Goal: Entertainment & Leisure: Browse casually

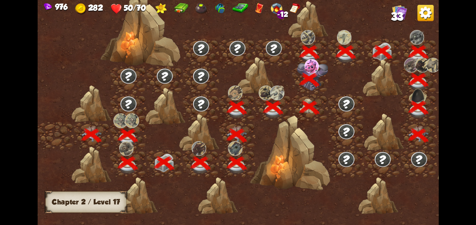
scroll to position [0, 106]
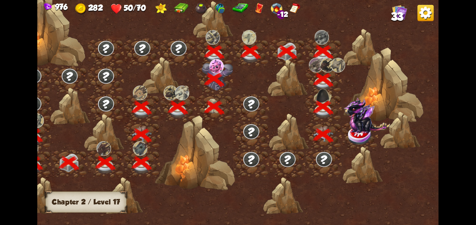
click at [355, 128] on img at bounding box center [366, 115] width 46 height 36
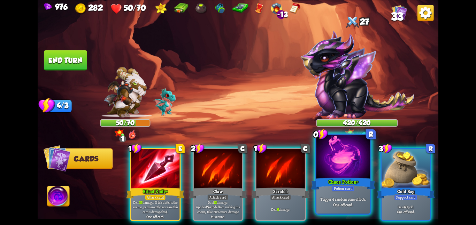
click at [328, 180] on div "Chaos Potion+" at bounding box center [343, 184] width 64 height 14
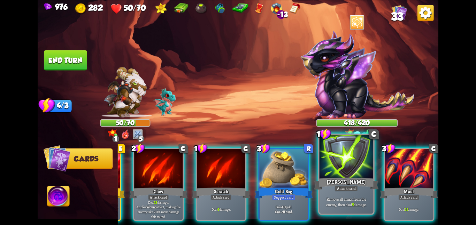
scroll to position [0, 70]
click at [417, 172] on div at bounding box center [408, 169] width 48 height 41
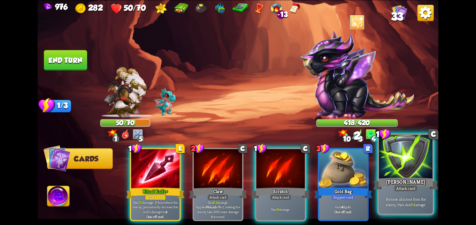
scroll to position [0, 0]
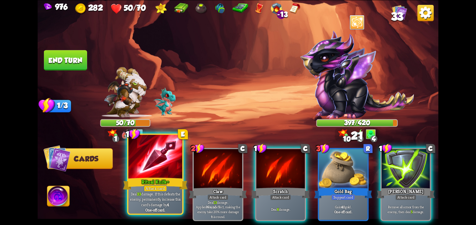
click at [161, 177] on div "Ritual Knife+" at bounding box center [155, 184] width 64 height 14
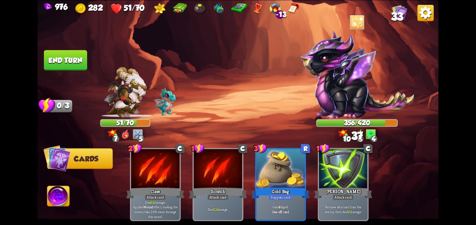
click at [63, 58] on button "End turn" at bounding box center [65, 60] width 43 height 20
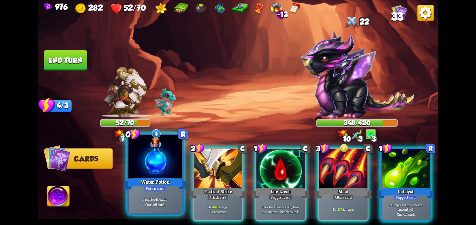
click at [132, 158] on div at bounding box center [155, 157] width 54 height 45
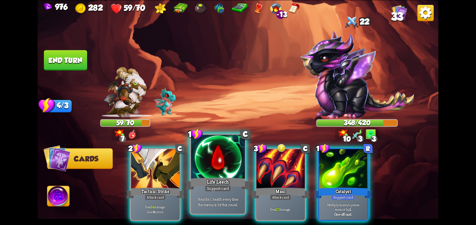
click at [225, 173] on div at bounding box center [218, 157] width 54 height 45
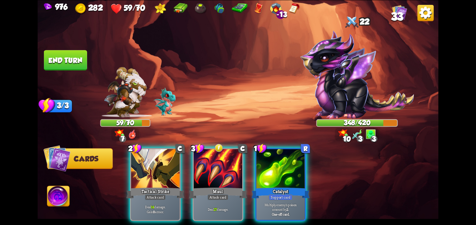
click at [225, 173] on div at bounding box center [218, 169] width 48 height 41
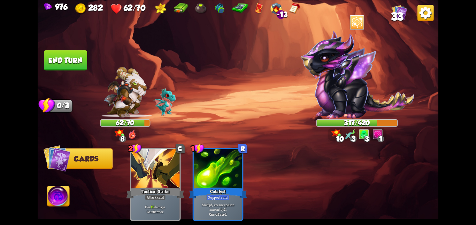
click at [66, 53] on button "End turn" at bounding box center [65, 60] width 43 height 20
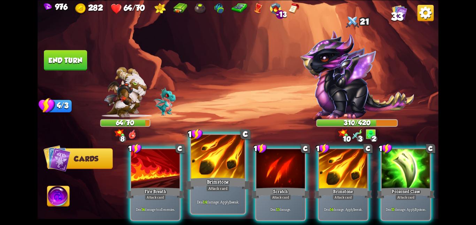
click at [220, 179] on div "Brimstone" at bounding box center [218, 184] width 64 height 14
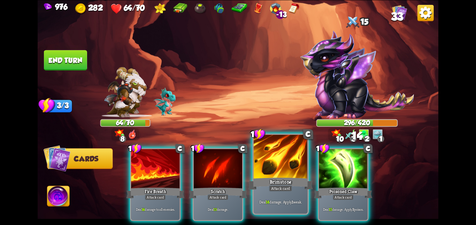
click at [300, 181] on div "Brimstone" at bounding box center [280, 184] width 64 height 14
click at [314, 187] on div "Poisoned Claw" at bounding box center [343, 193] width 58 height 13
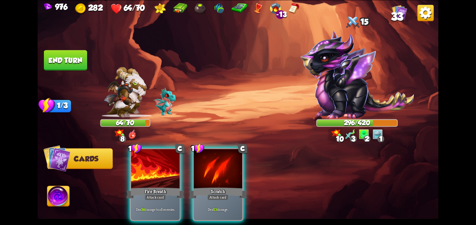
click at [300, 181] on div "1 C Fire Breath Attack card Deal 14 damage to all enemies. 1 C Scratch Attack c…" at bounding box center [278, 175] width 320 height 100
click at [126, 160] on div "1 C Fire Breath Attack card Deal 14 damage to all enemies. 1 C Scratch Attack c…" at bounding box center [278, 175] width 320 height 100
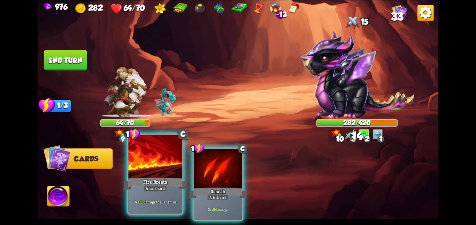
click at [170, 153] on div at bounding box center [155, 157] width 54 height 45
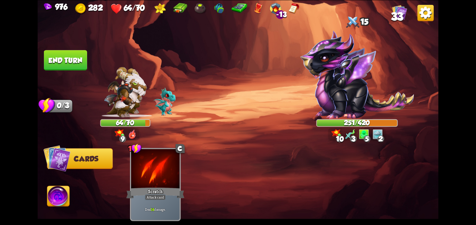
click at [72, 60] on button "End turn" at bounding box center [65, 60] width 43 height 20
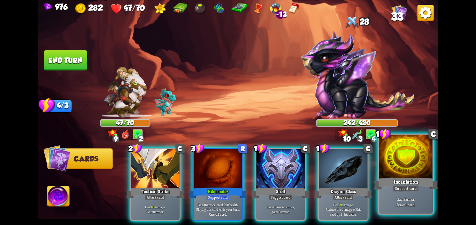
click at [382, 163] on div at bounding box center [406, 157] width 54 height 45
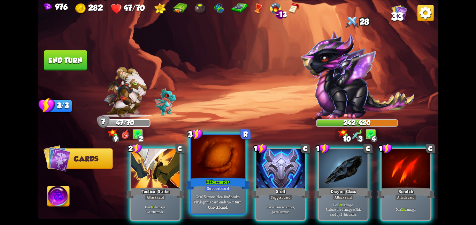
click at [215, 166] on div at bounding box center [218, 157] width 54 height 45
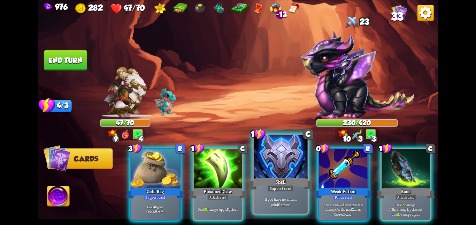
click at [276, 167] on div at bounding box center [280, 157] width 54 height 45
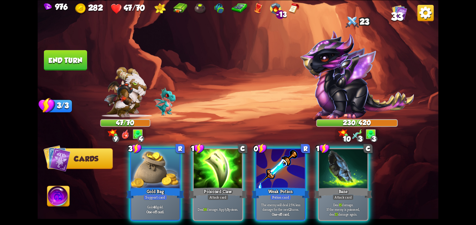
click at [276, 167] on div at bounding box center [280, 169] width 48 height 41
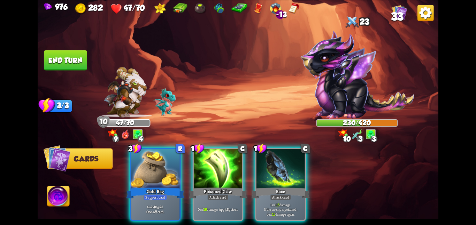
click at [276, 167] on div at bounding box center [280, 169] width 48 height 41
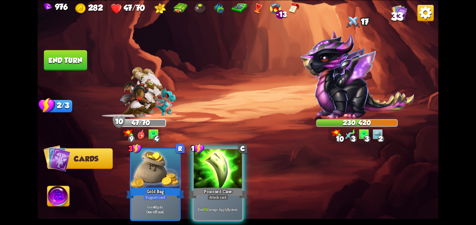
click at [189, 173] on div "3 R Gold Bag Support card Gain 40 gold. One-off card. 1 C Poisoned Claw Attack …" at bounding box center [278, 175] width 320 height 100
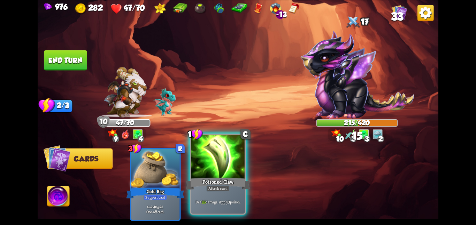
click at [231, 164] on div at bounding box center [218, 157] width 54 height 45
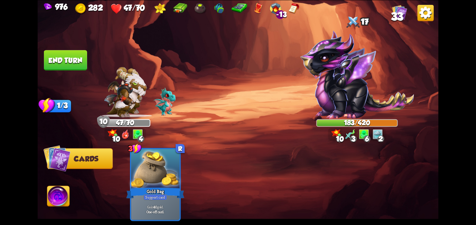
click at [76, 64] on button "End turn" at bounding box center [65, 60] width 43 height 20
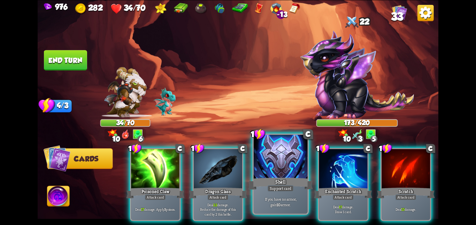
click at [296, 174] on div at bounding box center [280, 157] width 54 height 45
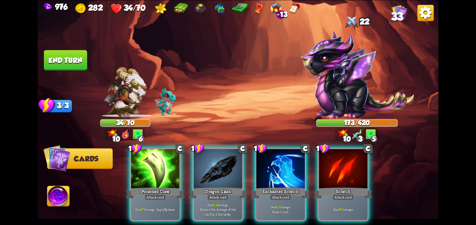
click at [296, 174] on div at bounding box center [280, 169] width 48 height 41
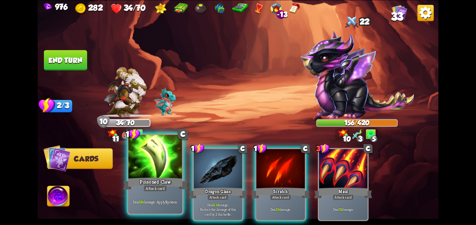
click at [157, 171] on div at bounding box center [155, 157] width 54 height 45
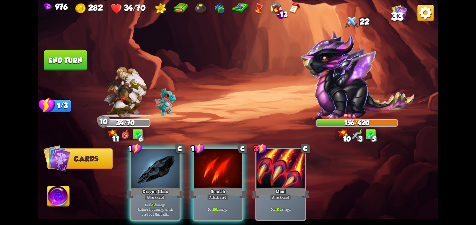
click at [157, 171] on div at bounding box center [155, 169] width 48 height 41
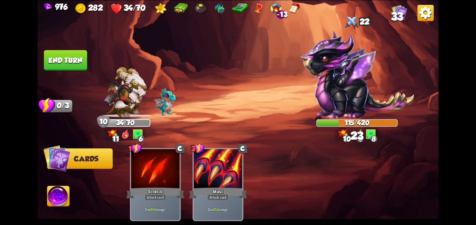
click at [65, 60] on button "End turn" at bounding box center [65, 60] width 43 height 20
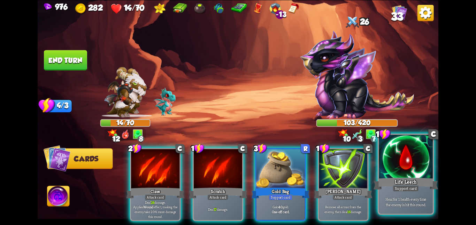
click at [394, 156] on div at bounding box center [406, 157] width 54 height 45
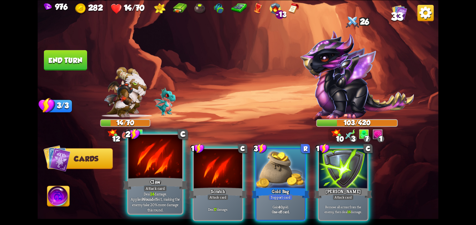
click at [135, 163] on div at bounding box center [155, 157] width 54 height 45
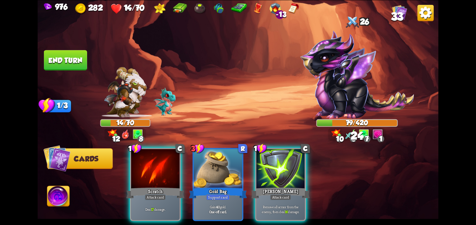
click at [135, 163] on div at bounding box center [155, 169] width 48 height 41
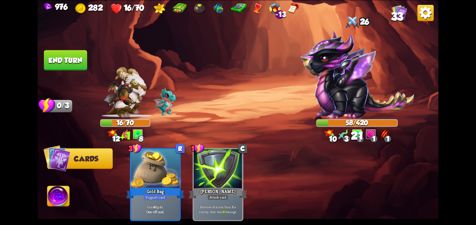
click at [62, 193] on img at bounding box center [58, 197] width 22 height 23
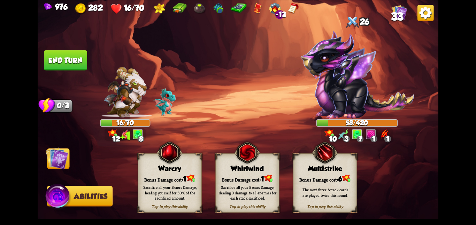
click at [228, 187] on div "Sacrifice all your Bonus Damage, dealing 3 damage to all enemies for each stack…" at bounding box center [247, 193] width 57 height 16
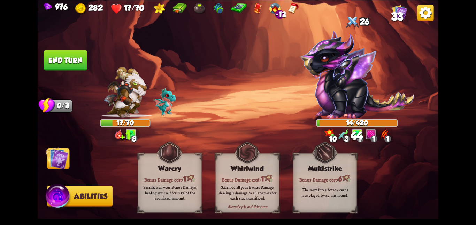
click at [60, 161] on img at bounding box center [57, 158] width 23 height 23
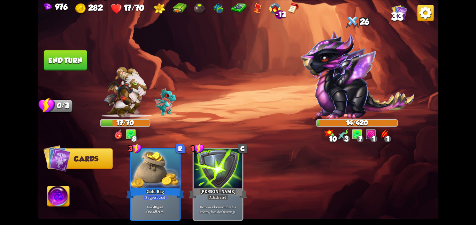
click at [67, 56] on button "End turn" at bounding box center [65, 60] width 43 height 20
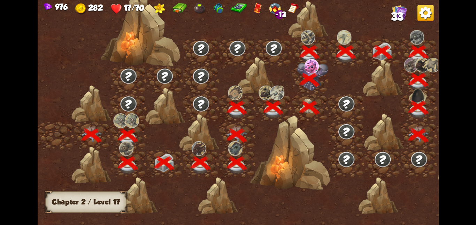
scroll to position [0, 106]
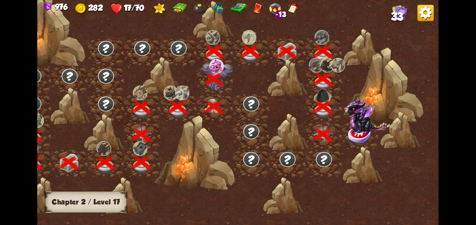
click at [350, 124] on img at bounding box center [366, 115] width 46 height 36
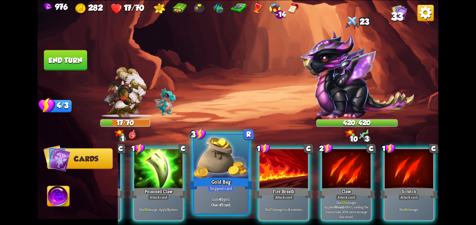
scroll to position [0, 0]
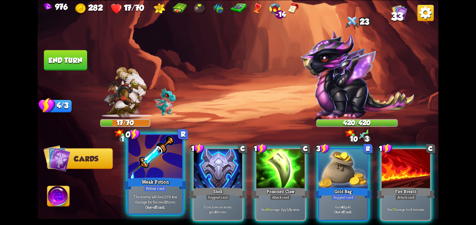
click at [148, 179] on div "Weak Potion" at bounding box center [155, 184] width 64 height 14
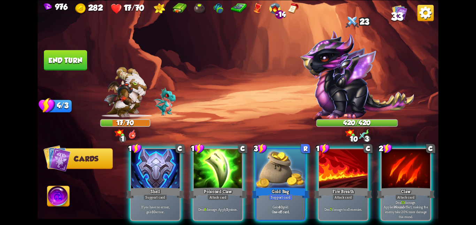
scroll to position [0, 66]
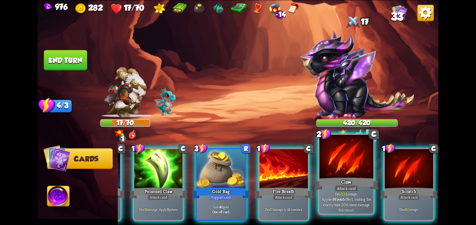
click at [337, 174] on div at bounding box center [346, 157] width 54 height 45
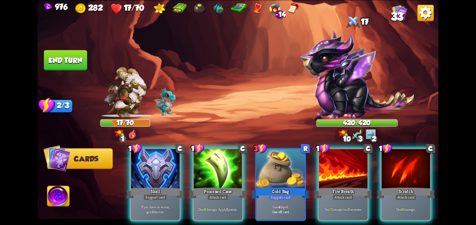
scroll to position [0, 0]
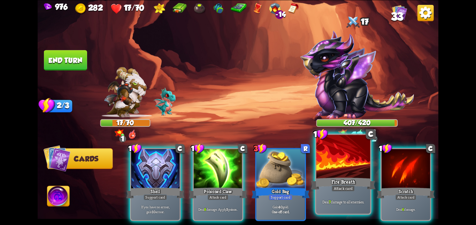
click at [333, 175] on div at bounding box center [343, 157] width 54 height 45
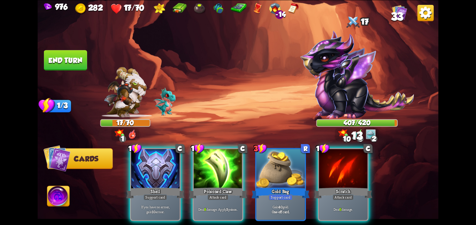
click at [188, 165] on div "1 C Shell Support card If you have no armor, gain 10 armor. 1 C Poisoned Claw A…" at bounding box center [278, 175] width 320 height 100
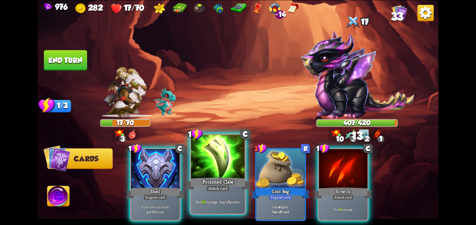
click at [204, 164] on div at bounding box center [218, 157] width 54 height 45
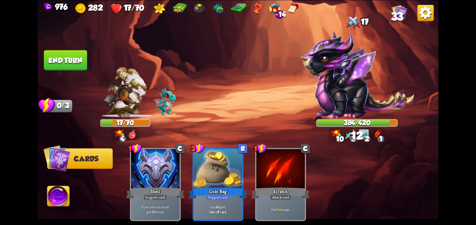
click at [61, 201] on img at bounding box center [58, 197] width 22 height 23
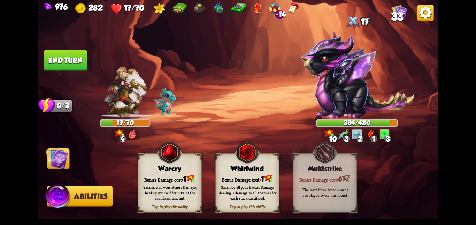
click at [172, 179] on div "Bonus Damage cost: 1" at bounding box center [169, 178] width 63 height 9
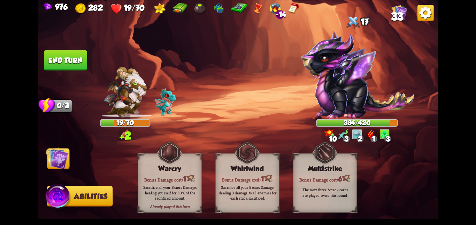
click at [61, 166] on img at bounding box center [57, 158] width 23 height 23
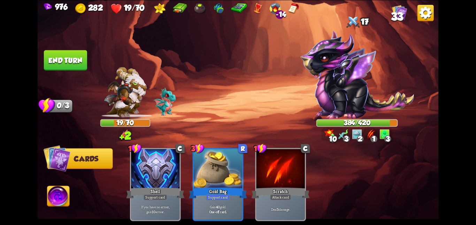
click at [68, 60] on button "End turn" at bounding box center [65, 60] width 43 height 20
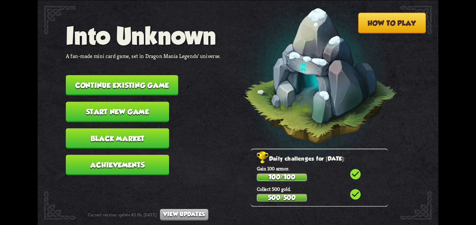
click at [93, 75] on button "Continue existing game" at bounding box center [122, 85] width 112 height 20
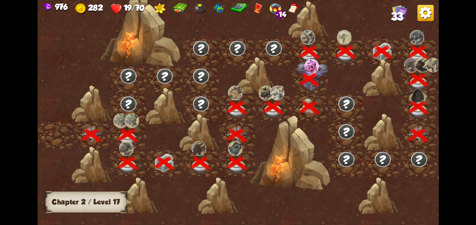
scroll to position [0, 106]
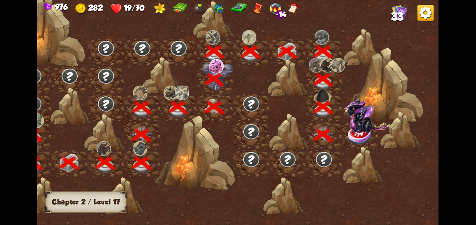
click at [363, 127] on img at bounding box center [366, 115] width 46 height 36
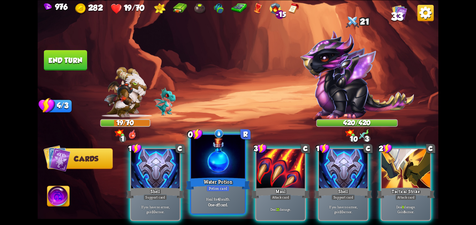
click at [208, 172] on div at bounding box center [218, 157] width 54 height 45
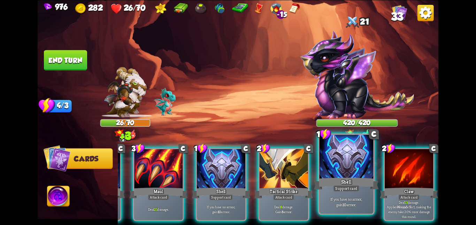
scroll to position [0, 0]
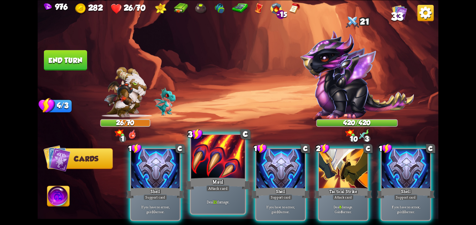
click at [228, 165] on div at bounding box center [218, 157] width 54 height 45
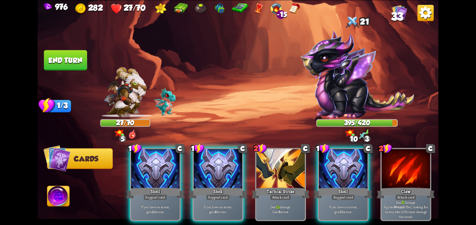
click at [47, 196] on button "Abilities" at bounding box center [58, 196] width 23 height 21
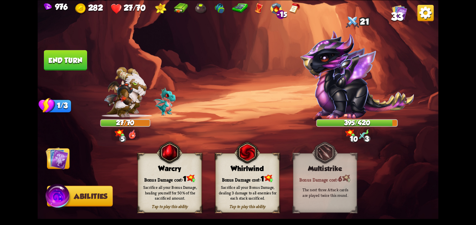
click at [177, 171] on div "Tap to play this ability Warcry Bonus Damage cost: 1 Sacrifice all your Bonus D…" at bounding box center [170, 183] width 64 height 60
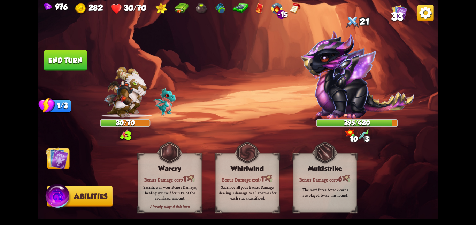
click at [55, 161] on img at bounding box center [57, 158] width 23 height 23
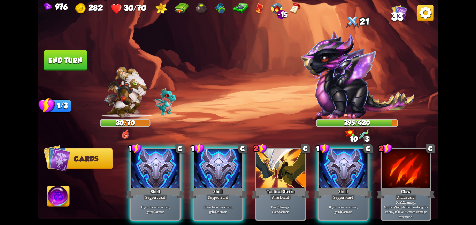
click at [60, 61] on button "End turn" at bounding box center [65, 60] width 43 height 20
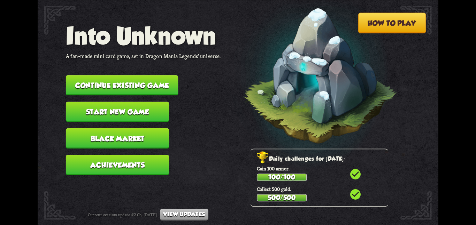
click at [169, 78] on button "Continue existing game" at bounding box center [122, 85] width 112 height 20
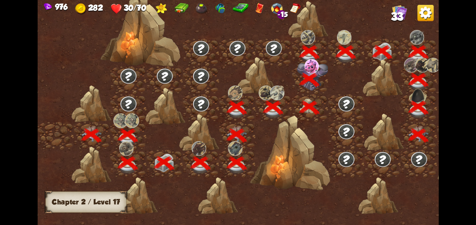
scroll to position [0, 106]
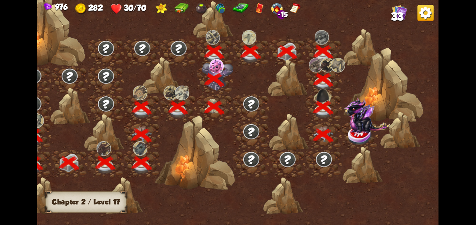
click at [360, 124] on img at bounding box center [366, 115] width 46 height 36
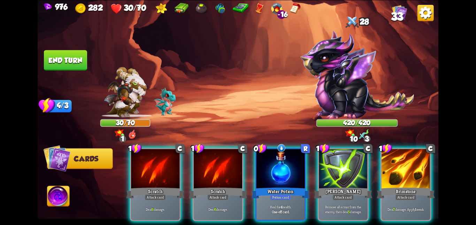
click at [285, 149] on div at bounding box center [280, 169] width 48 height 41
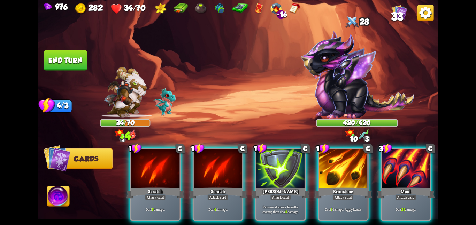
scroll to position [0, 66]
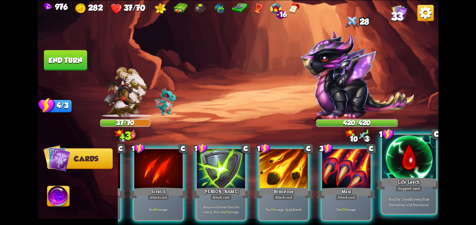
click at [383, 158] on div at bounding box center [409, 157] width 54 height 45
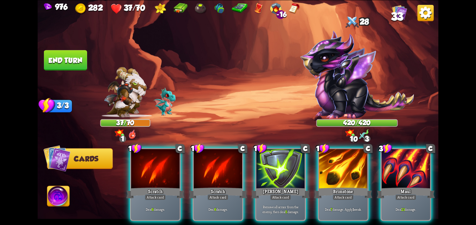
scroll to position [0, 0]
click at [383, 158] on div at bounding box center [405, 169] width 48 height 41
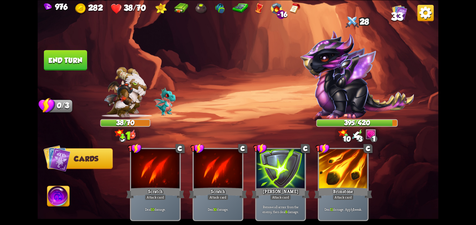
click at [54, 190] on img at bounding box center [58, 197] width 22 height 23
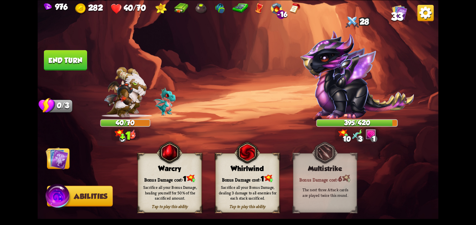
click at [161, 182] on div "Sacrifice all your Bonus Damage, healing yourself for 50% of the sacrificed amo…" at bounding box center [170, 192] width 64 height 25
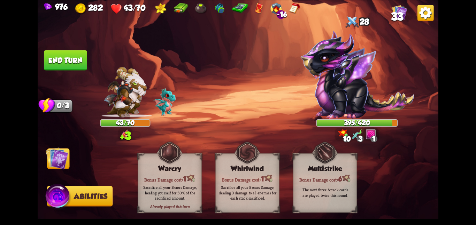
click at [70, 158] on span "Cards" at bounding box center [59, 159] width 24 height 8
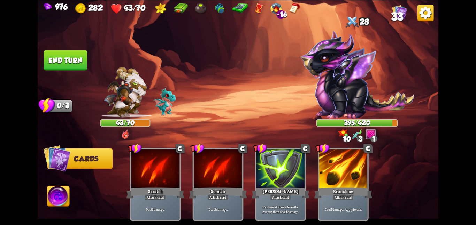
click at [56, 60] on button "End turn" at bounding box center [65, 60] width 43 height 20
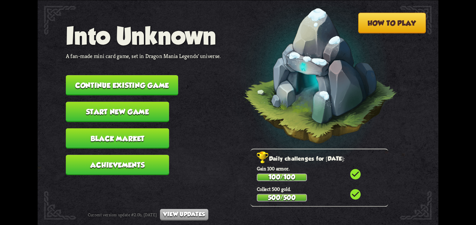
click at [120, 79] on button "Continue existing game" at bounding box center [122, 85] width 112 height 20
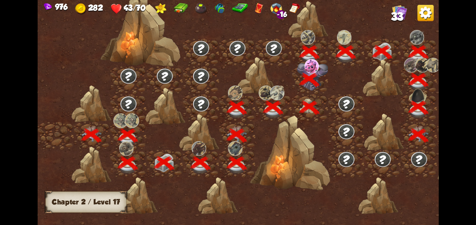
scroll to position [0, 106]
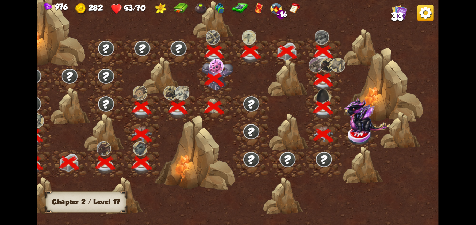
click at [358, 135] on img at bounding box center [360, 135] width 25 height 21
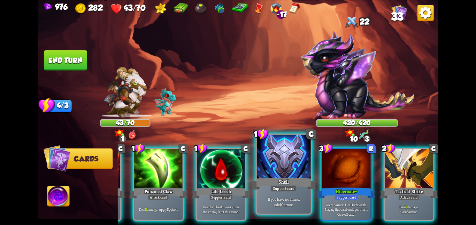
scroll to position [0, 0]
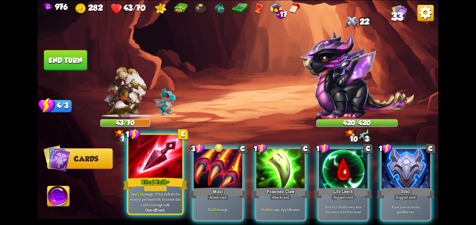
click at [178, 176] on div at bounding box center [155, 157] width 54 height 45
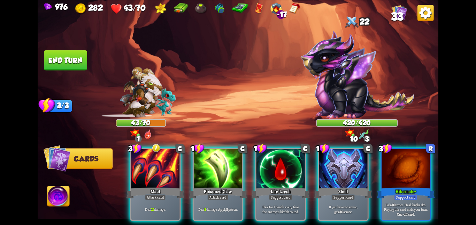
scroll to position [0, 66]
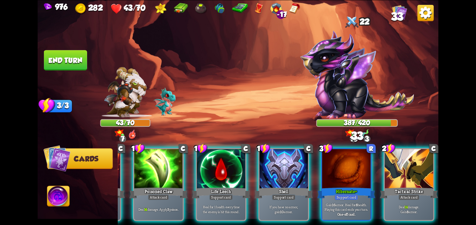
click at [55, 199] on img at bounding box center [58, 197] width 22 height 23
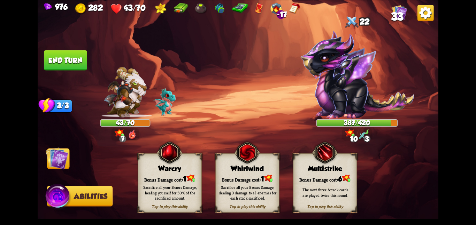
click at [189, 170] on div "Warcry" at bounding box center [169, 169] width 63 height 8
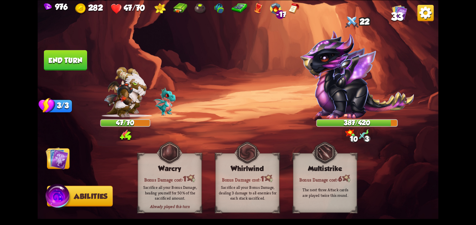
click at [64, 156] on img at bounding box center [57, 158] width 23 height 23
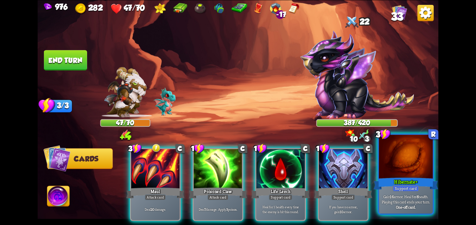
click at [398, 175] on div at bounding box center [406, 157] width 54 height 45
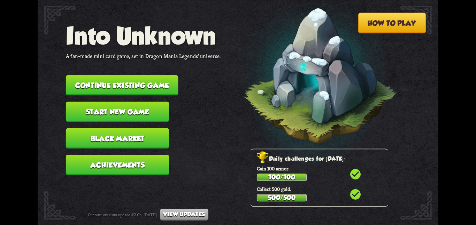
click at [130, 75] on button "Continue existing game" at bounding box center [122, 85] width 112 height 20
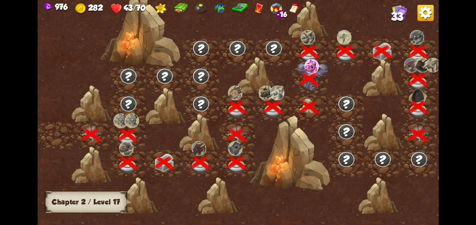
scroll to position [0, 106]
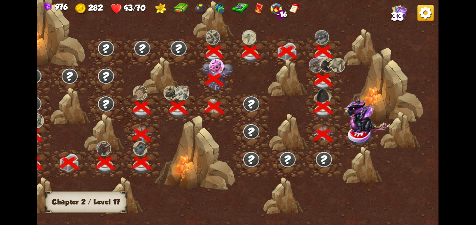
click at [368, 131] on img at bounding box center [366, 115] width 46 height 36
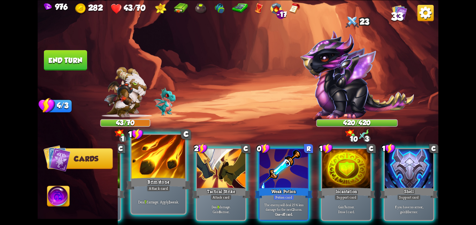
click at [283, 173] on div at bounding box center [283, 169] width 48 height 41
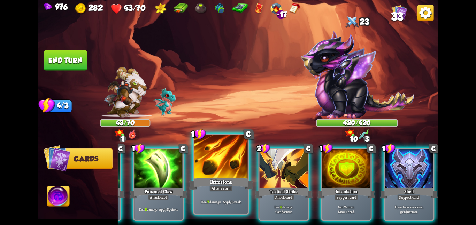
scroll to position [0, 66]
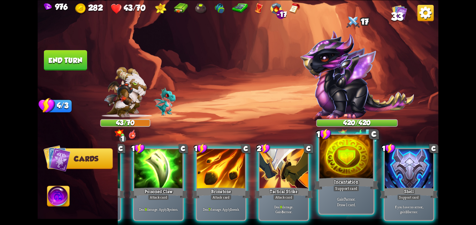
click at [364, 198] on p "Gain 7 armor. Draw 1 card." at bounding box center [346, 202] width 51 height 11
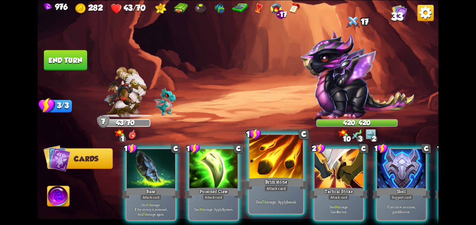
scroll to position [0, 0]
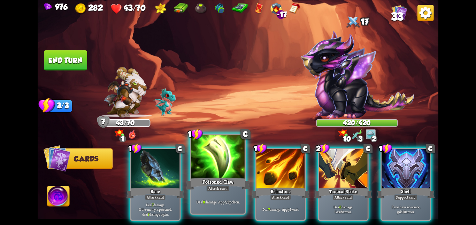
click at [229, 177] on div "Poisoned Claw" at bounding box center [218, 184] width 64 height 14
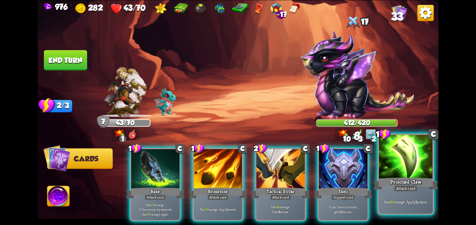
click at [415, 181] on div "Poisoned Claw" at bounding box center [405, 184] width 64 height 14
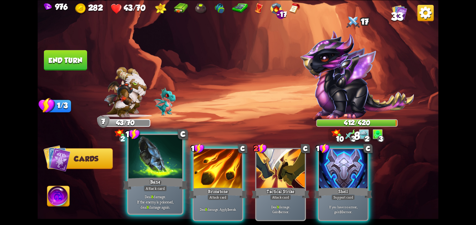
click at [148, 177] on div "Bane" at bounding box center [155, 184] width 64 height 14
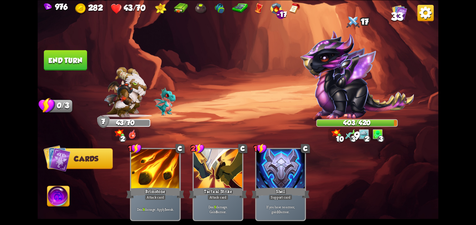
click at [61, 190] on img at bounding box center [58, 197] width 22 height 23
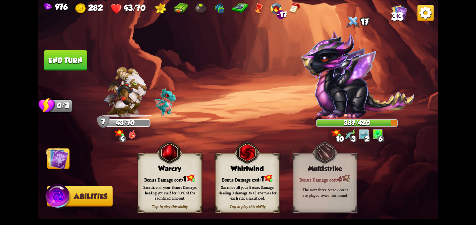
click at [163, 164] on img at bounding box center [170, 153] width 26 height 26
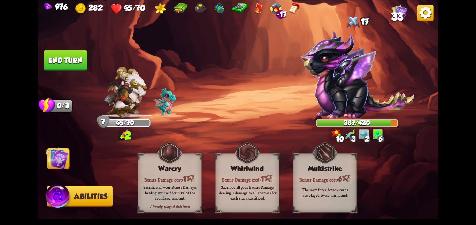
click at [56, 165] on img at bounding box center [57, 158] width 23 height 23
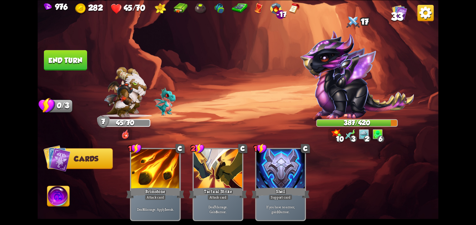
click at [52, 65] on button "End turn" at bounding box center [65, 60] width 43 height 20
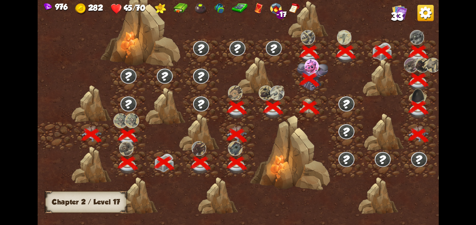
scroll to position [0, 106]
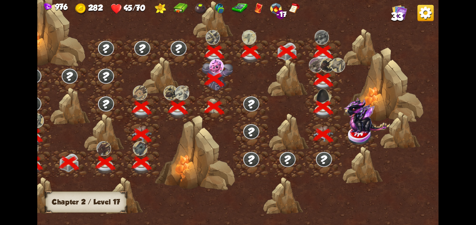
click at [352, 128] on img at bounding box center [366, 115] width 46 height 36
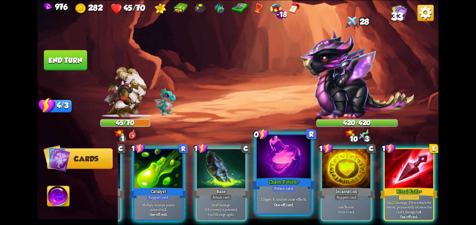
click at [284, 181] on div "Chaos Potion+" at bounding box center [283, 184] width 64 height 14
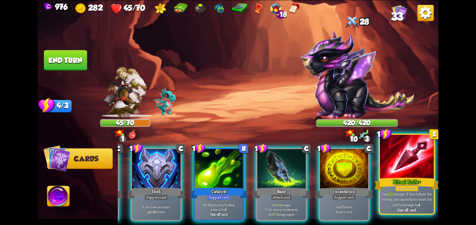
scroll to position [0, 66]
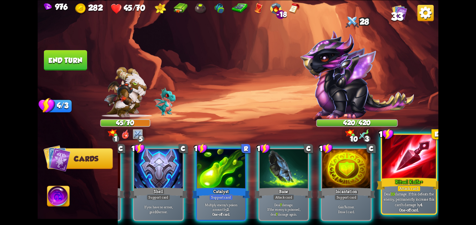
click at [400, 177] on div "Ritual Knife+" at bounding box center [408, 184] width 64 height 14
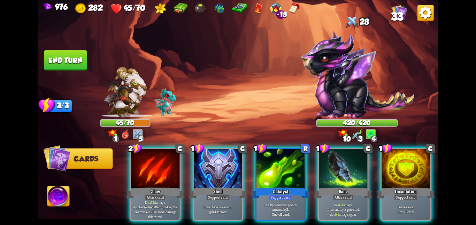
scroll to position [0, 0]
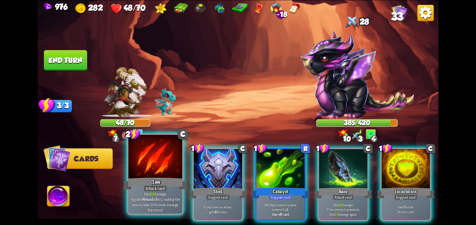
click at [145, 172] on div at bounding box center [155, 157] width 54 height 45
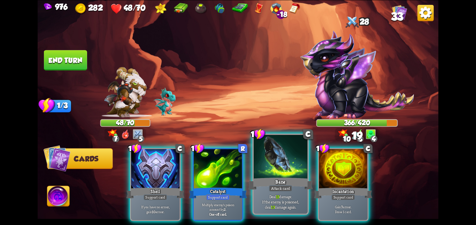
click at [268, 181] on div "Bane" at bounding box center [280, 184] width 64 height 14
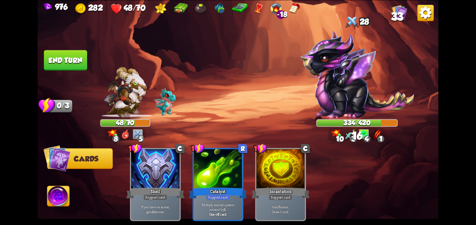
click at [43, 196] on img at bounding box center [238, 112] width 400 height 225
click at [50, 194] on img at bounding box center [58, 197] width 22 height 23
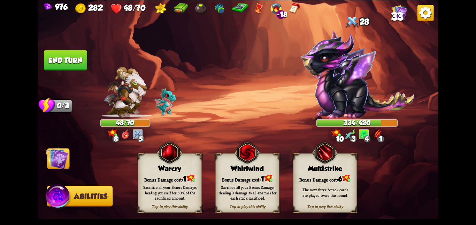
click at [162, 184] on div "Sacrifice all your Bonus Damage, healing yourself for 50% of the sacrificed amo…" at bounding box center [170, 192] width 64 height 25
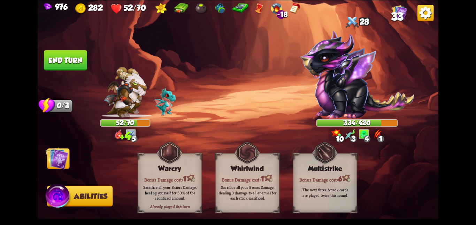
click at [57, 159] on img at bounding box center [57, 158] width 23 height 23
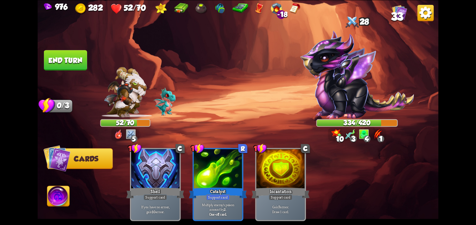
click at [64, 58] on button "End turn" at bounding box center [65, 60] width 43 height 20
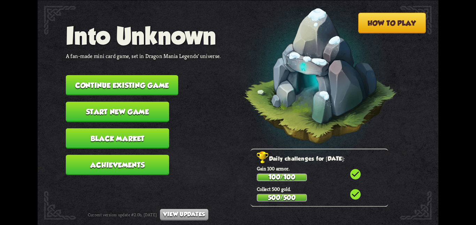
click at [172, 78] on button "Continue existing game" at bounding box center [122, 85] width 112 height 20
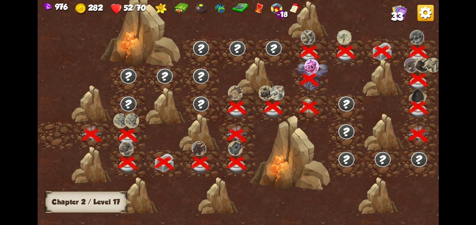
scroll to position [0, 106]
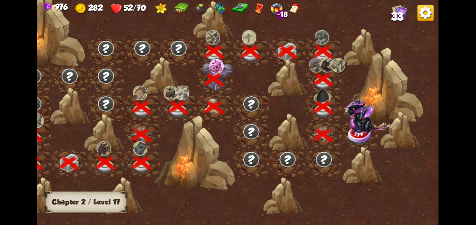
click at [344, 126] on img at bounding box center [366, 115] width 46 height 36
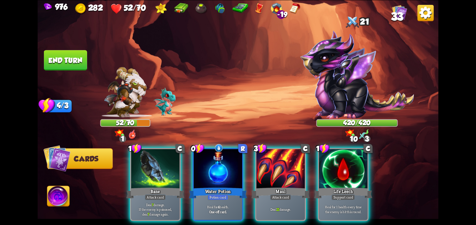
click at [216, 149] on div at bounding box center [218, 169] width 48 height 41
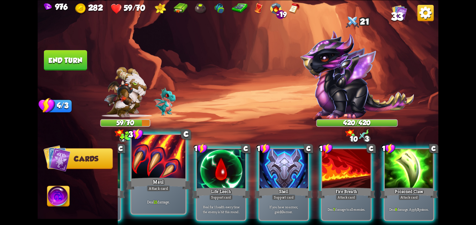
click at [219, 174] on div at bounding box center [221, 169] width 48 height 41
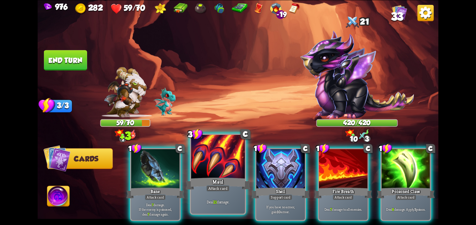
scroll to position [0, 0]
click at [218, 175] on div at bounding box center [218, 157] width 54 height 45
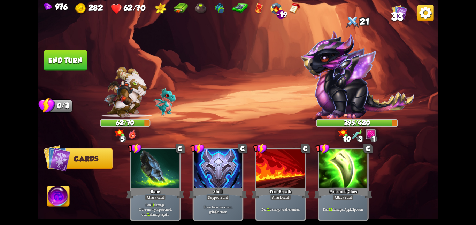
click at [68, 197] on img at bounding box center [58, 197] width 22 height 23
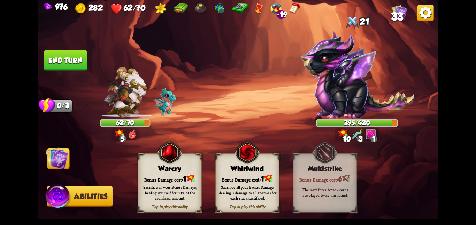
click at [169, 176] on div "Bonus Damage cost: 1" at bounding box center [169, 178] width 63 height 9
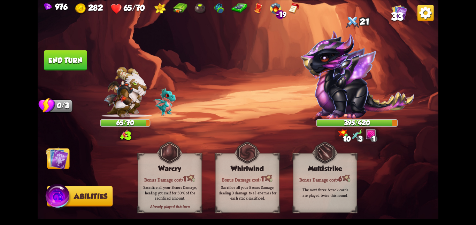
click at [60, 158] on img at bounding box center [57, 158] width 23 height 23
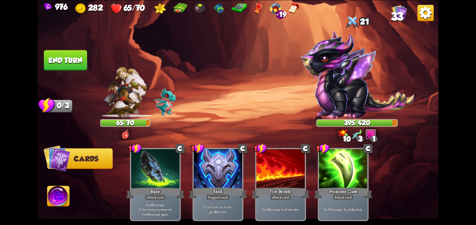
click at [65, 67] on button "End turn" at bounding box center [65, 60] width 43 height 20
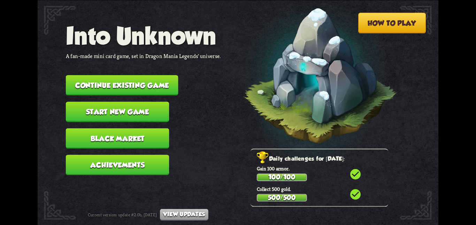
click at [130, 76] on button "Continue existing game" at bounding box center [122, 85] width 112 height 20
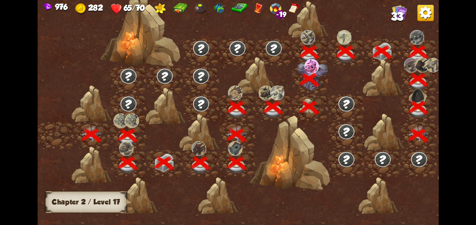
scroll to position [0, 106]
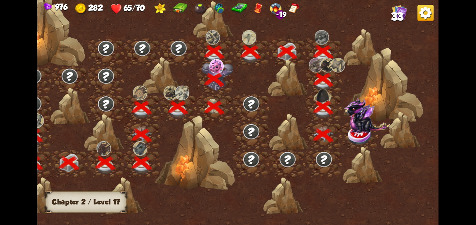
click at [369, 127] on img at bounding box center [366, 115] width 46 height 36
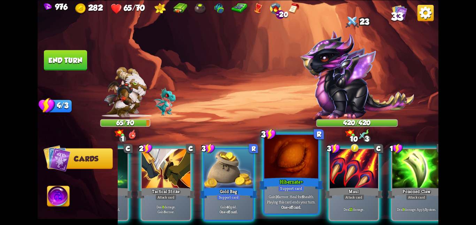
scroll to position [0, 136]
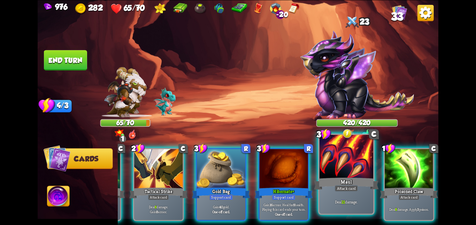
click at [362, 176] on div at bounding box center [346, 157] width 54 height 45
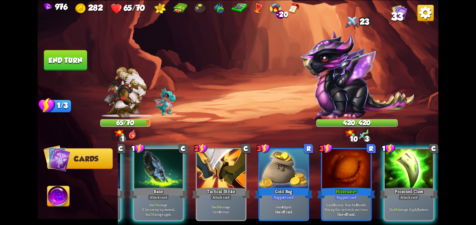
scroll to position [0, 66]
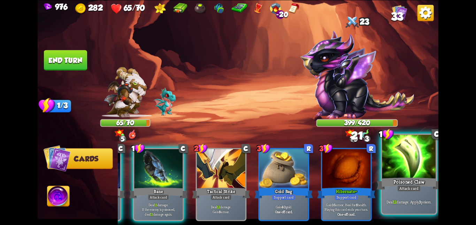
click at [406, 167] on div at bounding box center [409, 157] width 54 height 45
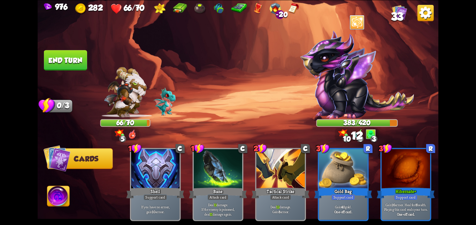
click at [74, 55] on button "End turn" at bounding box center [65, 60] width 43 height 20
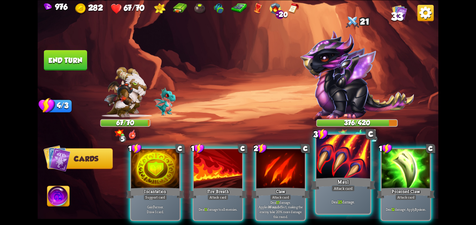
click at [340, 163] on div at bounding box center [343, 157] width 54 height 45
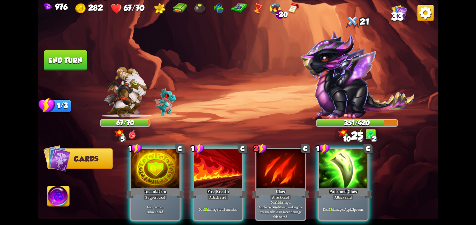
click at [340, 163] on div at bounding box center [343, 169] width 48 height 41
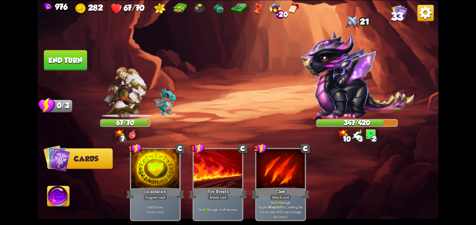
click at [57, 191] on img at bounding box center [58, 197] width 22 height 23
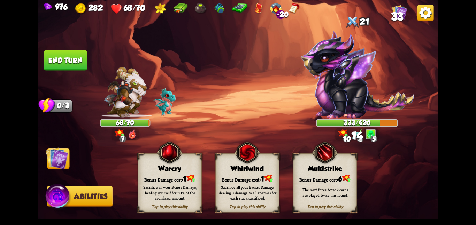
click at [64, 163] on img at bounding box center [57, 158] width 23 height 23
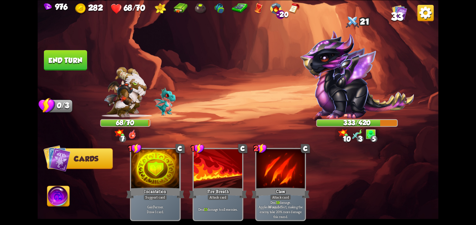
click at [63, 200] on img at bounding box center [58, 197] width 22 height 23
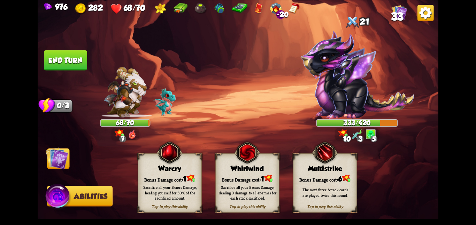
click at [170, 172] on div "Tap to play this ability Warcry Bonus Damage cost: 1 Sacrifice all your Bonus D…" at bounding box center [170, 183] width 64 height 60
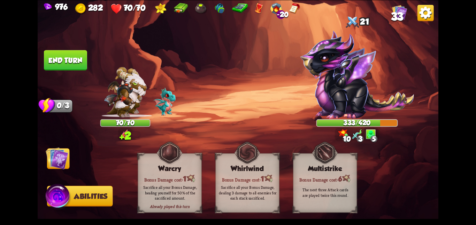
click at [58, 55] on button "End turn" at bounding box center [65, 60] width 43 height 20
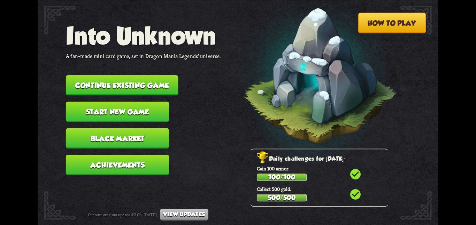
click at [79, 69] on nav "Into Unknown A fan-made mini card game, set in Dragon Mania Legends' universe. …" at bounding box center [143, 101] width 155 height 159
click at [99, 77] on button "Continue existing game" at bounding box center [122, 85] width 112 height 20
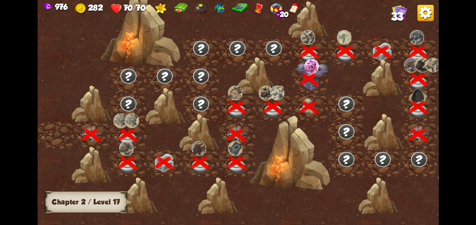
scroll to position [0, 106]
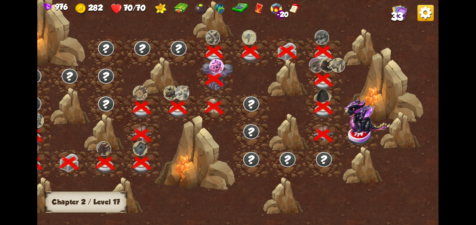
click at [350, 125] on img at bounding box center [366, 115] width 46 height 36
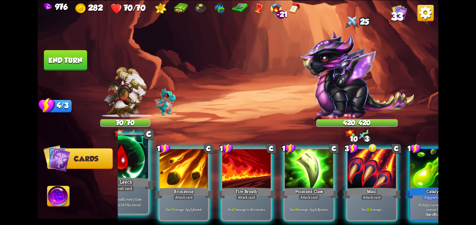
scroll to position [0, 136]
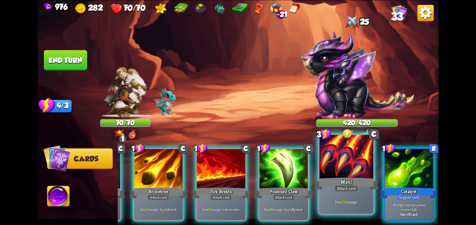
click at [327, 184] on div "Maul" at bounding box center [346, 184] width 64 height 14
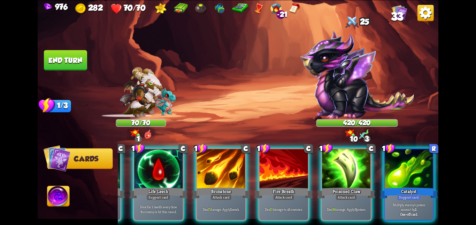
scroll to position [0, 66]
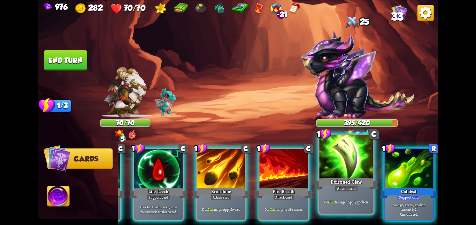
click at [327, 158] on div at bounding box center [346, 157] width 54 height 45
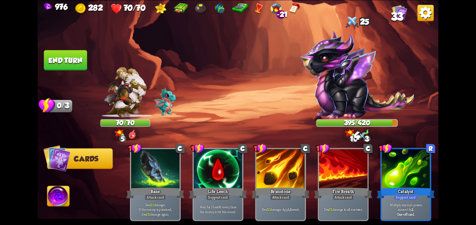
scroll to position [0, 0]
click at [69, 64] on button "End turn" at bounding box center [65, 60] width 43 height 20
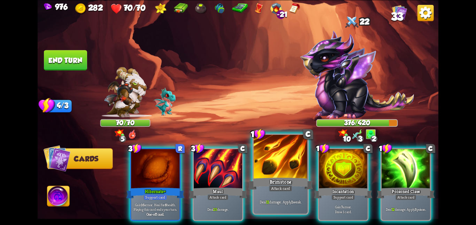
click at [297, 173] on div at bounding box center [280, 157] width 54 height 45
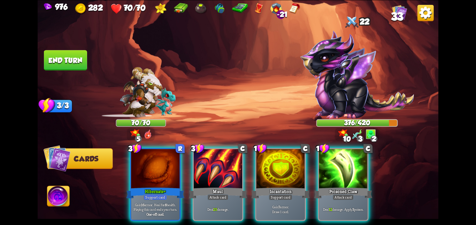
click at [297, 173] on div at bounding box center [280, 169] width 48 height 41
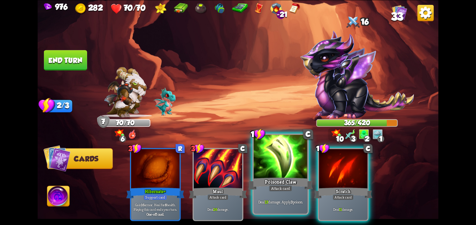
click at [273, 167] on div at bounding box center [280, 157] width 54 height 45
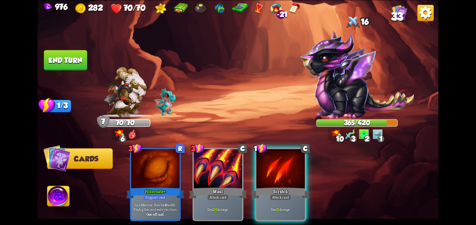
click at [273, 167] on div at bounding box center [280, 169] width 48 height 41
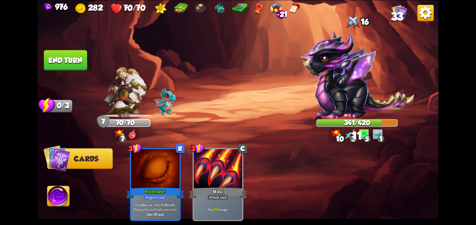
click at [70, 59] on button "End turn" at bounding box center [65, 60] width 43 height 20
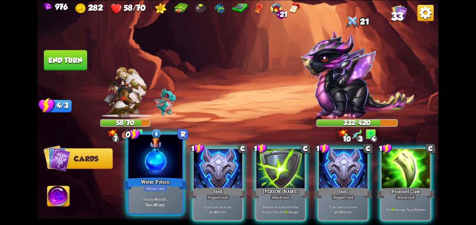
click at [132, 186] on div "Water Potion" at bounding box center [155, 184] width 64 height 14
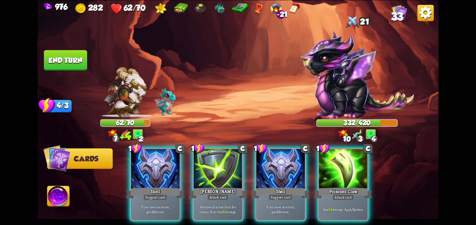
click at [132, 187] on div "Shell" at bounding box center [155, 193] width 58 height 13
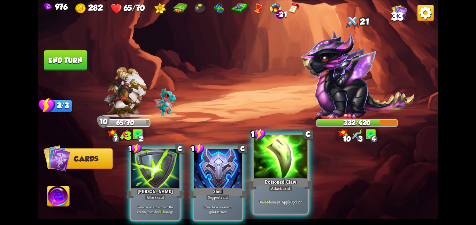
click at [276, 167] on div at bounding box center [280, 157] width 54 height 45
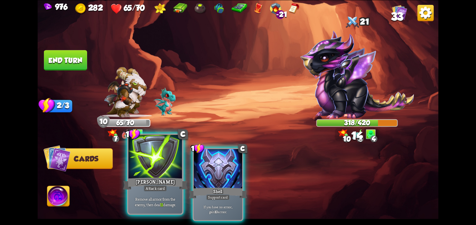
click at [158, 169] on div at bounding box center [155, 157] width 54 height 45
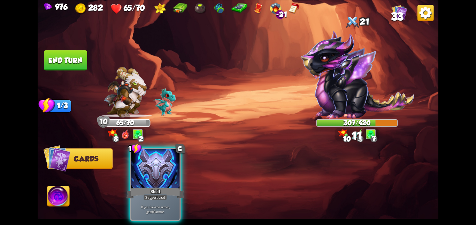
click at [73, 57] on button "End turn" at bounding box center [65, 60] width 43 height 20
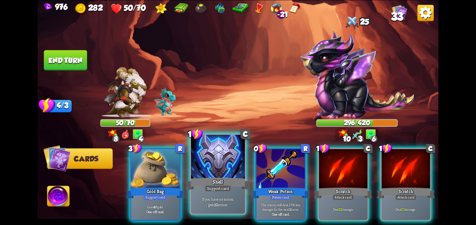
click at [225, 178] on div "Shell" at bounding box center [218, 184] width 64 height 14
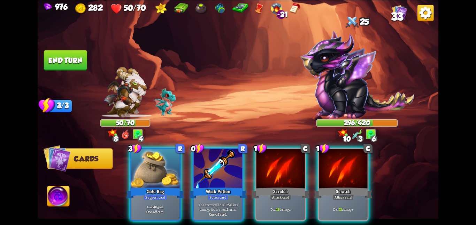
click at [225, 187] on div "Weak Potion" at bounding box center [218, 193] width 58 height 13
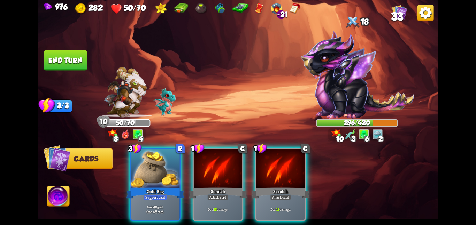
click at [225, 187] on div "Scratch" at bounding box center [218, 193] width 58 height 13
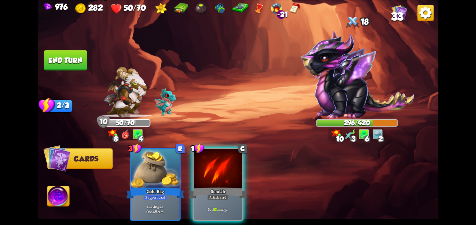
click at [225, 187] on div "Scratch" at bounding box center [218, 193] width 58 height 13
click at [225, 178] on div "3 R Gold Bag Support card Gain 40 gold. One-off card. 1 C Scratch Attack card D…" at bounding box center [278, 175] width 320 height 100
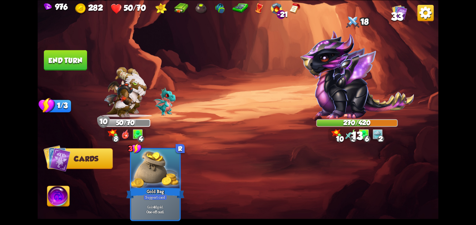
click at [58, 56] on button "End turn" at bounding box center [65, 60] width 43 height 20
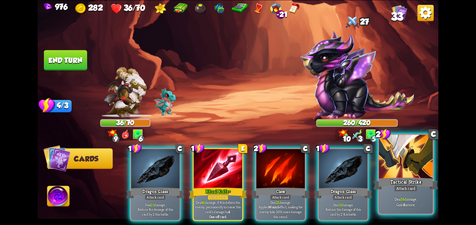
click at [395, 168] on div at bounding box center [406, 157] width 54 height 45
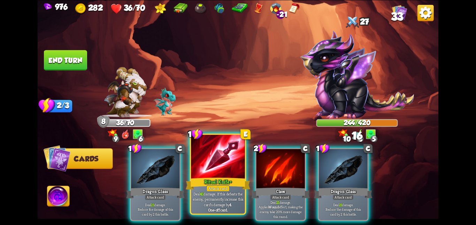
click at [229, 160] on div at bounding box center [218, 157] width 54 height 45
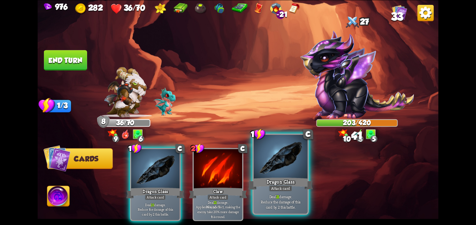
click at [256, 158] on div at bounding box center [280, 157] width 54 height 45
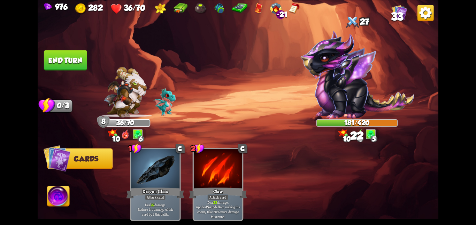
click at [61, 56] on button "End turn" at bounding box center [65, 60] width 43 height 20
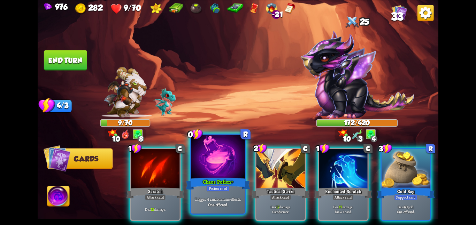
click at [205, 174] on div at bounding box center [218, 157] width 54 height 45
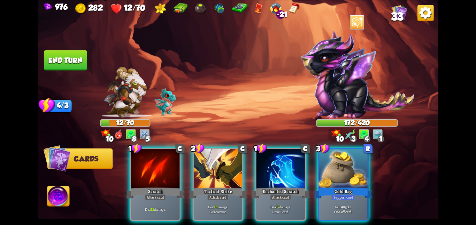
click at [247, 169] on div "1 C Scratch Attack card Deal 15 damage. 2 C Tactical Strike Attack card Deal 17…" at bounding box center [278, 175] width 320 height 100
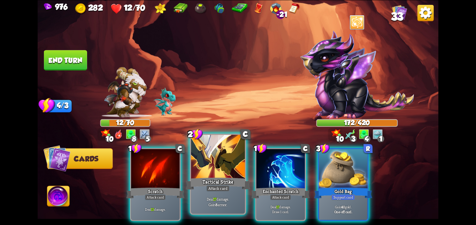
click at [233, 171] on div at bounding box center [218, 157] width 54 height 45
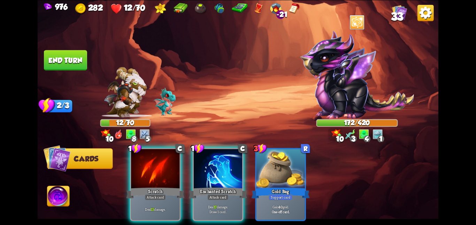
click at [233, 171] on div at bounding box center [218, 169] width 48 height 41
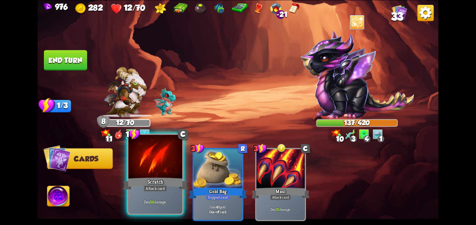
click at [157, 158] on div at bounding box center [155, 157] width 54 height 45
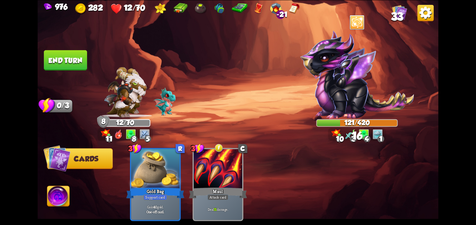
click at [61, 62] on button "End turn" at bounding box center [65, 60] width 43 height 20
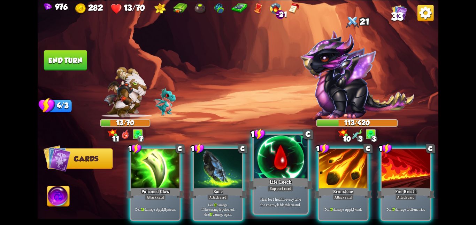
click at [283, 179] on div "Life Leech" at bounding box center [280, 184] width 64 height 14
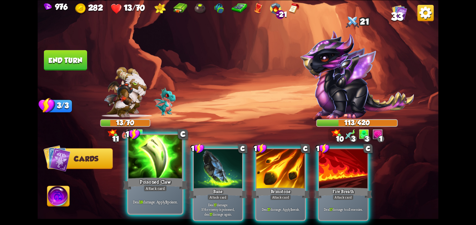
click at [163, 174] on div at bounding box center [155, 157] width 54 height 45
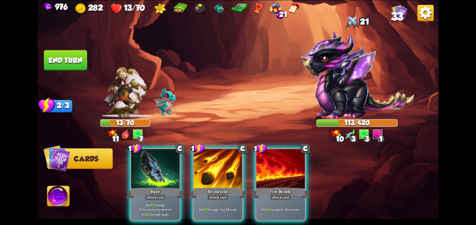
click at [163, 174] on div at bounding box center [155, 169] width 48 height 41
click at [194, 174] on div at bounding box center [218, 169] width 48 height 41
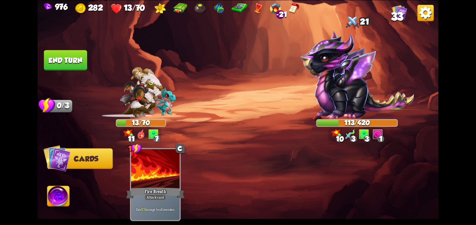
click at [163, 174] on div "1 C Fire Breath Attack card Deal 17 damage to all enemies." at bounding box center [278, 175] width 320 height 100
click at [163, 174] on div at bounding box center [155, 169] width 48 height 41
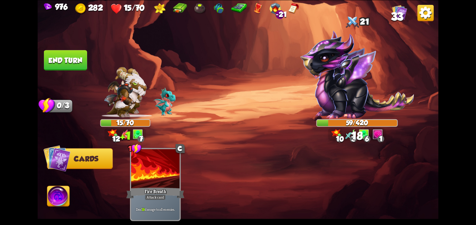
click at [66, 193] on img at bounding box center [58, 197] width 22 height 23
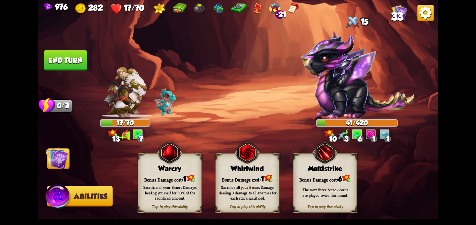
click at [231, 166] on div "Whirlwind" at bounding box center [247, 169] width 63 height 8
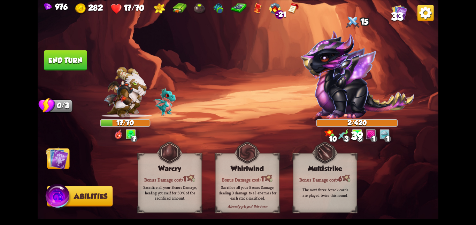
click at [58, 159] on img at bounding box center [57, 158] width 23 height 23
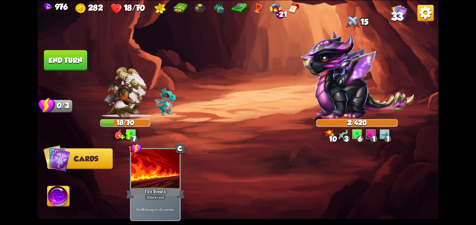
click at [52, 64] on button "End turn" at bounding box center [65, 60] width 43 height 20
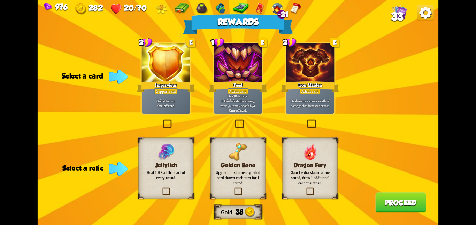
click at [289, 75] on div at bounding box center [310, 63] width 48 height 41
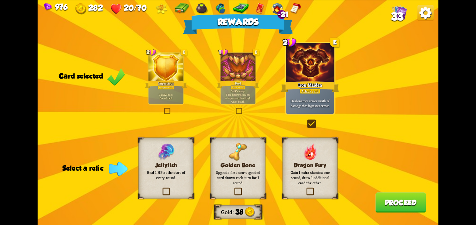
click at [305, 133] on div "Rewards Gold 38 Card selected 2 E Impervious Support card Gain 20 armor. One-of…" at bounding box center [238, 112] width 400 height 225
click at [304, 139] on div "Dragon Fury Gain 1 extra stamina one round, draw 1 additional card the other." at bounding box center [309, 168] width 55 height 61
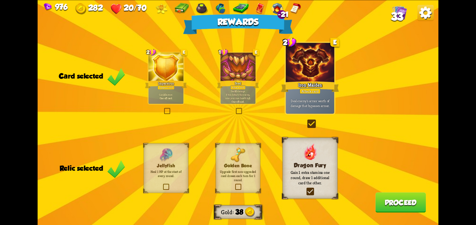
click at [383, 202] on button "Proceed" at bounding box center [400, 203] width 50 height 20
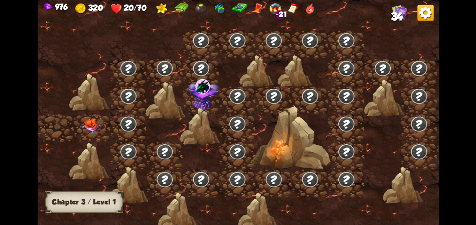
click at [87, 127] on img at bounding box center [91, 126] width 20 height 16
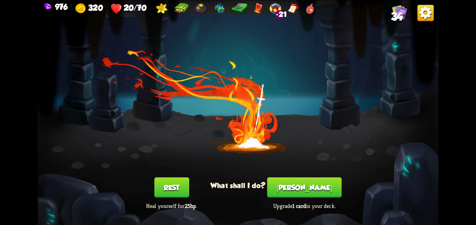
click at [304, 181] on button "Smith" at bounding box center [304, 188] width 75 height 20
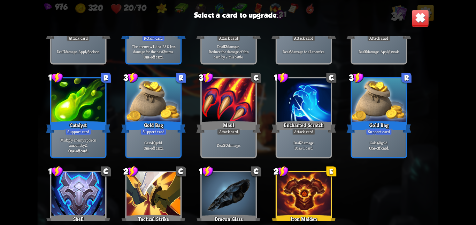
scroll to position [428, 0]
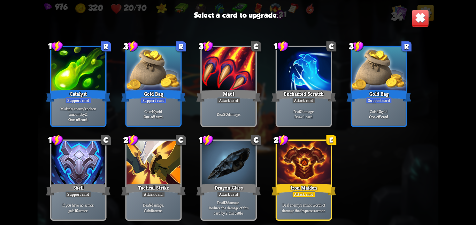
click at [304, 181] on div at bounding box center [303, 163] width 54 height 45
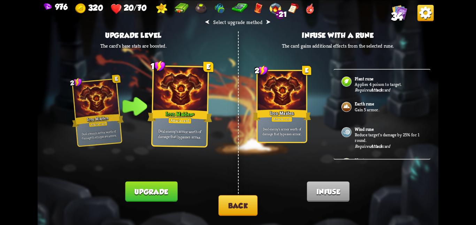
click at [162, 194] on button "Upgrade" at bounding box center [151, 191] width 52 height 20
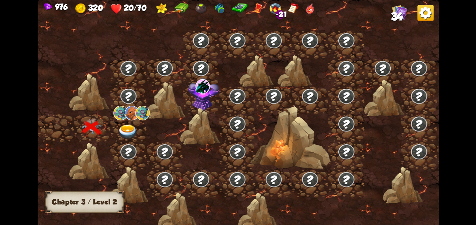
click at [120, 116] on img at bounding box center [120, 113] width 14 height 15
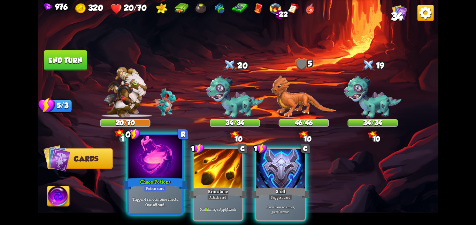
click at [177, 179] on div "Chaos Potion+" at bounding box center [155, 184] width 64 height 14
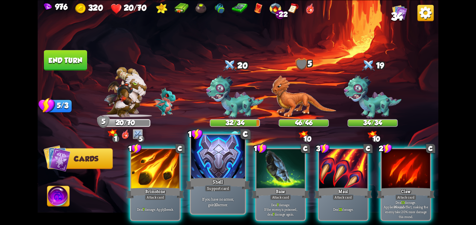
click at [206, 160] on div at bounding box center [218, 157] width 54 height 45
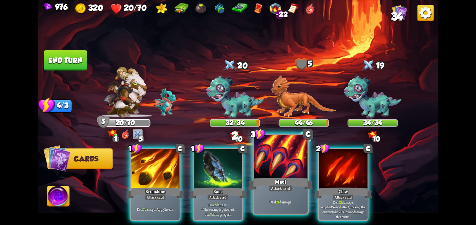
click at [270, 162] on div at bounding box center [280, 157] width 54 height 45
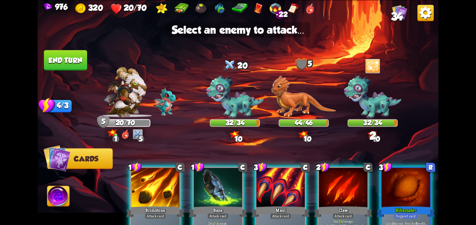
click at [264, 178] on div at bounding box center [280, 188] width 48 height 41
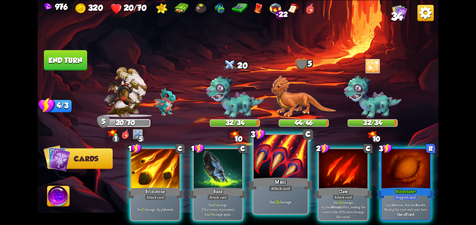
click at [264, 178] on div "Maul" at bounding box center [280, 184] width 64 height 14
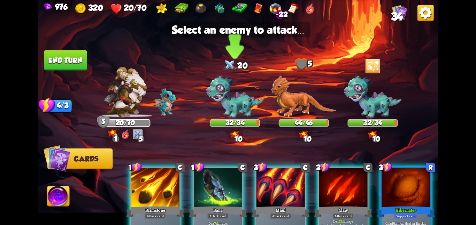
click at [229, 108] on img at bounding box center [234, 97] width 57 height 45
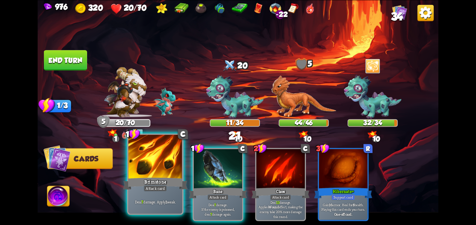
click at [167, 160] on div at bounding box center [155, 157] width 54 height 45
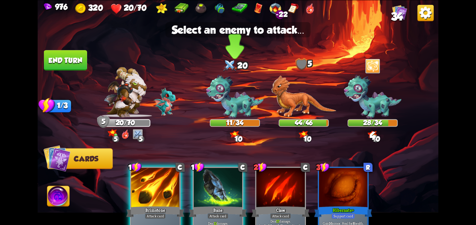
click at [241, 112] on img at bounding box center [234, 97] width 57 height 45
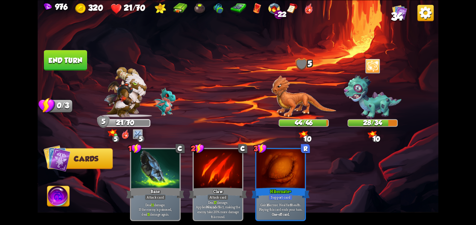
click at [74, 63] on button "End turn" at bounding box center [65, 60] width 43 height 20
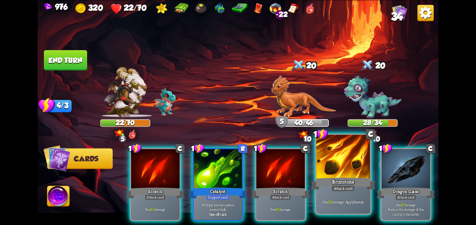
click at [357, 174] on div at bounding box center [343, 157] width 54 height 45
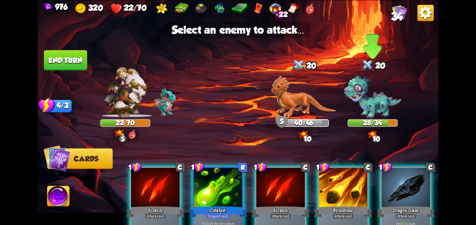
click at [357, 91] on img at bounding box center [372, 97] width 57 height 45
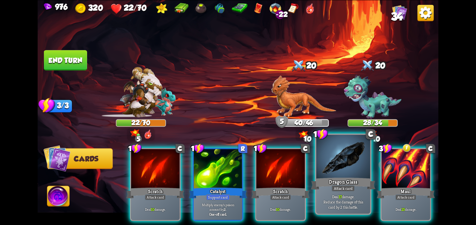
click at [350, 177] on div "Dragon Glass" at bounding box center [343, 184] width 64 height 14
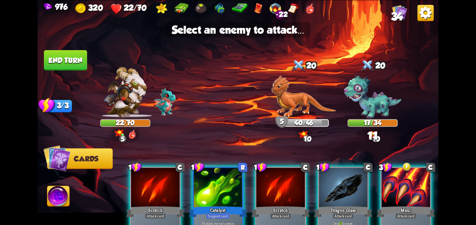
click at [350, 176] on div at bounding box center [343, 188] width 48 height 41
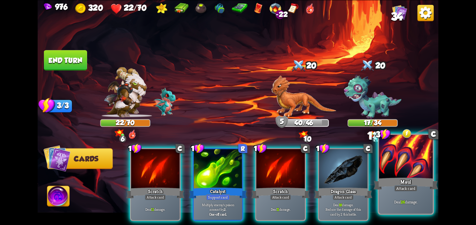
click at [393, 178] on div "Maul" at bounding box center [405, 184] width 64 height 14
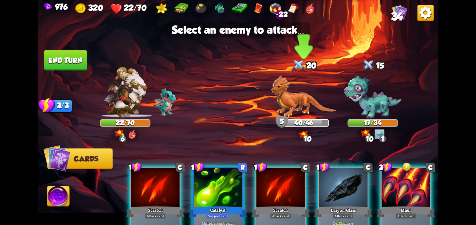
click at [299, 106] on img at bounding box center [303, 96] width 65 height 42
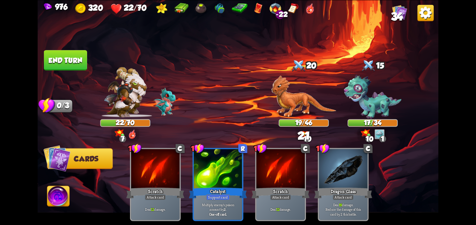
click at [58, 193] on img at bounding box center [58, 197] width 22 height 23
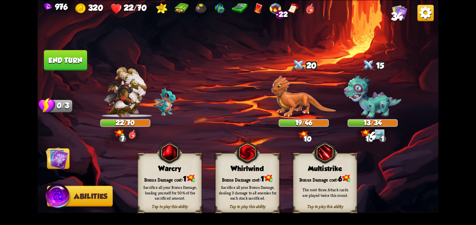
click at [218, 178] on div "Bonus Damage cost: 1" at bounding box center [247, 178] width 63 height 9
click at [52, 163] on img at bounding box center [57, 158] width 23 height 23
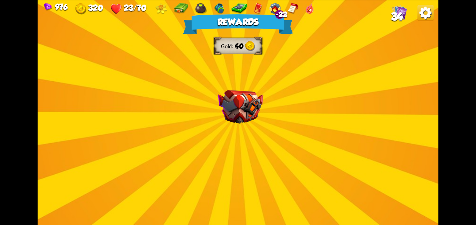
click at [220, 106] on img at bounding box center [240, 107] width 45 height 34
click at [220, 106] on div "Rewards Gold 40 Proceed" at bounding box center [238, 112] width 400 height 225
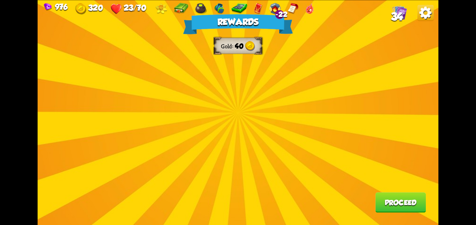
click at [244, 165] on div "Rewards Gold 40 Proceed" at bounding box center [238, 112] width 400 height 225
click at [384, 203] on button "Proceed" at bounding box center [400, 203] width 50 height 20
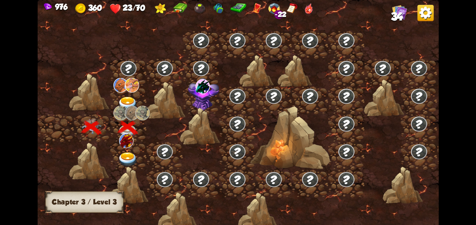
click at [134, 148] on div at bounding box center [128, 156] width 36 height 28
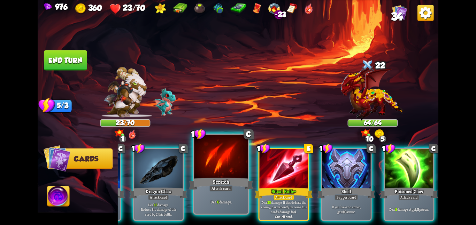
click at [322, 208] on div "If you have no armor, gain 10 armor." at bounding box center [346, 209] width 48 height 21
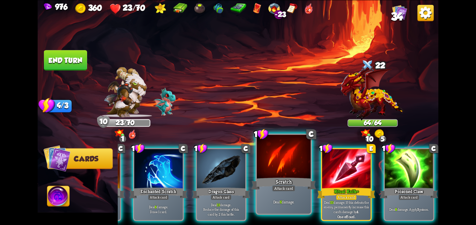
scroll to position [0, 0]
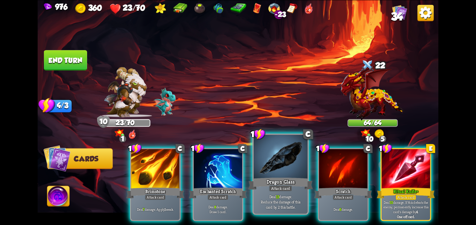
click at [290, 164] on div at bounding box center [280, 157] width 54 height 45
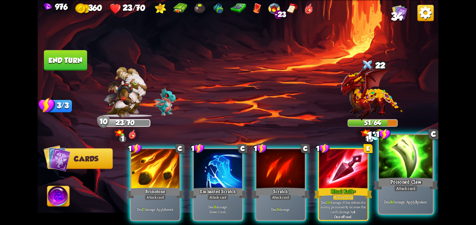
click at [396, 161] on div at bounding box center [406, 157] width 54 height 45
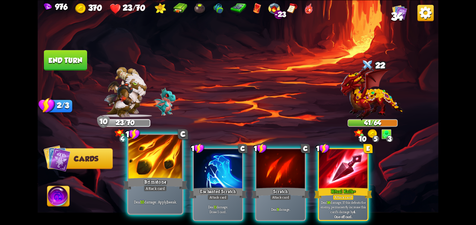
click at [151, 166] on div at bounding box center [155, 157] width 54 height 45
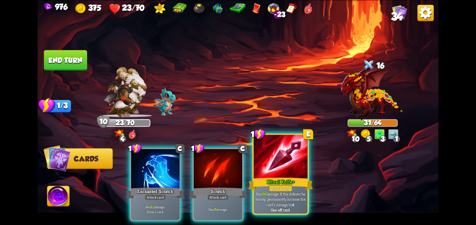
click at [274, 169] on div at bounding box center [280, 157] width 54 height 45
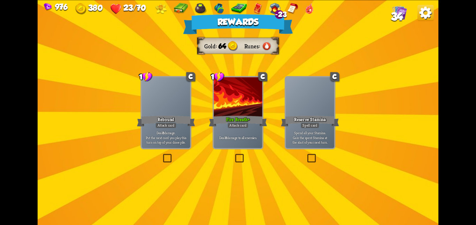
click at [240, 112] on div at bounding box center [237, 97] width 48 height 41
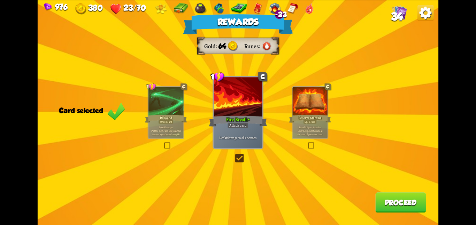
click at [398, 212] on button "Proceed" at bounding box center [400, 203] width 50 height 20
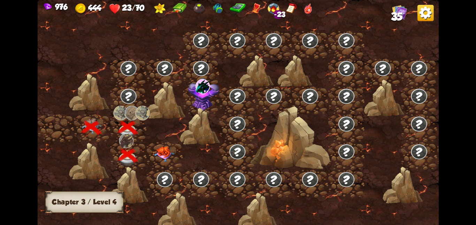
click at [156, 153] on img at bounding box center [164, 154] width 20 height 16
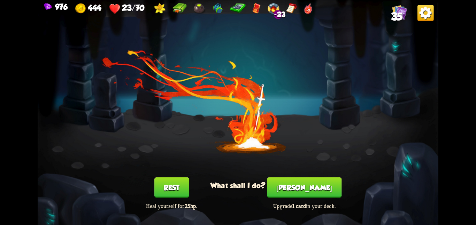
click at [287, 195] on button "Smith" at bounding box center [304, 188] width 75 height 20
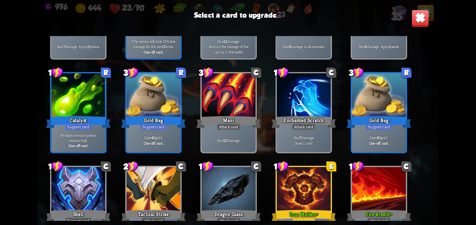
scroll to position [428, 0]
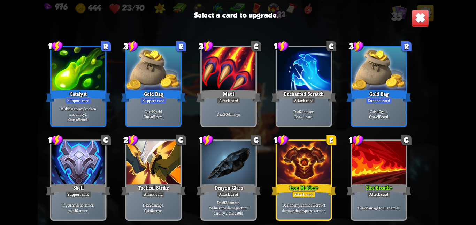
click at [287, 195] on div "Iron Maiden+" at bounding box center [303, 189] width 64 height 14
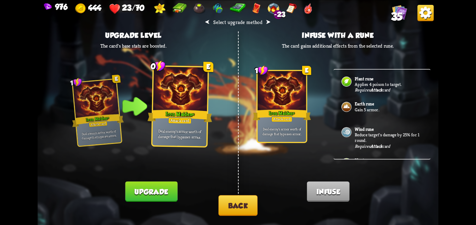
click at [172, 190] on button "Upgrade" at bounding box center [151, 191] width 52 height 20
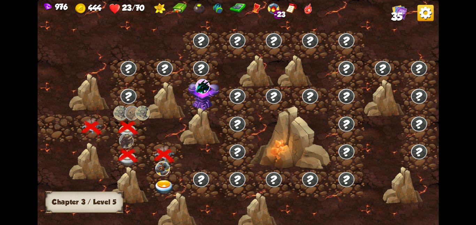
click at [172, 190] on img at bounding box center [164, 187] width 20 height 15
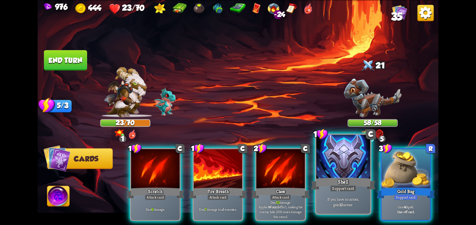
click at [326, 158] on div at bounding box center [343, 157] width 54 height 45
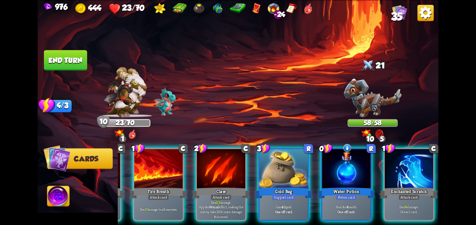
scroll to position [0, 64]
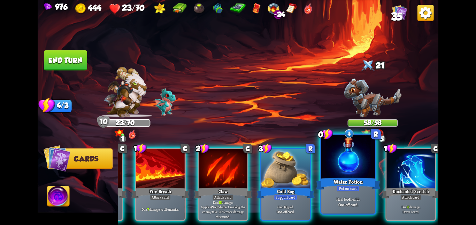
click at [344, 158] on div at bounding box center [348, 157] width 54 height 45
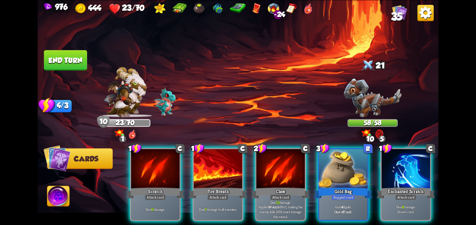
scroll to position [0, 0]
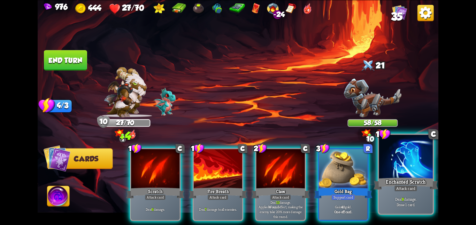
click at [384, 159] on div at bounding box center [406, 157] width 54 height 45
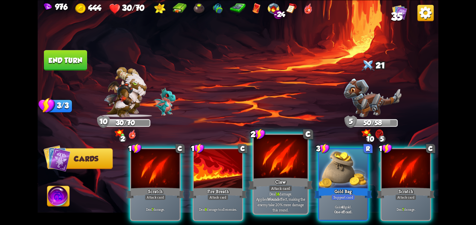
click at [268, 172] on div at bounding box center [280, 157] width 54 height 45
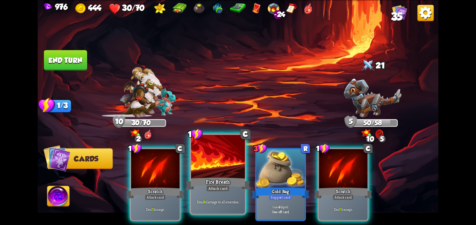
click at [227, 164] on div at bounding box center [218, 157] width 54 height 45
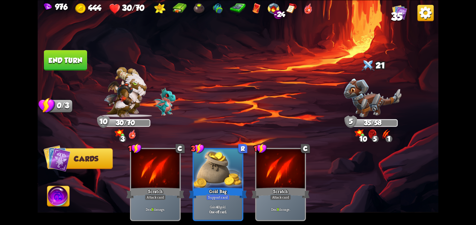
click at [71, 56] on button "End turn" at bounding box center [65, 60] width 43 height 20
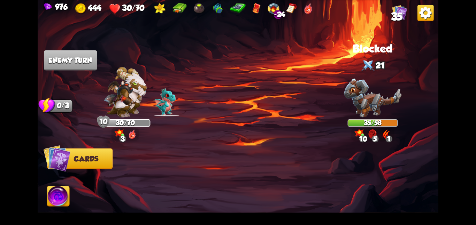
click at [57, 191] on img at bounding box center [58, 197] width 22 height 23
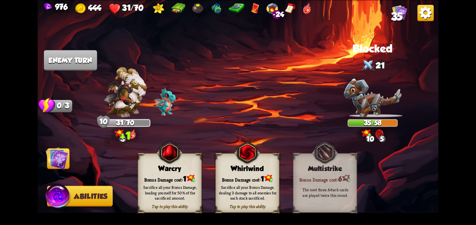
click at [52, 164] on img at bounding box center [57, 158] width 23 height 23
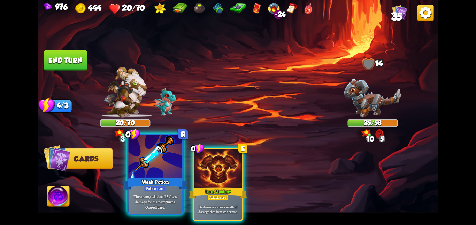
click at [163, 161] on div at bounding box center [155, 157] width 54 height 45
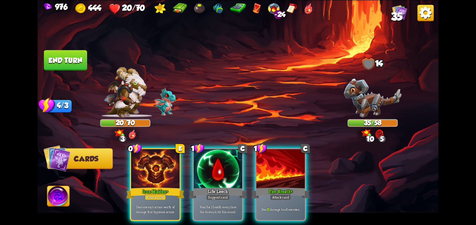
click at [163, 161] on div at bounding box center [155, 169] width 48 height 41
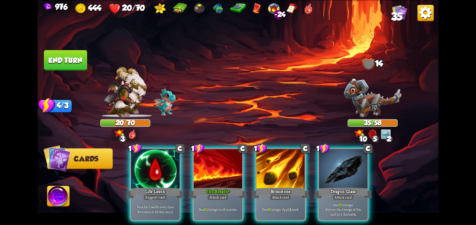
click at [398, 4] on div "976 444 20/70 -24 35" at bounding box center [238, 8] width 400 height 16
click at [397, 9] on img at bounding box center [399, 12] width 15 height 15
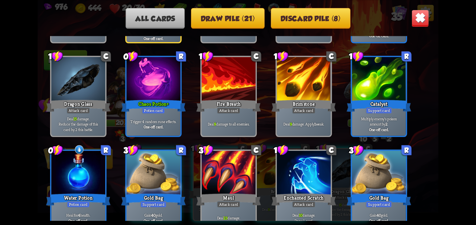
scroll to position [532, 0]
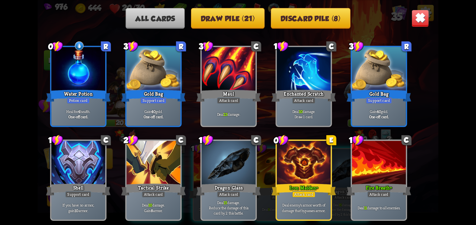
click at [298, 190] on div "Iron Maiden+" at bounding box center [303, 189] width 64 height 14
click at [420, 16] on img at bounding box center [419, 17] width 17 height 17
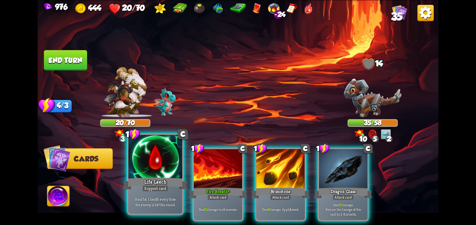
click at [165, 158] on div at bounding box center [155, 157] width 54 height 45
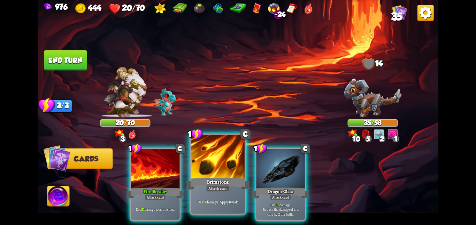
click at [224, 167] on div at bounding box center [218, 157] width 54 height 45
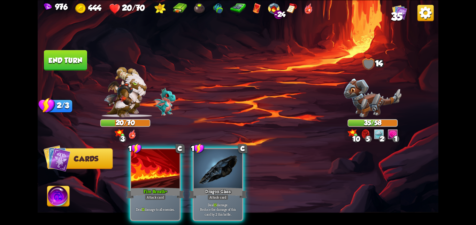
click at [224, 167] on div at bounding box center [218, 169] width 48 height 41
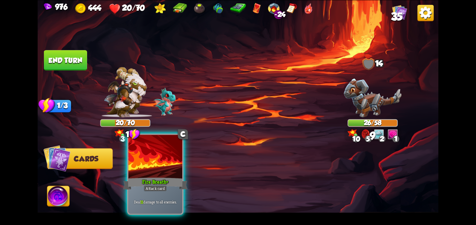
click at [154, 165] on div at bounding box center [155, 157] width 54 height 45
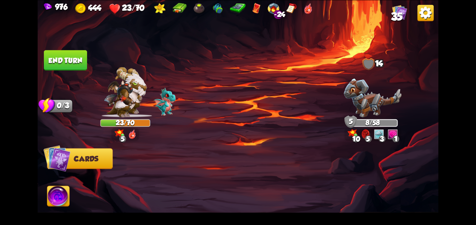
click at [82, 67] on button "End turn" at bounding box center [65, 60] width 43 height 20
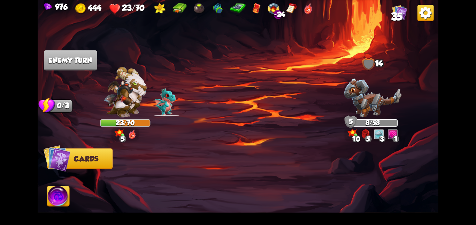
click at [62, 192] on img at bounding box center [58, 197] width 22 height 23
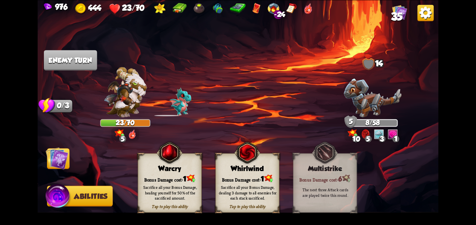
click at [175, 179] on div "Bonus Damage cost: 1" at bounding box center [169, 178] width 63 height 9
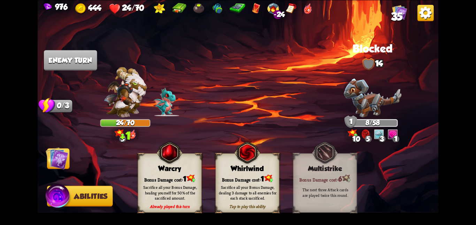
click at [53, 158] on img at bounding box center [57, 158] width 23 height 23
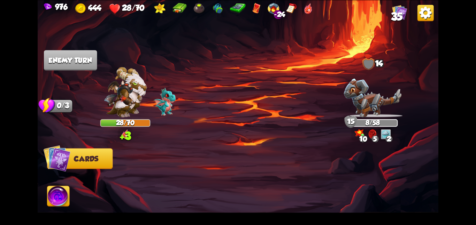
click at [172, 167] on div at bounding box center [278, 175] width 320 height 100
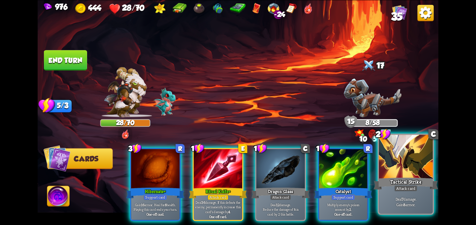
click at [432, 168] on div at bounding box center [406, 157] width 54 height 45
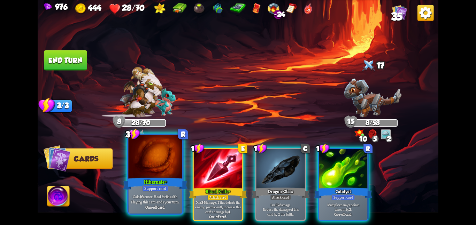
click at [152, 159] on div at bounding box center [155, 157] width 54 height 45
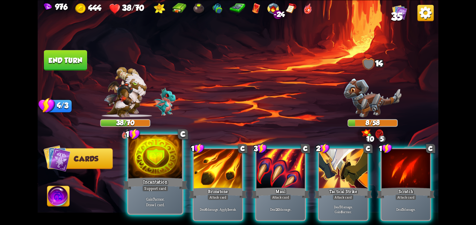
click at [147, 182] on div "Incantation" at bounding box center [155, 184] width 64 height 14
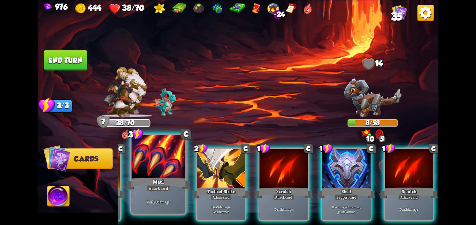
scroll to position [0, 0]
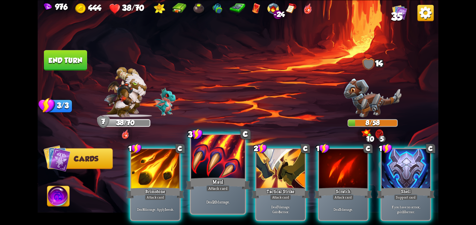
click at [239, 187] on div "Maul" at bounding box center [218, 184] width 64 height 14
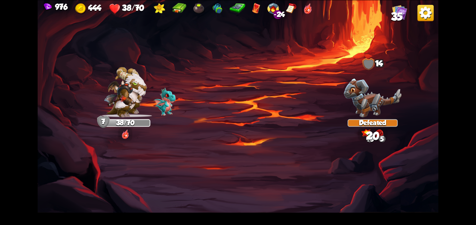
click at [392, 16] on span "35" at bounding box center [397, 16] width 12 height 12
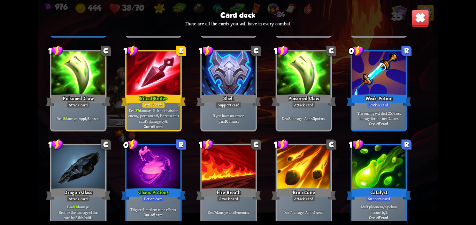
scroll to position [532, 0]
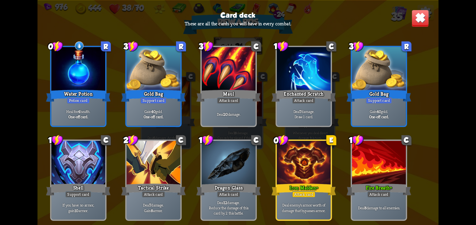
click at [416, 22] on img at bounding box center [419, 17] width 17 height 17
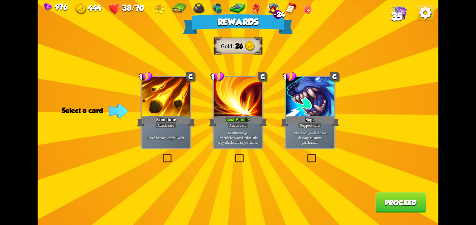
click at [253, 92] on div at bounding box center [237, 97] width 48 height 41
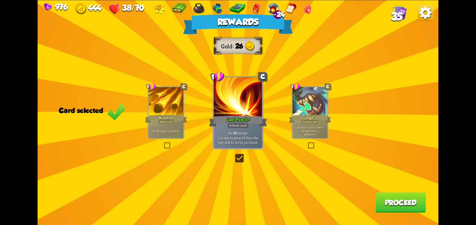
click at [376, 199] on button "Proceed" at bounding box center [400, 203] width 50 height 20
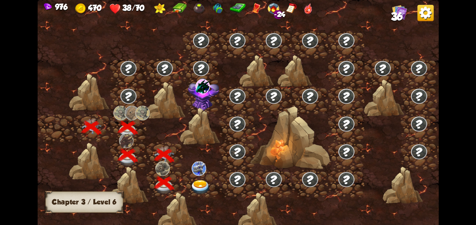
click at [200, 184] on img at bounding box center [200, 187] width 20 height 15
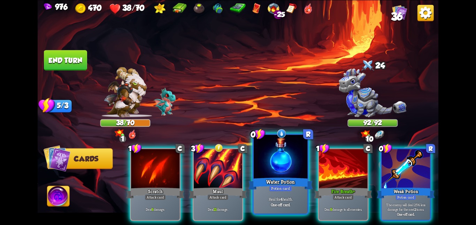
click at [259, 155] on div at bounding box center [280, 157] width 54 height 45
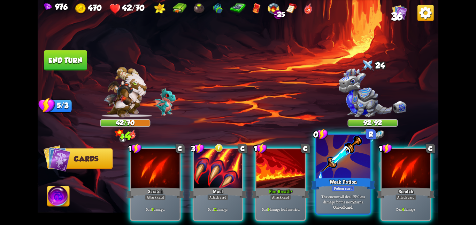
click at [337, 147] on div at bounding box center [343, 157] width 54 height 45
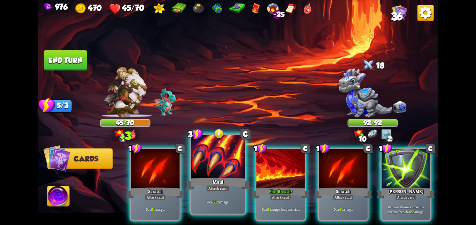
click at [208, 170] on div at bounding box center [218, 157] width 54 height 45
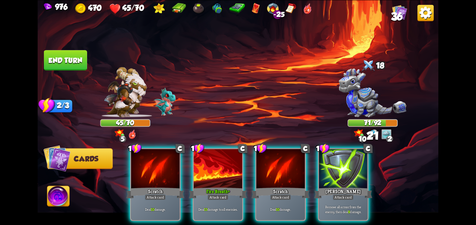
click at [208, 170] on div at bounding box center [218, 169] width 48 height 41
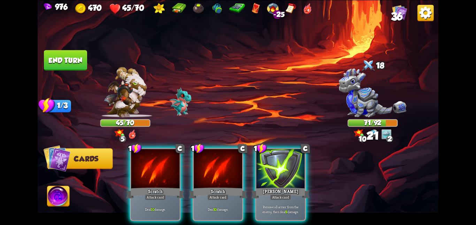
click at [208, 170] on div at bounding box center [218, 169] width 48 height 41
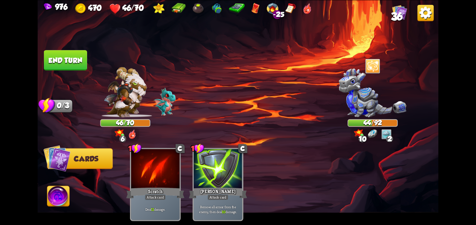
click at [75, 57] on button "End turn" at bounding box center [65, 60] width 43 height 20
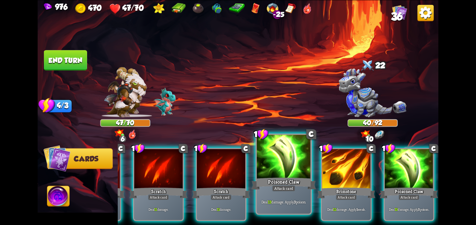
click at [296, 177] on div "Poisoned Claw" at bounding box center [283, 184] width 64 height 14
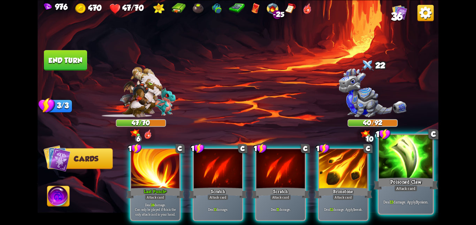
scroll to position [0, 0]
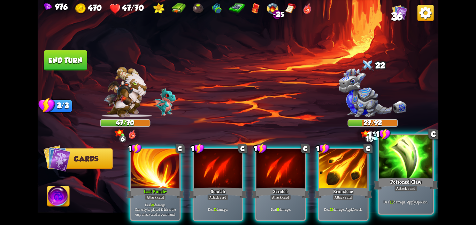
click at [381, 151] on div at bounding box center [406, 157] width 54 height 45
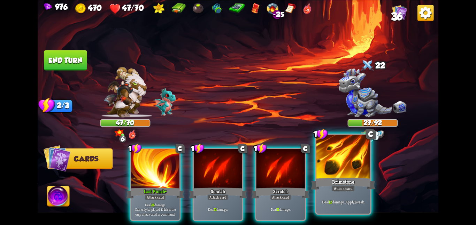
click at [360, 161] on div at bounding box center [343, 157] width 54 height 45
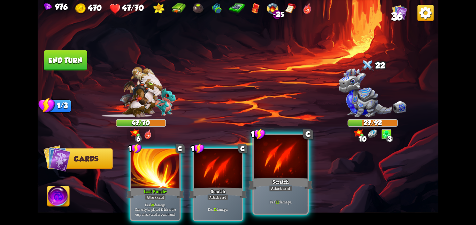
click at [279, 183] on div "Scratch" at bounding box center [280, 184] width 64 height 14
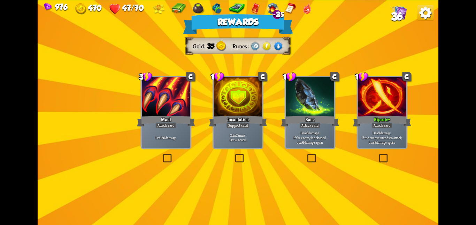
click at [145, 83] on div at bounding box center [166, 97] width 48 height 41
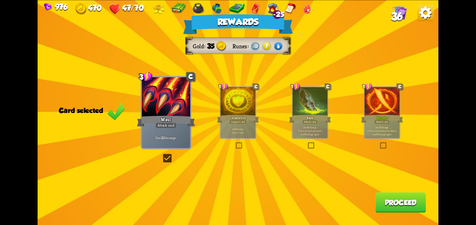
click at [409, 202] on button "Proceed" at bounding box center [400, 203] width 50 height 20
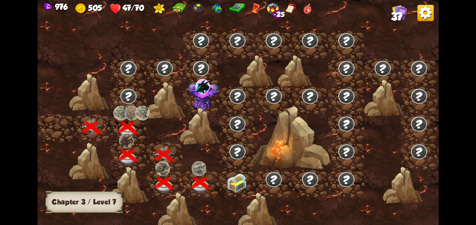
click at [237, 177] on img at bounding box center [237, 182] width 20 height 19
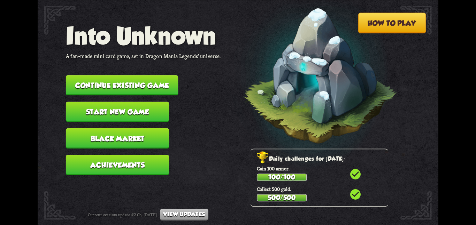
click at [172, 86] on button "Continue existing game" at bounding box center [122, 85] width 112 height 20
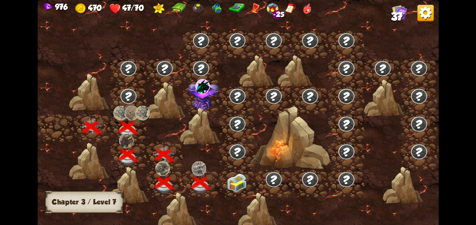
click at [236, 180] on img at bounding box center [237, 182] width 20 height 19
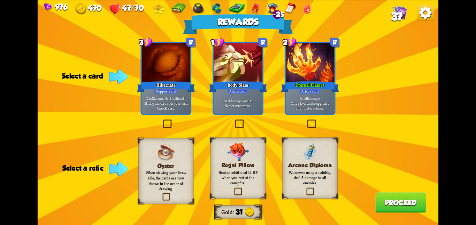
click at [244, 177] on p "Heal an additional 15 HP when you rest at the campfire." at bounding box center [238, 178] width 45 height 16
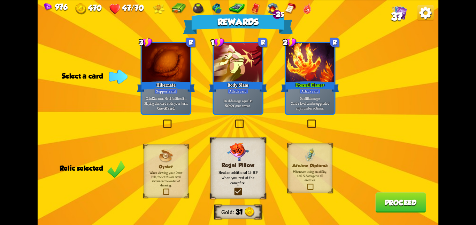
click at [180, 91] on div "Hibernate" at bounding box center [166, 86] width 58 height 13
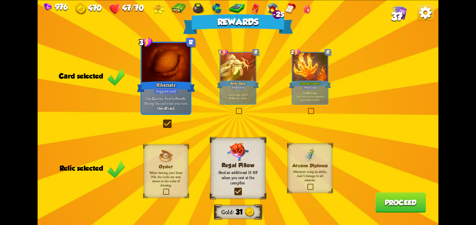
click at [306, 96] on p "Deal 18 damage. Card's level can be upgraded any number of times." at bounding box center [309, 96] width 33 height 10
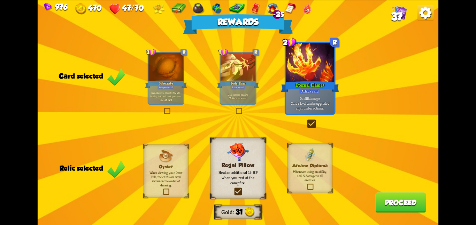
click at [384, 196] on button "Proceed" at bounding box center [400, 203] width 50 height 20
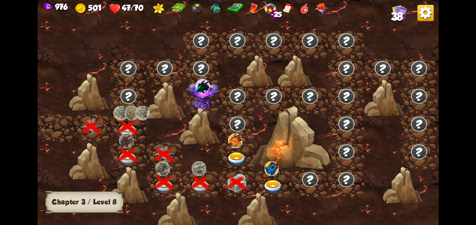
click at [235, 146] on img at bounding box center [235, 140] width 14 height 15
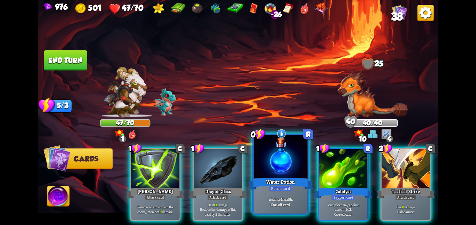
click at [294, 164] on div at bounding box center [280, 157] width 54 height 45
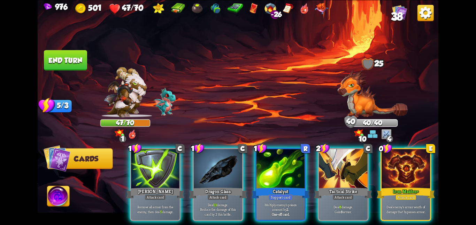
scroll to position [0, 66]
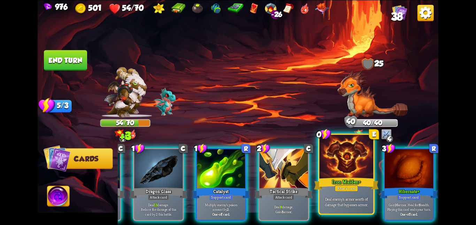
click at [340, 159] on div at bounding box center [346, 157] width 54 height 45
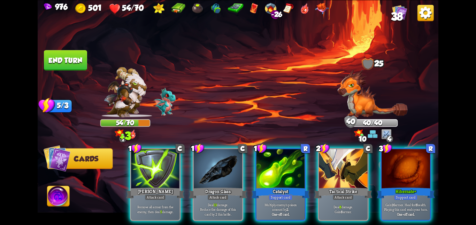
scroll to position [0, 0]
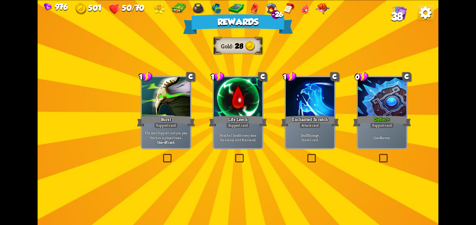
click at [252, 106] on div at bounding box center [237, 97] width 48 height 41
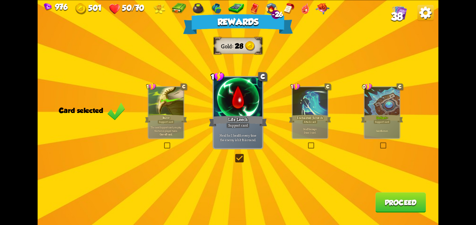
click at [386, 105] on div at bounding box center [381, 102] width 35 height 30
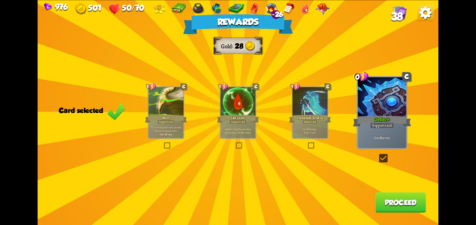
click at [384, 205] on button "Proceed" at bounding box center [400, 203] width 50 height 20
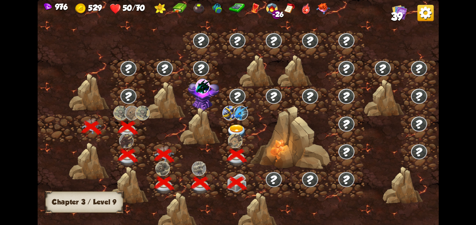
click at [232, 117] on img at bounding box center [229, 113] width 14 height 15
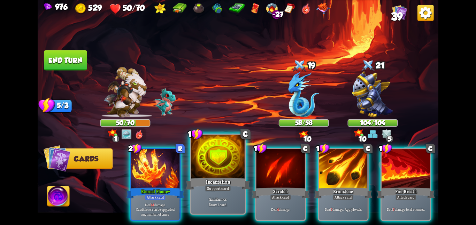
click at [219, 172] on div at bounding box center [218, 157] width 54 height 45
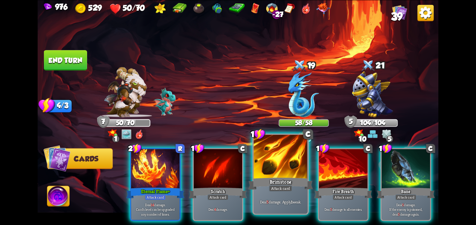
scroll to position [0, 136]
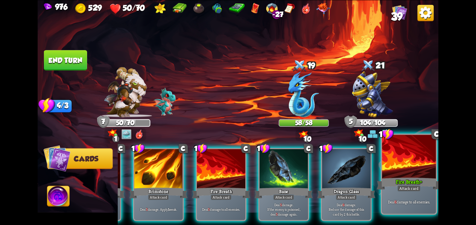
click at [416, 181] on div "Fire Breath+" at bounding box center [408, 184] width 64 height 14
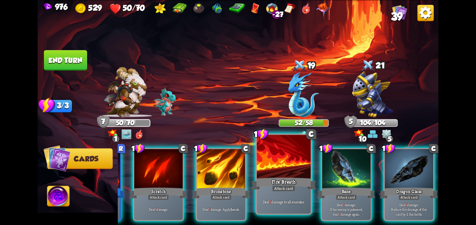
click at [274, 172] on div at bounding box center [284, 157] width 54 height 45
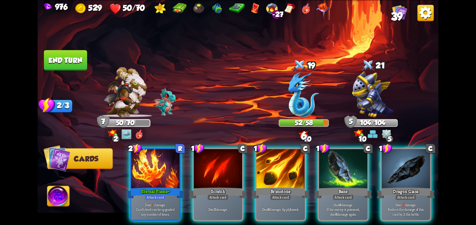
scroll to position [0, 0]
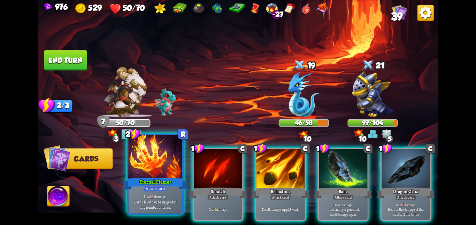
click at [172, 189] on div "Eternal Flame+" at bounding box center [155, 184] width 64 height 14
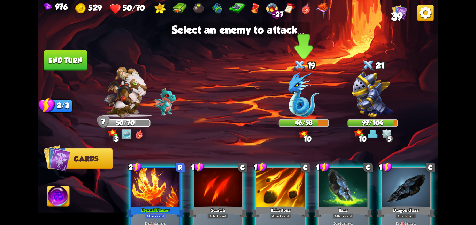
click at [312, 101] on img at bounding box center [303, 94] width 31 height 46
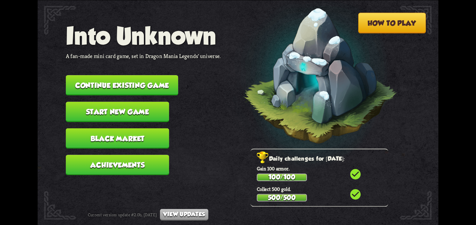
click at [95, 77] on button "Continue existing game" at bounding box center [122, 85] width 112 height 20
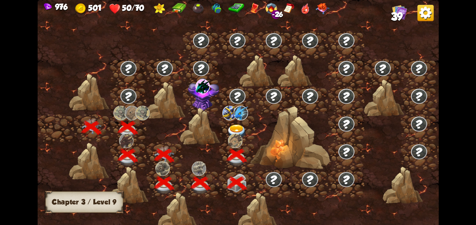
click at [232, 115] on img at bounding box center [229, 113] width 14 height 15
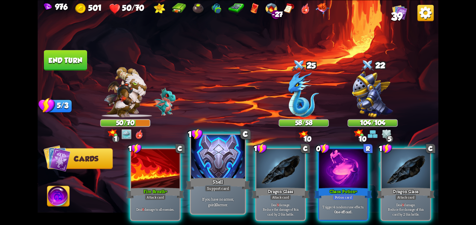
click at [233, 170] on div at bounding box center [218, 157] width 54 height 45
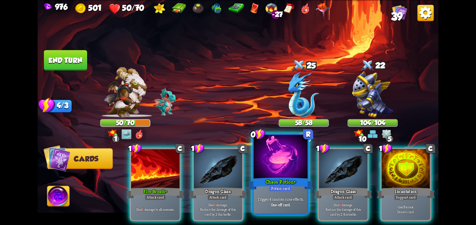
click at [290, 164] on div at bounding box center [280, 157] width 54 height 45
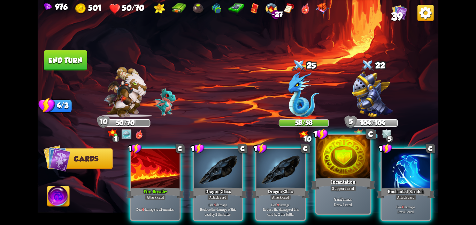
click at [344, 154] on div at bounding box center [343, 157] width 54 height 45
click at [381, 154] on div at bounding box center [405, 169] width 48 height 41
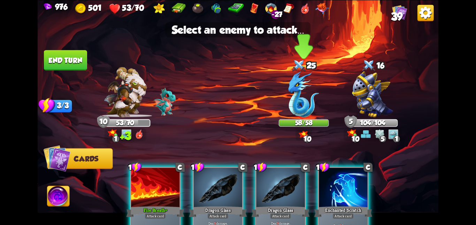
click at [318, 119] on div "58/58" at bounding box center [304, 123] width 50 height 8
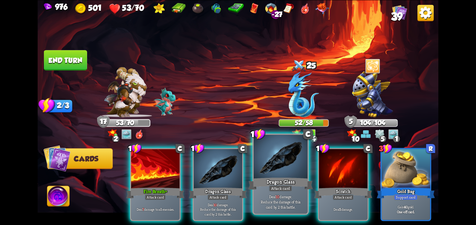
click at [279, 170] on div at bounding box center [280, 157] width 54 height 45
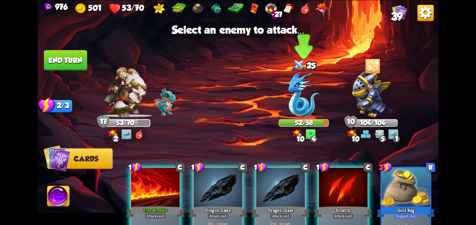
click at [293, 119] on div "52/58" at bounding box center [304, 123] width 50 height 8
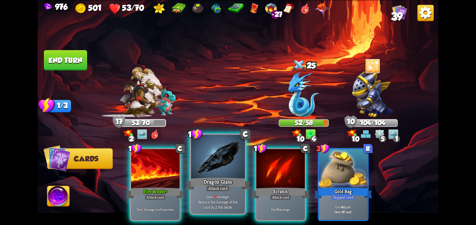
click at [214, 185] on div "Attack card" at bounding box center [217, 188] width 23 height 7
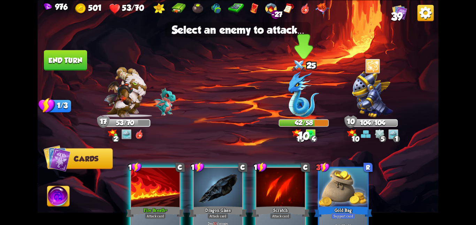
click at [284, 115] on div at bounding box center [304, 95] width 50 height 44
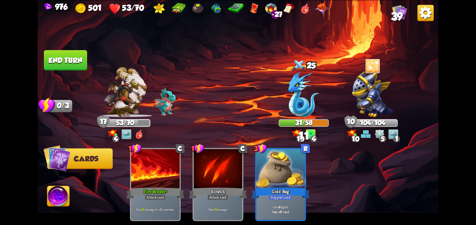
click at [67, 62] on button "End turn" at bounding box center [65, 60] width 43 height 20
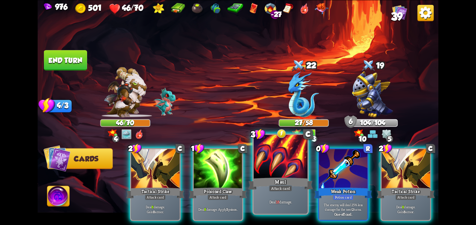
click at [265, 170] on div at bounding box center [280, 157] width 54 height 45
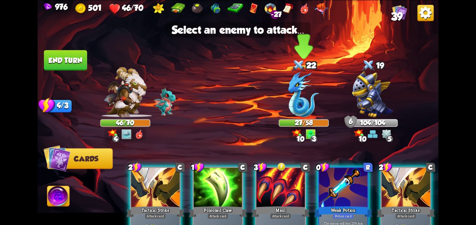
click at [283, 103] on div at bounding box center [304, 95] width 50 height 44
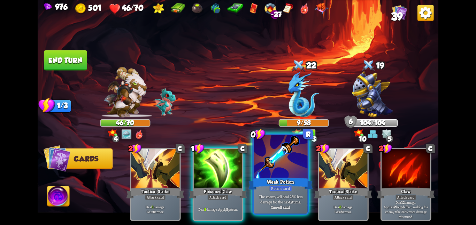
click at [280, 163] on div at bounding box center [280, 157] width 54 height 45
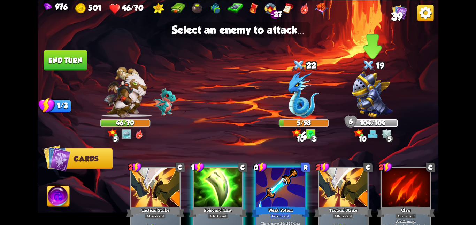
click at [356, 109] on img at bounding box center [372, 94] width 41 height 46
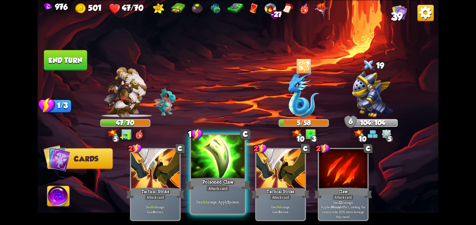
click at [213, 155] on div at bounding box center [218, 157] width 54 height 45
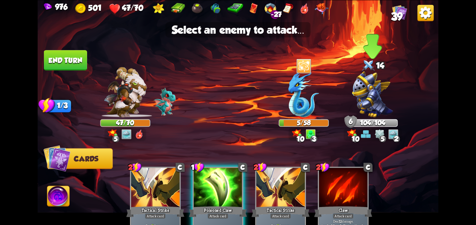
click at [366, 93] on img at bounding box center [372, 94] width 41 height 46
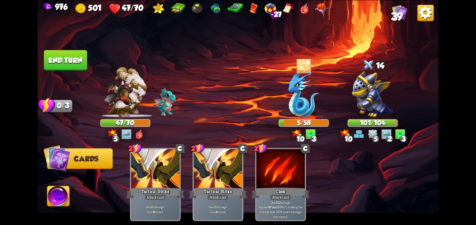
click at [53, 50] on button "End turn" at bounding box center [65, 60] width 43 height 20
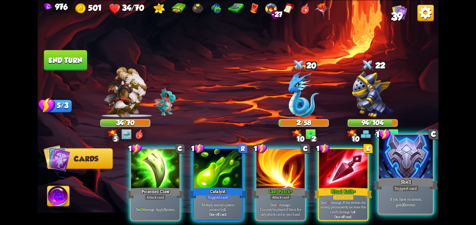
click at [396, 169] on div at bounding box center [406, 157] width 54 height 45
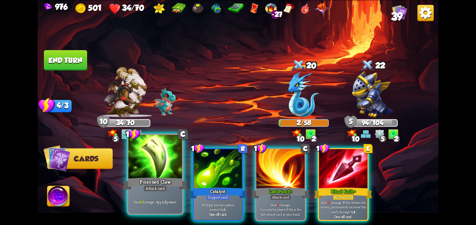
click at [170, 172] on div at bounding box center [155, 157] width 54 height 45
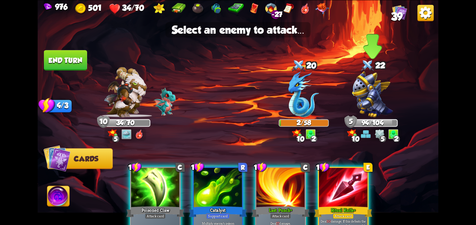
click at [378, 92] on img at bounding box center [372, 94] width 41 height 46
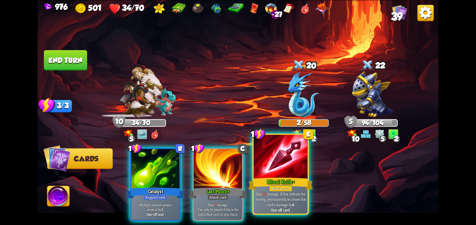
click at [252, 180] on div "Ritual Knife+" at bounding box center [280, 184] width 64 height 14
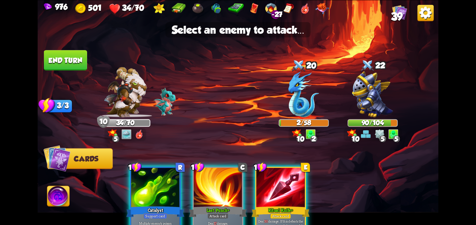
click at [286, 188] on div at bounding box center [280, 188] width 48 height 41
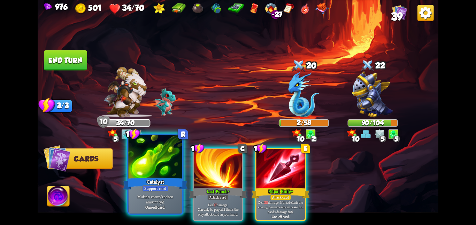
click at [134, 169] on div at bounding box center [155, 157] width 54 height 45
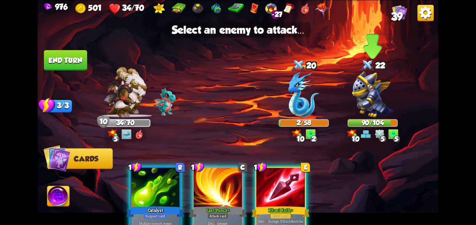
click at [364, 107] on img at bounding box center [372, 94] width 41 height 46
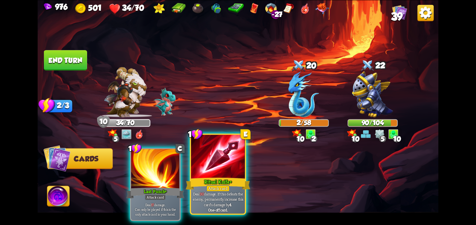
click at [203, 175] on div at bounding box center [218, 157] width 54 height 45
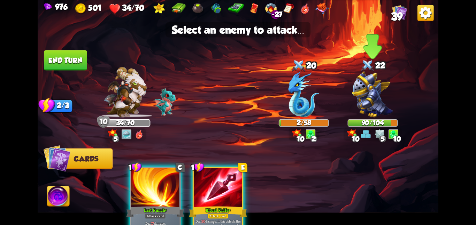
click at [372, 109] on img at bounding box center [372, 94] width 41 height 46
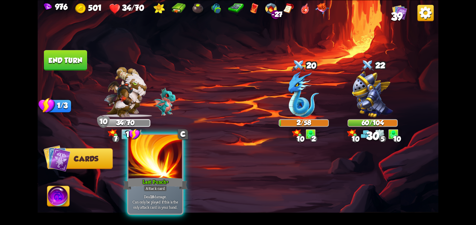
click at [159, 173] on div at bounding box center [155, 157] width 54 height 45
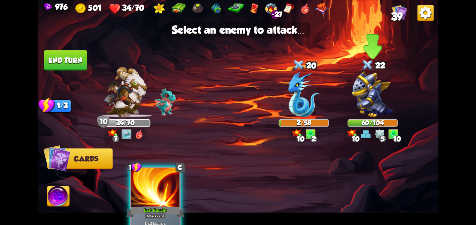
click at [356, 108] on img at bounding box center [372, 94] width 41 height 46
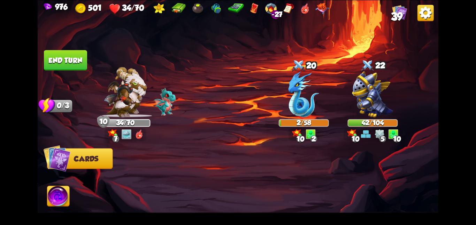
click at [44, 59] on button "End turn" at bounding box center [65, 60] width 43 height 20
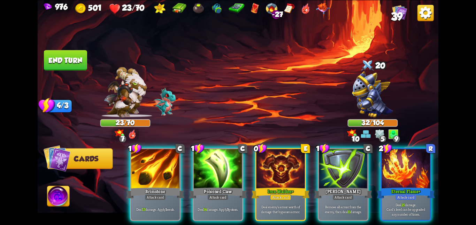
scroll to position [0, 66]
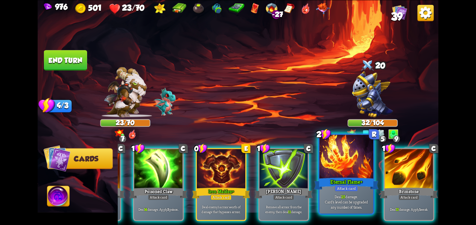
click at [357, 170] on div at bounding box center [346, 157] width 54 height 45
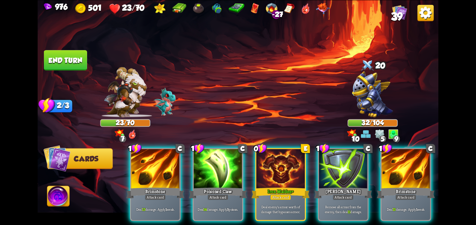
scroll to position [0, 0]
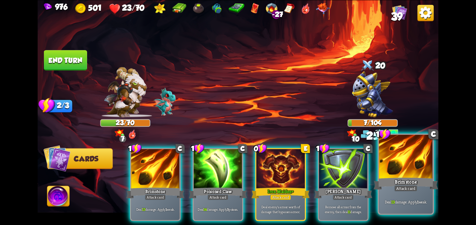
click at [419, 179] on div "Brimstone" at bounding box center [405, 184] width 64 height 14
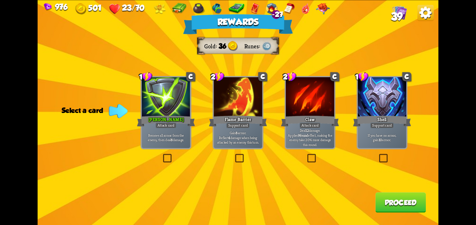
click at [173, 104] on div at bounding box center [166, 97] width 48 height 41
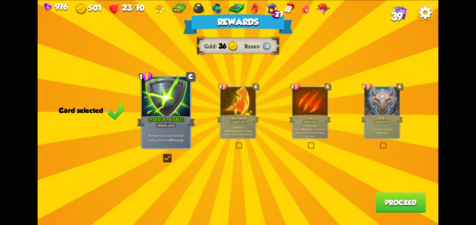
click at [390, 196] on button "Proceed" at bounding box center [400, 203] width 50 height 20
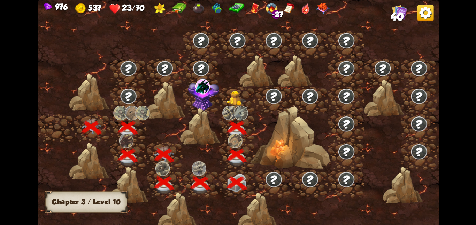
click at [229, 95] on img at bounding box center [237, 98] width 20 height 15
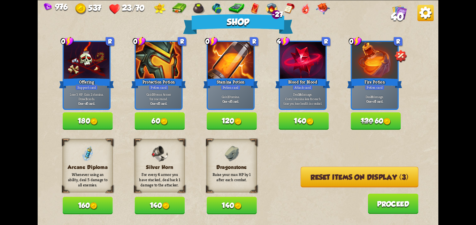
click at [103, 197] on div "Arcane Diploma Whenever using an ability, deal 5 damage to all enemies. 160" at bounding box center [88, 176] width 50 height 75
click at [104, 199] on button "160" at bounding box center [88, 205] width 50 height 17
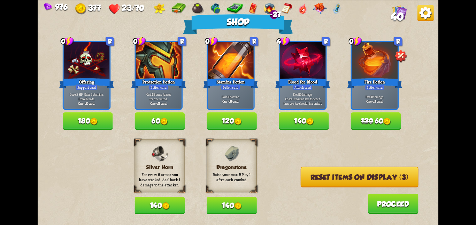
click at [216, 121] on button "120" at bounding box center [231, 120] width 50 height 17
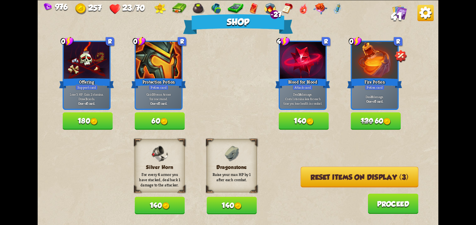
click at [312, 181] on button "Reset items on display (3)" at bounding box center [360, 177] width 118 height 21
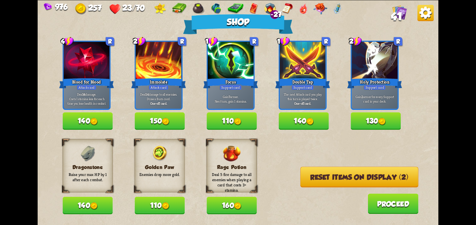
click at [233, 207] on button "160" at bounding box center [231, 205] width 50 height 17
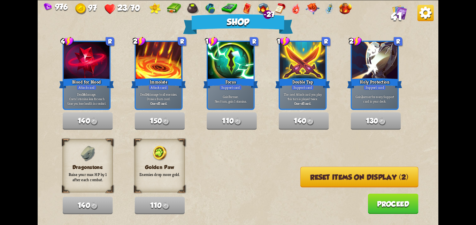
click at [301, 182] on button "Reset items on display (2)" at bounding box center [359, 177] width 118 height 21
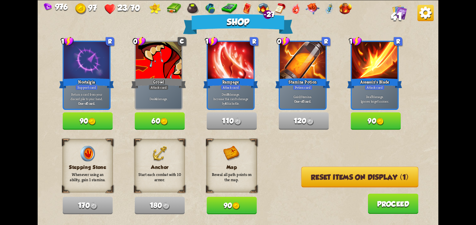
click at [301, 182] on button "Reset items on display (1)" at bounding box center [359, 177] width 117 height 21
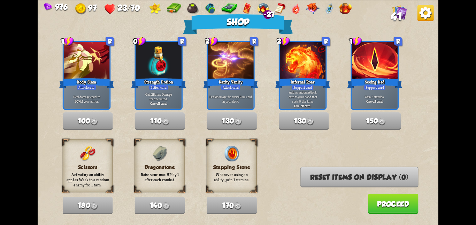
click at [396, 209] on button "Proceed" at bounding box center [392, 204] width 50 height 20
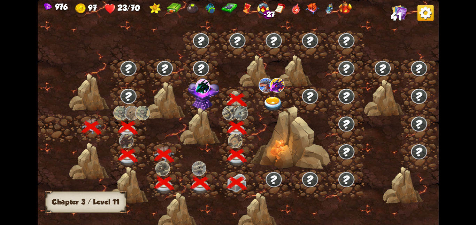
scroll to position [0, 106]
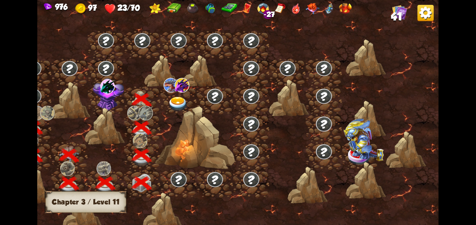
click at [110, 102] on img at bounding box center [108, 94] width 31 height 33
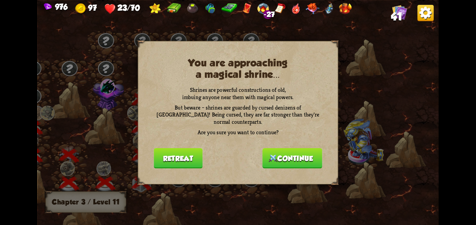
click at [294, 148] on button "Continue" at bounding box center [292, 158] width 60 height 20
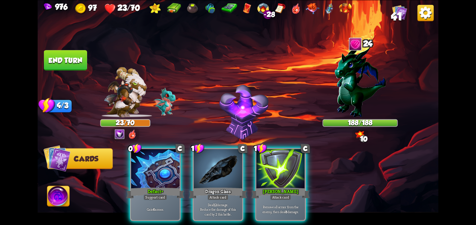
click at [382, 62] on img at bounding box center [359, 81] width 51 height 72
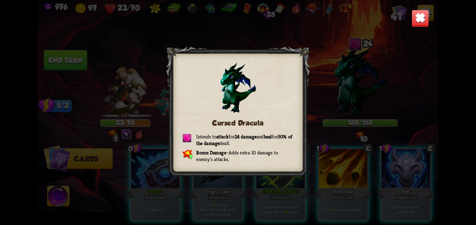
click at [419, 20] on img at bounding box center [419, 17] width 17 height 17
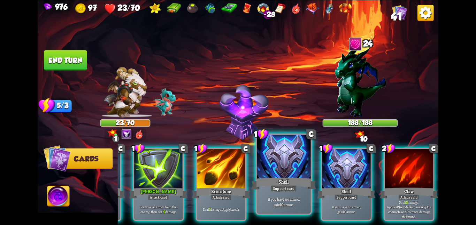
click at [290, 174] on div at bounding box center [284, 157] width 54 height 45
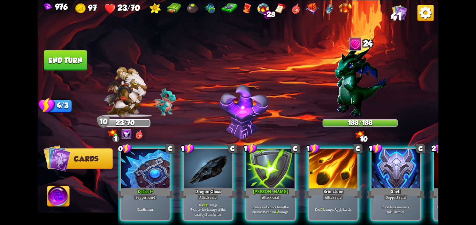
scroll to position [0, 12]
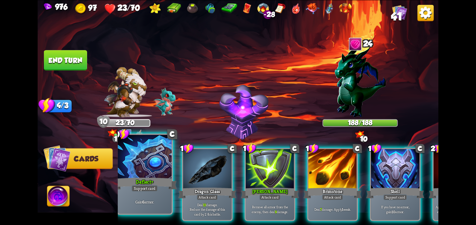
click at [151, 178] on div "Deflect+" at bounding box center [144, 184] width 64 height 14
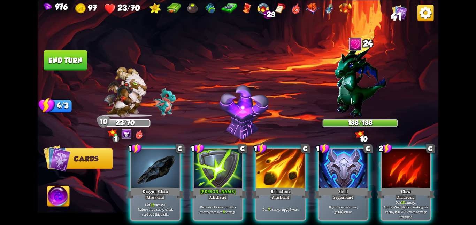
scroll to position [0, 0]
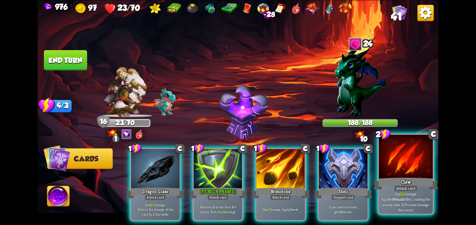
click at [393, 147] on div at bounding box center [406, 157] width 54 height 45
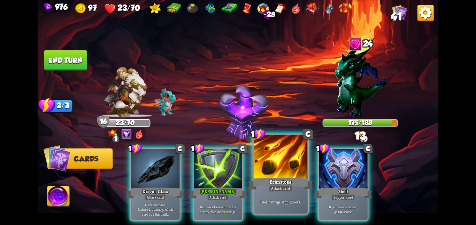
click at [295, 169] on div at bounding box center [280, 157] width 54 height 45
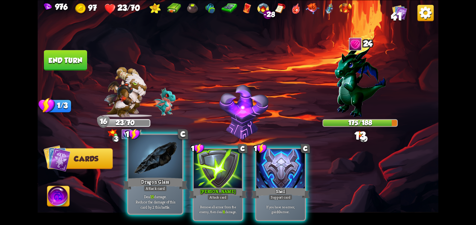
click at [149, 179] on div "Dragon Glass" at bounding box center [155, 184] width 64 height 14
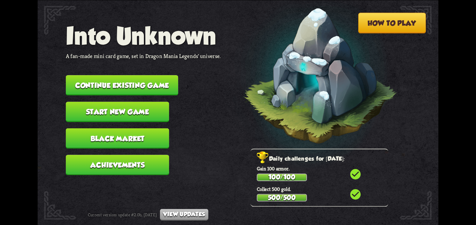
click at [167, 75] on button "Continue existing game" at bounding box center [122, 85] width 112 height 20
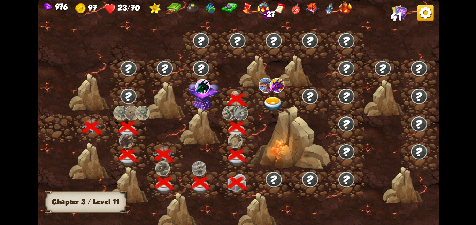
scroll to position [0, 106]
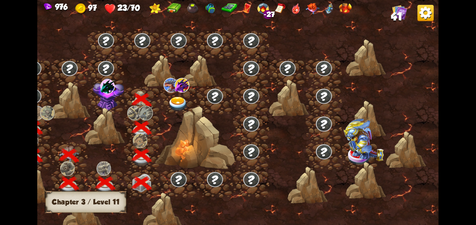
click at [174, 101] on img at bounding box center [178, 103] width 20 height 15
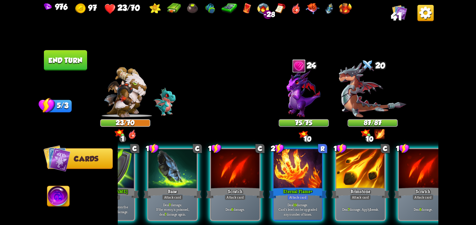
scroll to position [0, 136]
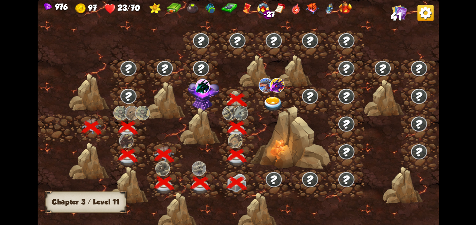
click at [255, 95] on div at bounding box center [273, 100] width 36 height 28
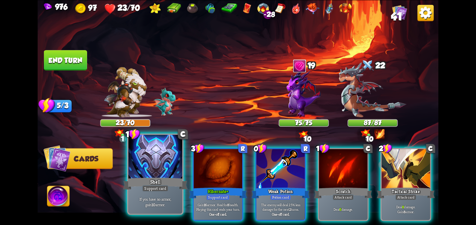
click at [144, 181] on div "Shell" at bounding box center [155, 184] width 64 height 14
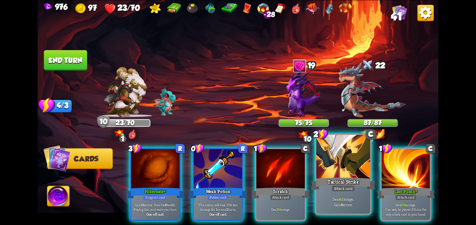
click at [336, 168] on div at bounding box center [343, 157] width 54 height 45
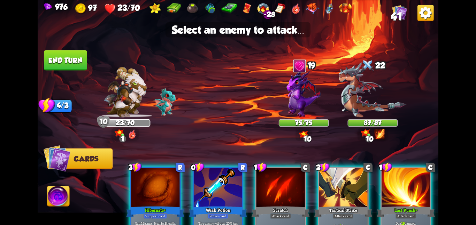
click at [335, 185] on div at bounding box center [343, 188] width 48 height 41
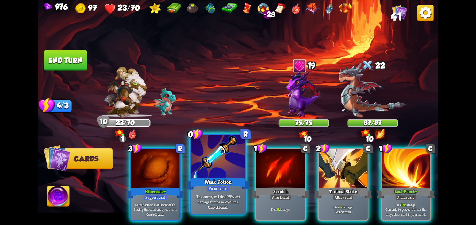
click at [219, 177] on div "Weak Potion" at bounding box center [218, 184] width 64 height 14
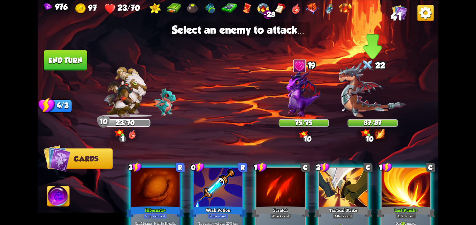
click at [390, 124] on div "87/87" at bounding box center [372, 123] width 49 height 6
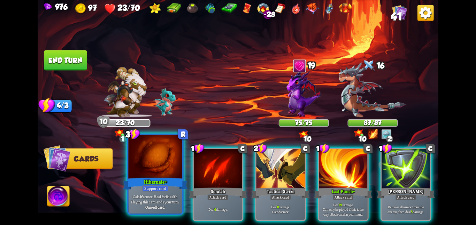
click at [162, 166] on div at bounding box center [155, 157] width 54 height 45
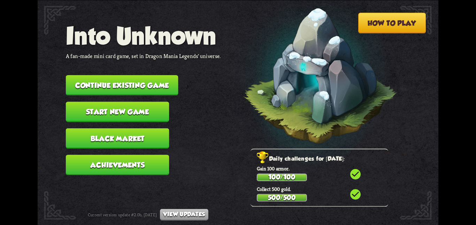
click at [78, 75] on button "Continue existing game" at bounding box center [122, 85] width 112 height 20
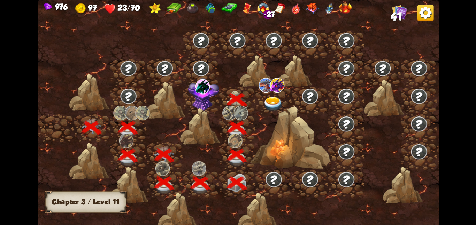
scroll to position [0, 106]
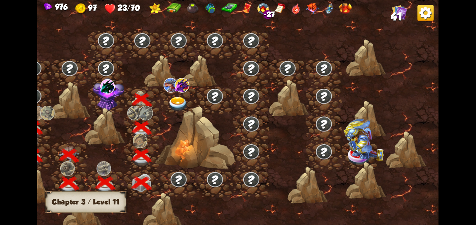
click at [113, 95] on img at bounding box center [108, 94] width 31 height 33
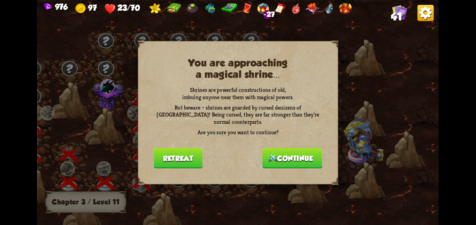
click at [273, 155] on img at bounding box center [272, 159] width 9 height 8
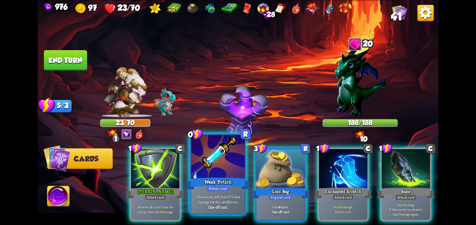
click at [200, 173] on div at bounding box center [218, 157] width 54 height 45
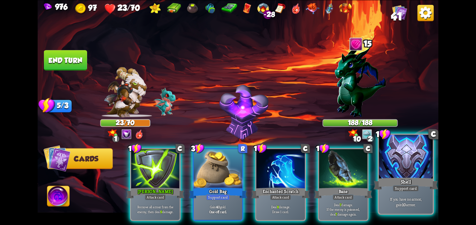
click at [396, 172] on div at bounding box center [406, 157] width 54 height 45
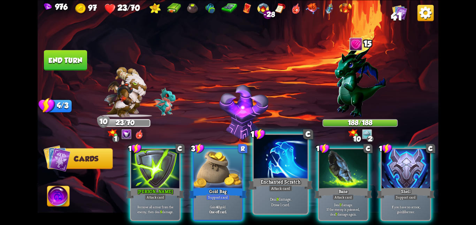
click at [300, 187] on div "Enchanted Scratch" at bounding box center [280, 184] width 64 height 14
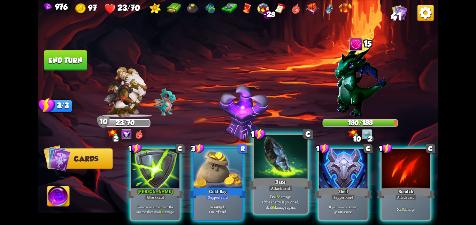
click at [266, 181] on div "Bane" at bounding box center [280, 184] width 64 height 14
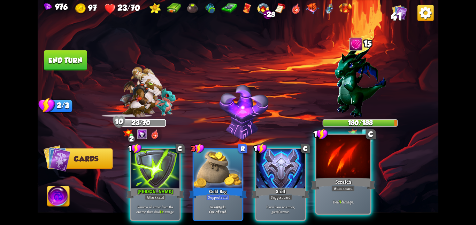
click at [360, 165] on div at bounding box center [343, 157] width 54 height 45
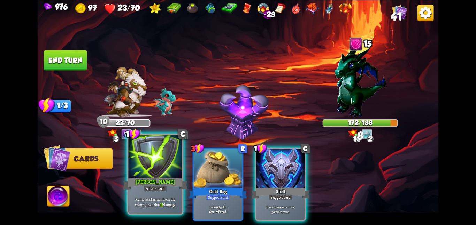
click at [156, 170] on div at bounding box center [155, 157] width 54 height 45
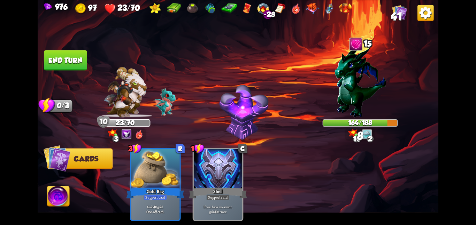
click at [61, 196] on img at bounding box center [58, 197] width 22 height 23
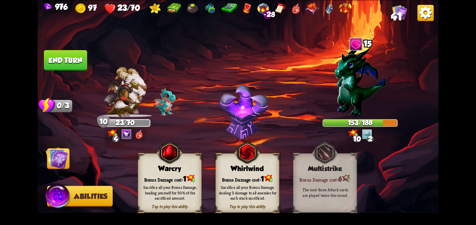
click at [162, 161] on img at bounding box center [170, 153] width 26 height 26
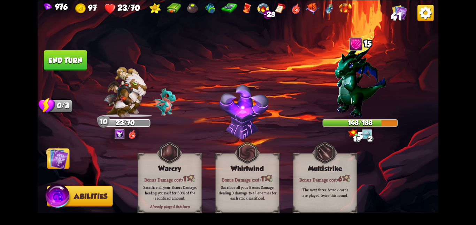
click at [54, 160] on img at bounding box center [57, 158] width 23 height 23
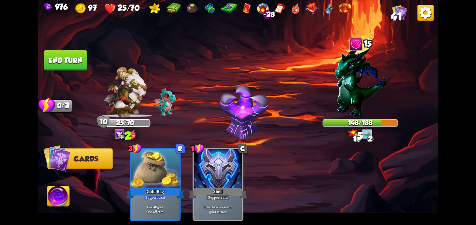
click at [50, 66] on button "End turn" at bounding box center [66, 60] width 44 height 21
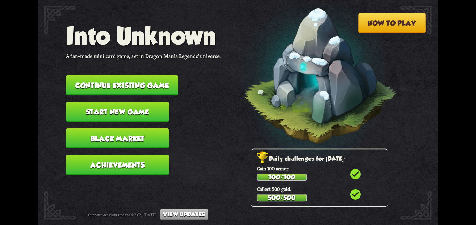
click at [98, 84] on button "Continue existing game" at bounding box center [122, 85] width 112 height 20
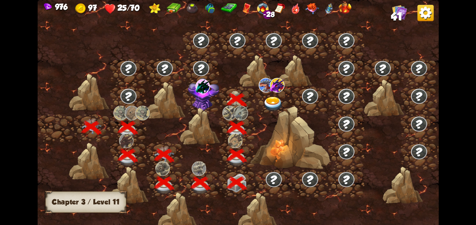
scroll to position [0, 106]
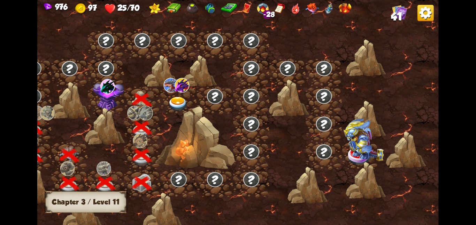
click at [112, 93] on img at bounding box center [107, 86] width 14 height 15
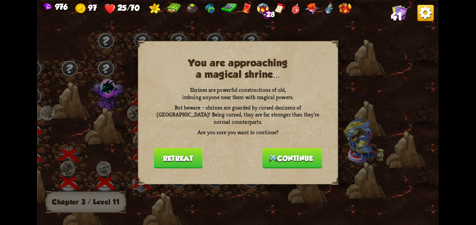
click at [293, 148] on button "Continue" at bounding box center [292, 158] width 60 height 20
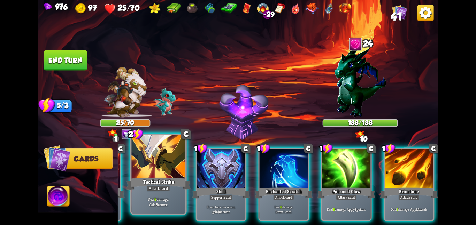
click at [307, 169] on div at bounding box center [283, 169] width 48 height 41
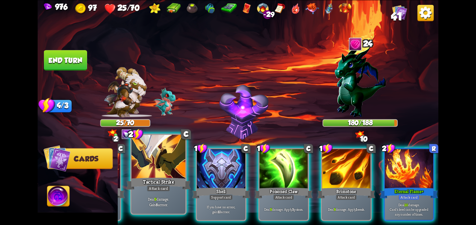
scroll to position [0, 0]
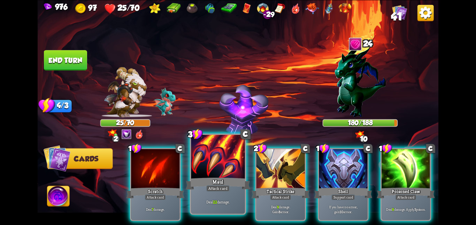
click at [224, 166] on div at bounding box center [218, 157] width 54 height 45
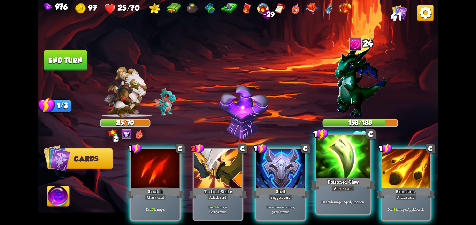
click at [349, 166] on div at bounding box center [343, 157] width 54 height 45
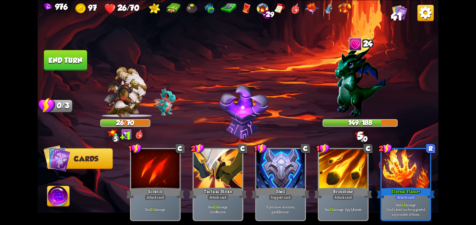
click at [60, 191] on img at bounding box center [58, 197] width 22 height 23
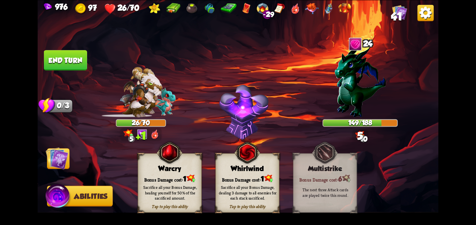
click at [181, 163] on img at bounding box center [170, 153] width 26 height 26
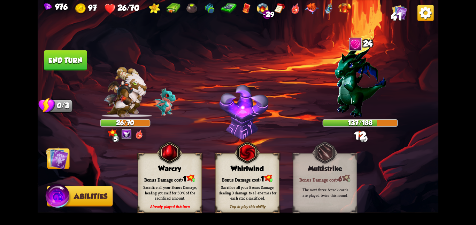
click at [66, 160] on img at bounding box center [57, 158] width 23 height 23
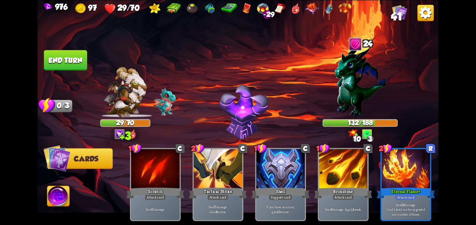
click at [59, 60] on button "End turn" at bounding box center [65, 60] width 43 height 20
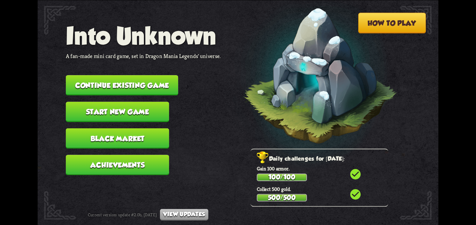
click at [95, 85] on button "Continue existing game" at bounding box center [122, 85] width 112 height 20
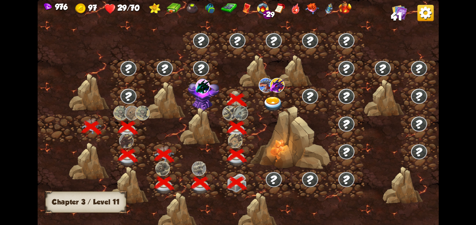
scroll to position [0, 106]
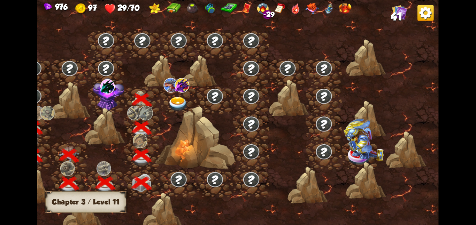
click at [106, 94] on img at bounding box center [108, 94] width 31 height 33
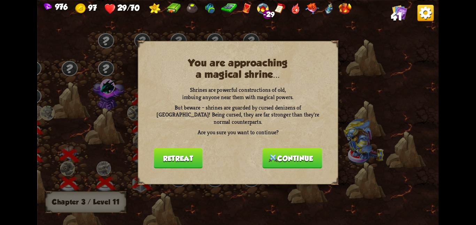
click at [265, 148] on button "Continue" at bounding box center [292, 158] width 60 height 20
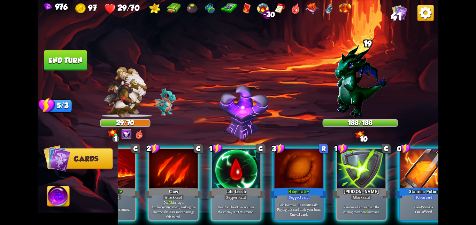
scroll to position [0, 136]
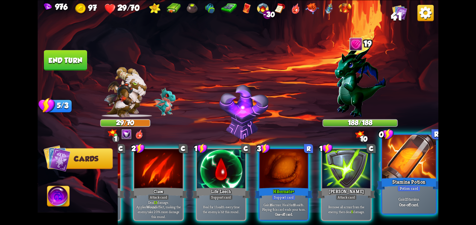
click at [403, 165] on div at bounding box center [409, 157] width 54 height 45
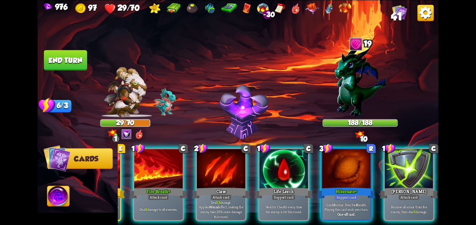
scroll to position [0, 0]
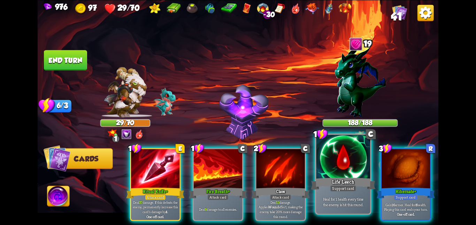
click at [328, 175] on div at bounding box center [343, 157] width 54 height 45
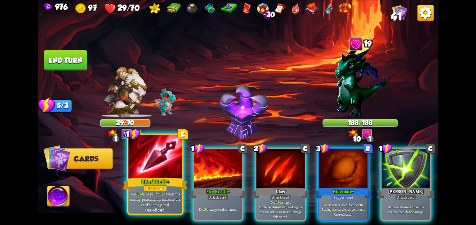
click at [172, 158] on div at bounding box center [155, 157] width 54 height 45
click at [194, 158] on div at bounding box center [218, 169] width 48 height 41
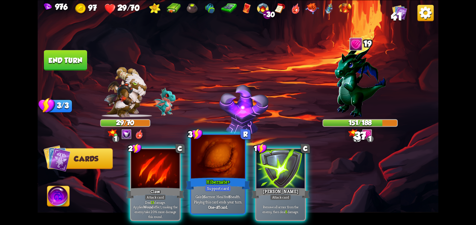
click at [218, 159] on div at bounding box center [218, 157] width 54 height 45
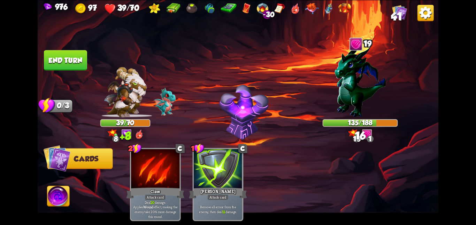
click at [76, 54] on button "End turn" at bounding box center [65, 60] width 43 height 20
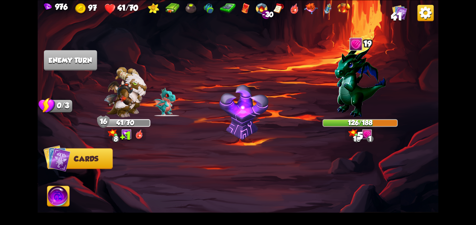
click at [59, 197] on img at bounding box center [58, 197] width 22 height 23
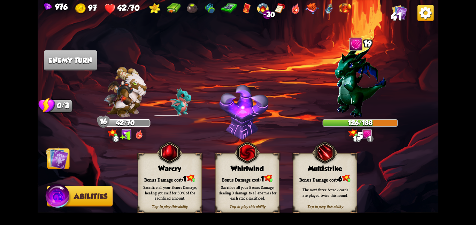
click at [180, 172] on div "Tap to play this ability Warcry Bonus Damage cost: 1 Sacrifice all your Bonus D…" at bounding box center [170, 183] width 64 height 60
click at [54, 158] on img at bounding box center [57, 158] width 23 height 23
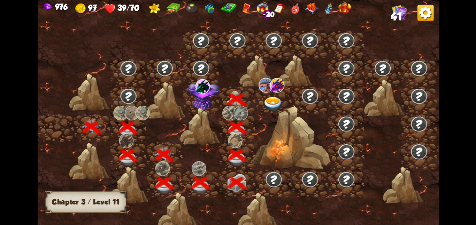
scroll to position [0, 106]
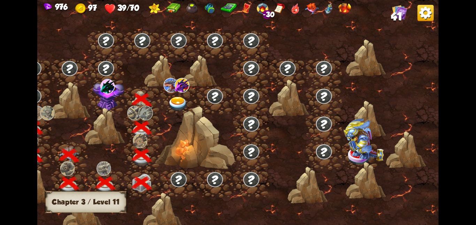
click at [117, 82] on img at bounding box center [108, 94] width 31 height 33
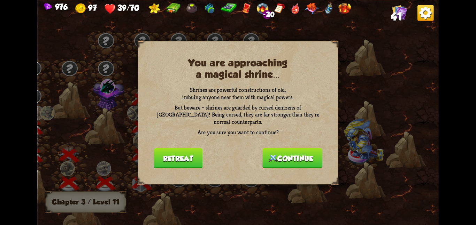
click at [262, 148] on button "Continue" at bounding box center [292, 158] width 60 height 20
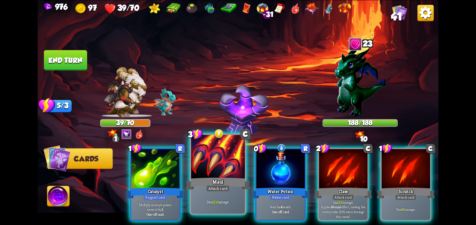
click at [225, 163] on div at bounding box center [218, 157] width 54 height 45
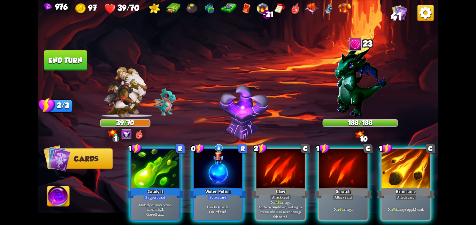
click at [225, 163] on div at bounding box center [218, 169] width 48 height 41
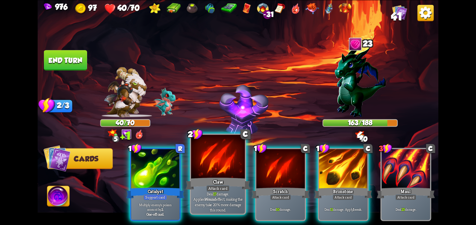
click at [217, 172] on div at bounding box center [218, 157] width 54 height 45
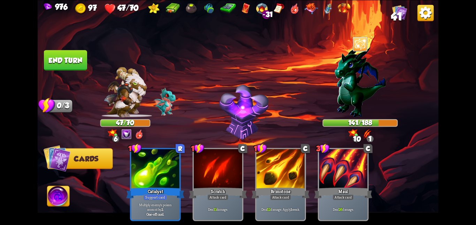
click at [68, 62] on button "End turn" at bounding box center [65, 60] width 43 height 20
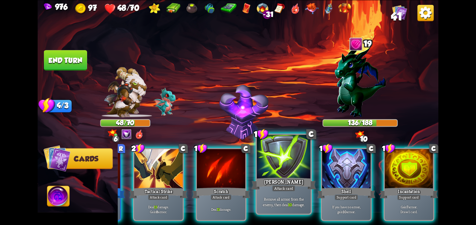
click at [323, 187] on div "Shell" at bounding box center [346, 193] width 58 height 13
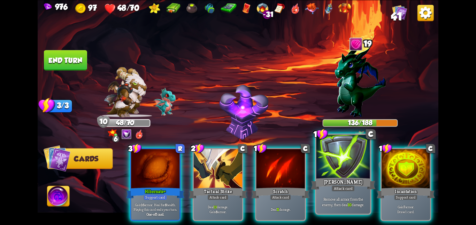
scroll to position [0, 0]
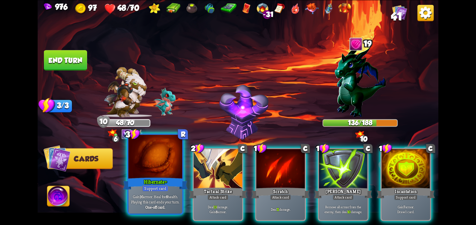
click at [143, 183] on div "Hibernate+" at bounding box center [155, 184] width 64 height 14
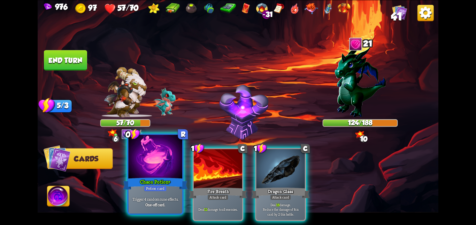
click at [151, 169] on div at bounding box center [155, 157] width 54 height 45
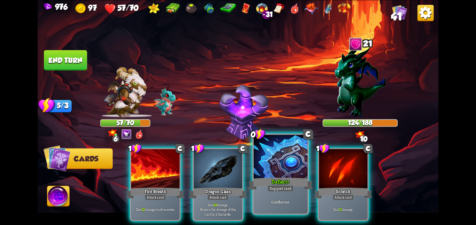
click at [259, 162] on div at bounding box center [280, 157] width 54 height 45
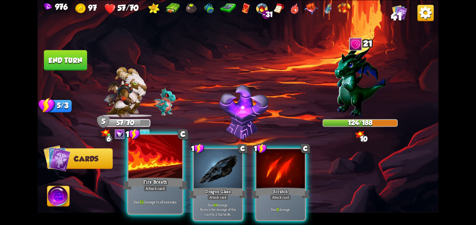
click at [172, 168] on div at bounding box center [155, 157] width 54 height 45
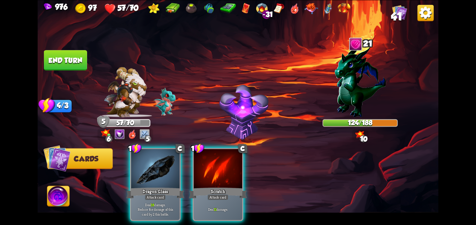
click at [172, 168] on div at bounding box center [155, 169] width 48 height 41
click at [194, 168] on div at bounding box center [218, 169] width 48 height 41
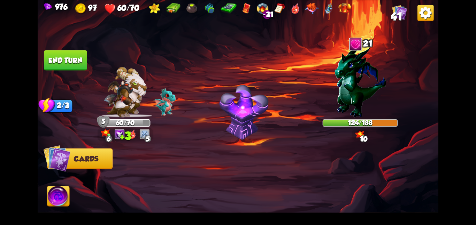
click at [172, 168] on div at bounding box center [278, 175] width 320 height 100
click at [57, 190] on img at bounding box center [58, 197] width 22 height 23
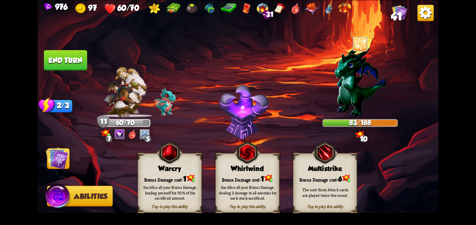
click at [60, 159] on img at bounding box center [57, 158] width 23 height 23
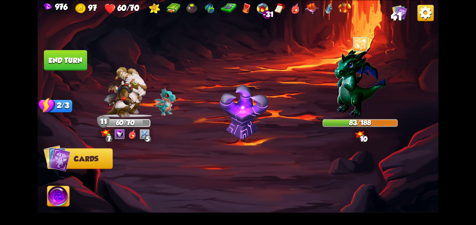
click at [58, 49] on img at bounding box center [238, 112] width 400 height 225
click at [64, 51] on button "End turn" at bounding box center [65, 60] width 43 height 20
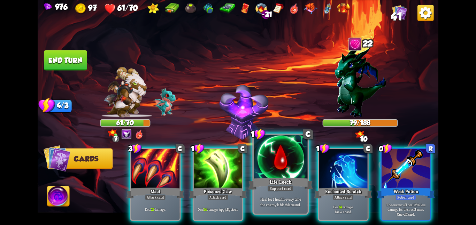
scroll to position [0, 66]
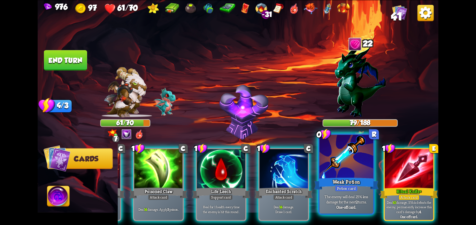
click at [337, 165] on div at bounding box center [346, 157] width 54 height 45
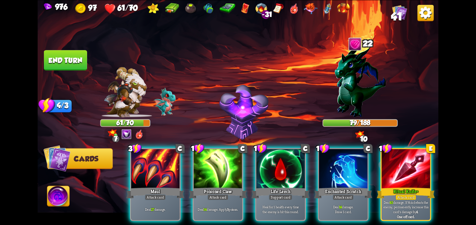
scroll to position [0, 0]
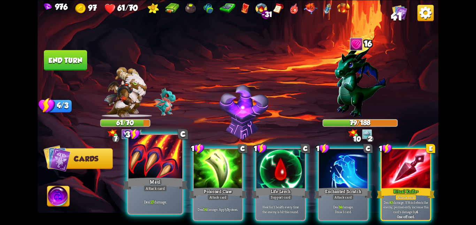
click at [164, 172] on div at bounding box center [155, 157] width 54 height 45
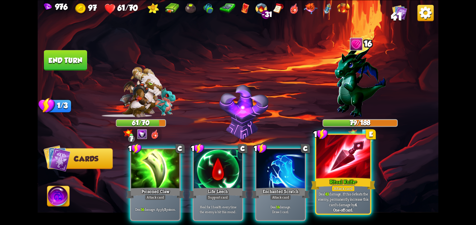
click at [343, 163] on div at bounding box center [343, 157] width 54 height 45
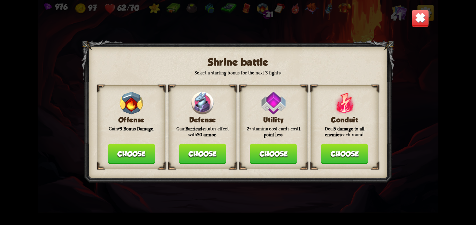
click at [145, 153] on button "Choose" at bounding box center [131, 154] width 47 height 20
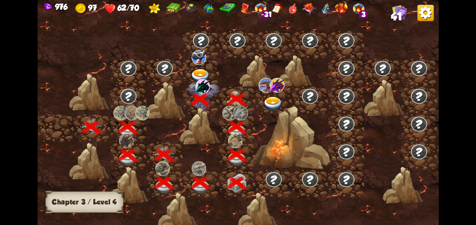
click at [200, 72] on img at bounding box center [200, 76] width 20 height 15
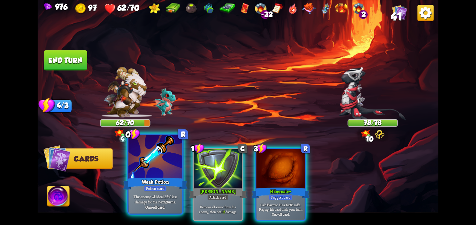
click at [167, 170] on div at bounding box center [155, 157] width 54 height 45
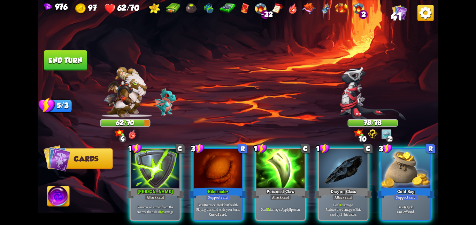
scroll to position [0, 66]
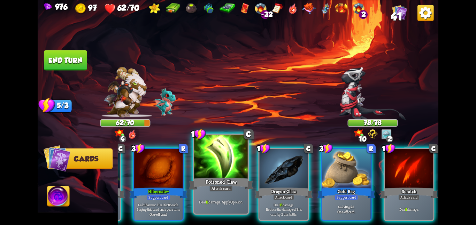
click at [244, 166] on div at bounding box center [221, 157] width 54 height 45
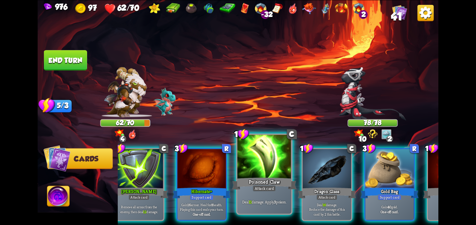
click at [244, 166] on div "1 C Pierce+ Attack card Remove all armor from the enemy, then deal 12 damage. 3…" at bounding box center [278, 175] width 320 height 100
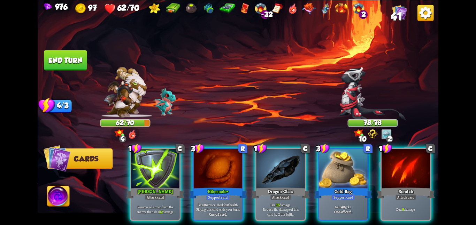
scroll to position [0, 0]
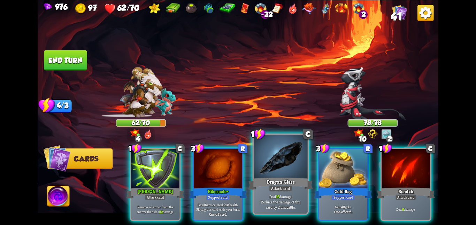
click at [267, 154] on div at bounding box center [280, 157] width 54 height 45
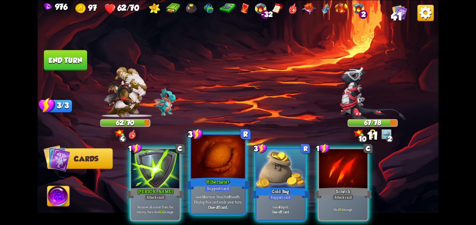
click at [225, 164] on div at bounding box center [218, 157] width 54 height 45
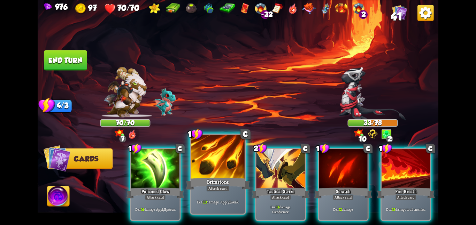
scroll to position [0, 66]
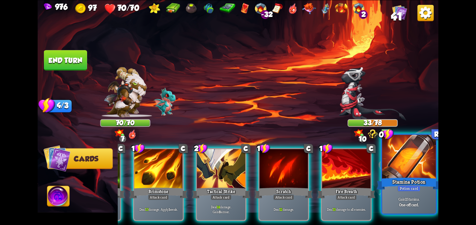
click at [387, 165] on div at bounding box center [409, 157] width 54 height 45
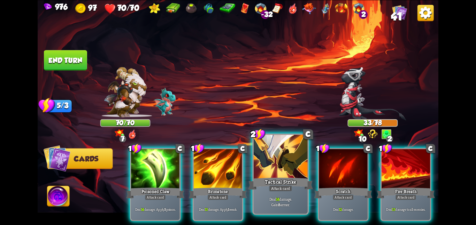
click at [281, 170] on div at bounding box center [280, 157] width 54 height 45
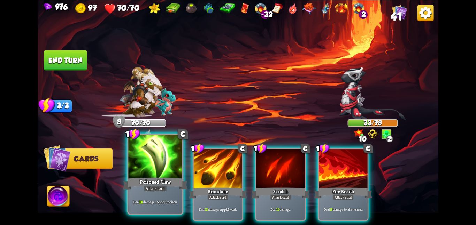
click at [160, 176] on div at bounding box center [155, 157] width 54 height 45
click at [194, 176] on div at bounding box center [218, 169] width 48 height 41
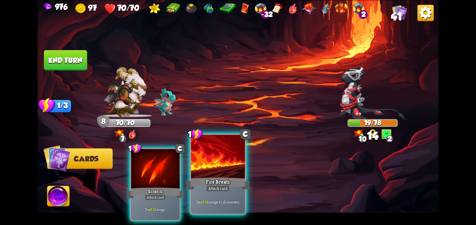
click at [203, 167] on div at bounding box center [218, 157] width 54 height 45
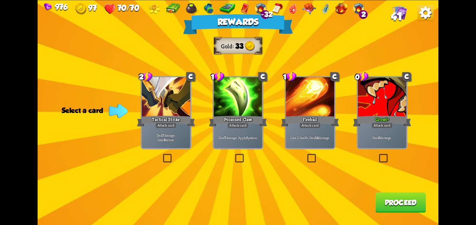
click at [158, 98] on div at bounding box center [166, 97] width 48 height 41
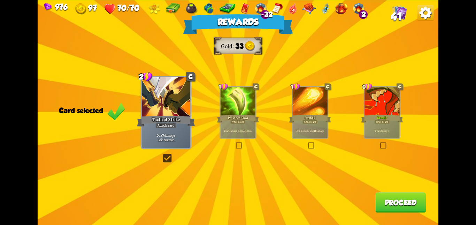
click at [388, 200] on button "Proceed" at bounding box center [400, 203] width 50 height 20
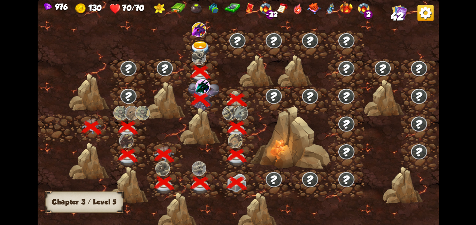
click at [211, 51] on div at bounding box center [201, 45] width 36 height 28
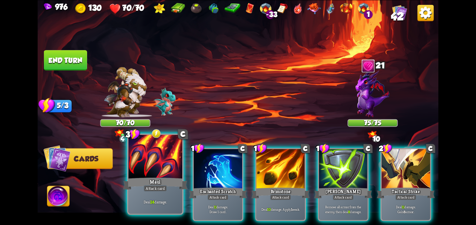
click at [153, 156] on div at bounding box center [155, 157] width 54 height 45
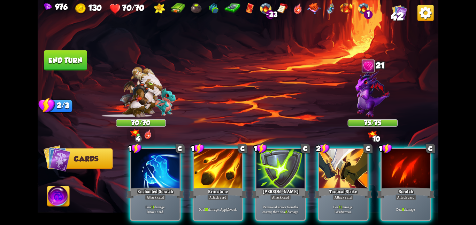
scroll to position [0, 66]
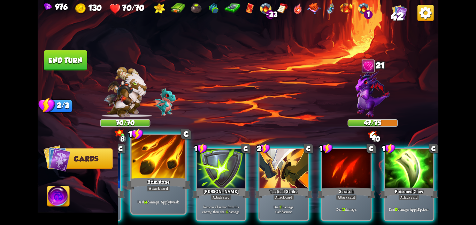
click at [175, 170] on div at bounding box center [158, 157] width 54 height 45
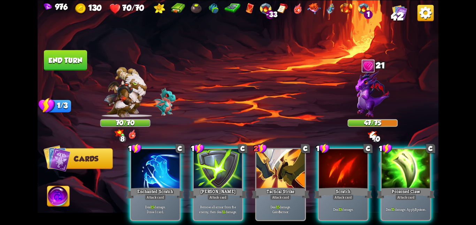
scroll to position [0, 0]
click at [175, 170] on div at bounding box center [155, 169] width 48 height 41
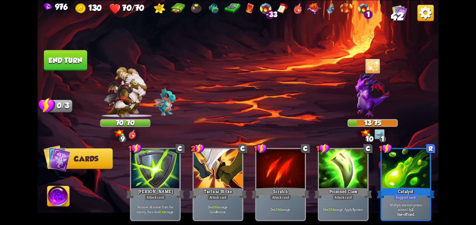
click at [60, 191] on img at bounding box center [58, 197] width 22 height 23
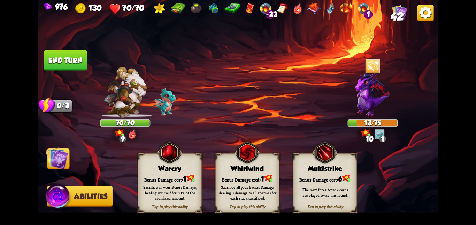
click at [256, 161] on img at bounding box center [247, 153] width 26 height 26
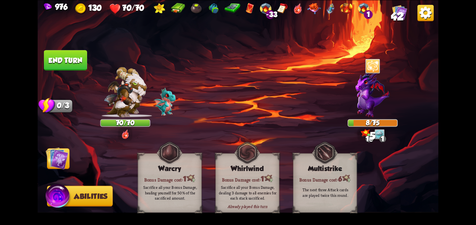
click at [62, 158] on img at bounding box center [57, 158] width 23 height 23
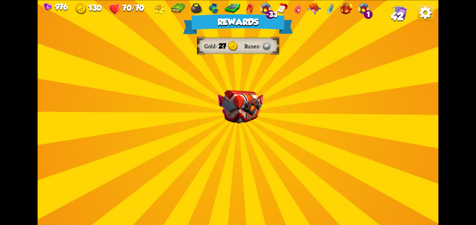
click at [211, 109] on div "Rewards Gold 27 Runes Select a card 1 C Spot Weakness Support card If an enemy …" at bounding box center [238, 112] width 400 height 225
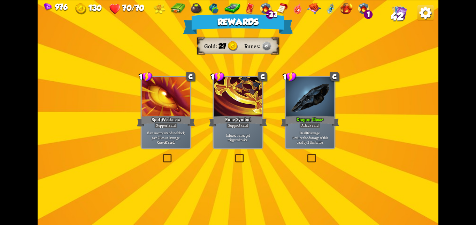
click at [289, 110] on div at bounding box center [310, 97] width 48 height 41
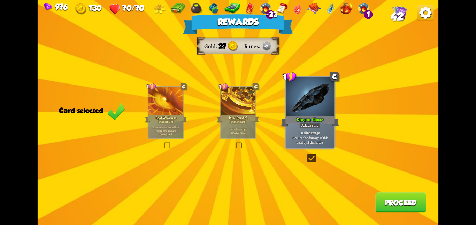
click at [395, 206] on button "Proceed" at bounding box center [400, 203] width 50 height 20
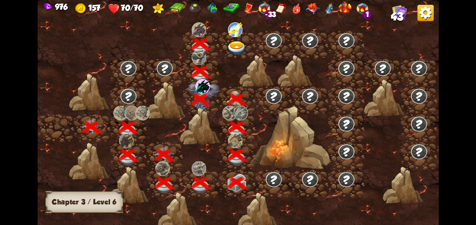
click at [223, 34] on div at bounding box center [237, 45] width 36 height 28
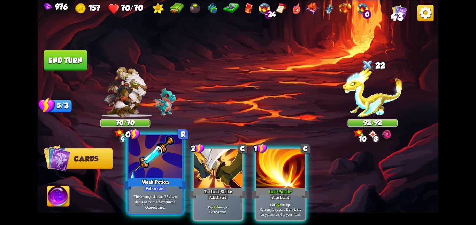
click at [146, 166] on div at bounding box center [155, 157] width 54 height 45
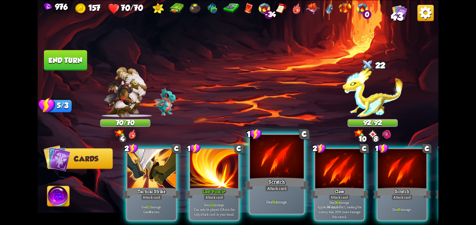
scroll to position [0, 6]
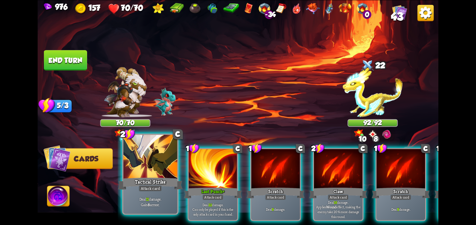
click at [137, 175] on div at bounding box center [150, 157] width 54 height 45
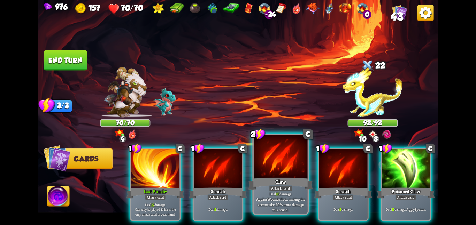
scroll to position [0, 0]
click at [293, 173] on div at bounding box center [280, 157] width 54 height 45
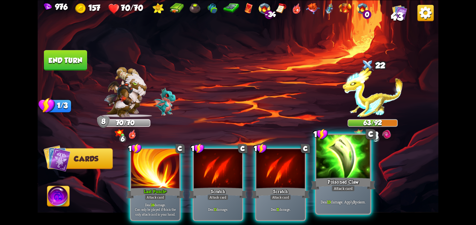
click at [345, 168] on div at bounding box center [343, 157] width 54 height 45
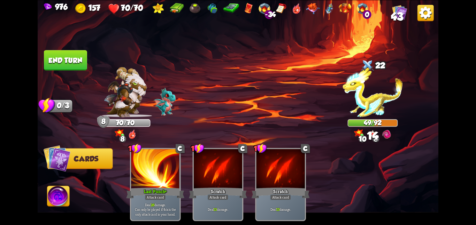
click at [66, 59] on button "End turn" at bounding box center [65, 60] width 43 height 20
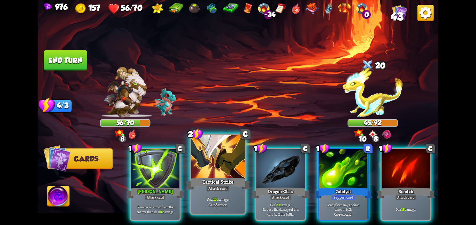
scroll to position [0, 66]
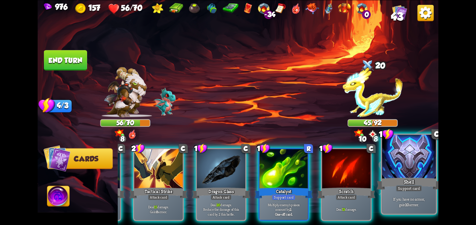
click at [404, 172] on div at bounding box center [409, 157] width 54 height 45
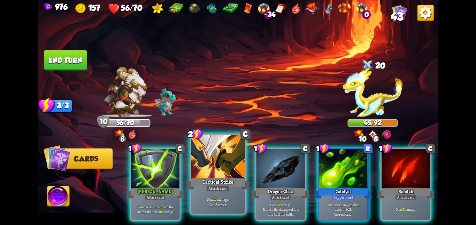
click at [228, 162] on div at bounding box center [218, 157] width 54 height 45
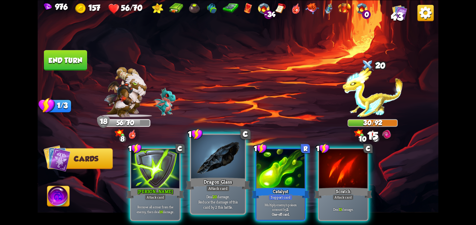
click at [225, 165] on div at bounding box center [218, 157] width 54 height 45
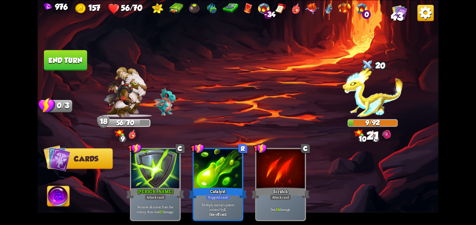
click at [63, 197] on img at bounding box center [58, 197] width 22 height 23
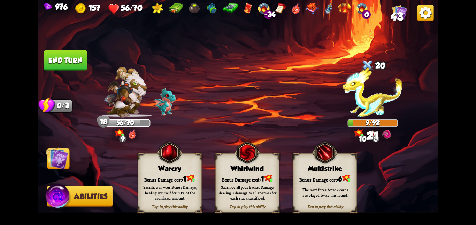
click at [254, 172] on div "Tap to play this ability Whirlwind Bonus Damage cost: 1 Sacrifice all your Bonu…" at bounding box center [247, 183] width 64 height 60
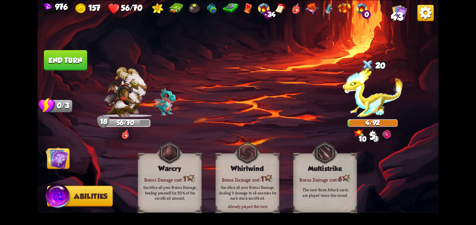
click at [63, 157] on img at bounding box center [57, 158] width 23 height 23
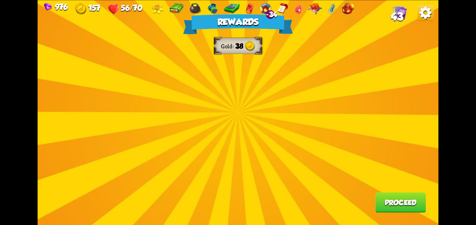
click at [395, 205] on button "Proceed" at bounding box center [400, 203] width 50 height 20
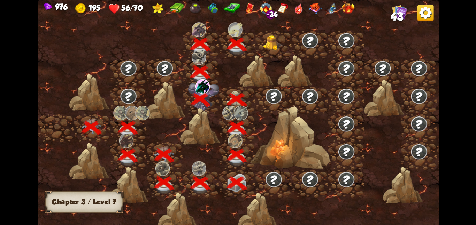
click at [273, 50] on div at bounding box center [273, 45] width 36 height 28
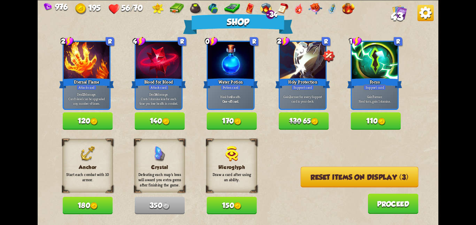
click at [74, 202] on button "180" at bounding box center [88, 205] width 50 height 17
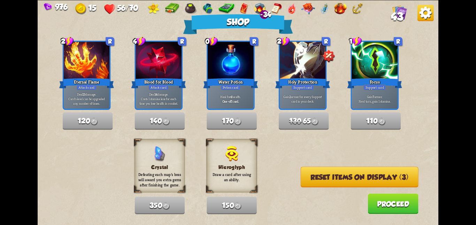
click at [307, 169] on div "Anchor Start each combat with 10 armor. 180 Crystal Defeating each map's boss w…" at bounding box center [250, 176] width 375 height 75
click at [311, 179] on button "Reset items on display (3)" at bounding box center [360, 177] width 118 height 21
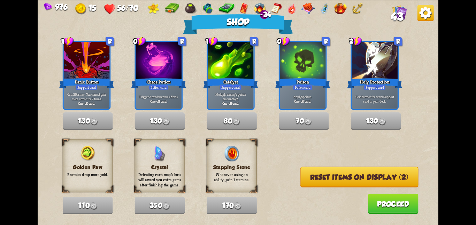
click at [311, 179] on button "Reset items on display (2)" at bounding box center [359, 177] width 118 height 21
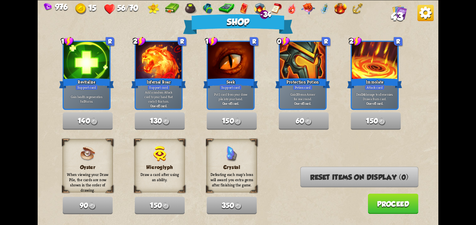
click at [376, 198] on button "Proceed" at bounding box center [392, 204] width 50 height 20
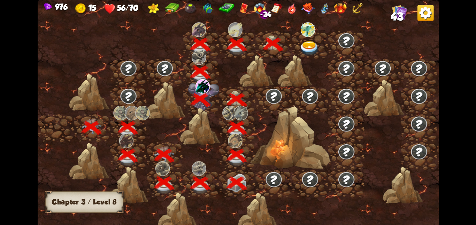
click at [309, 40] on div at bounding box center [310, 45] width 36 height 28
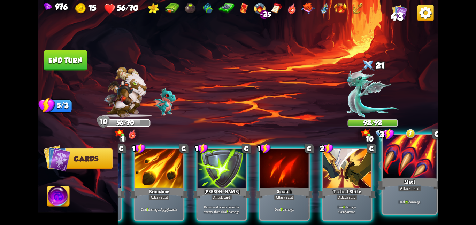
click at [400, 168] on div at bounding box center [409, 157] width 54 height 45
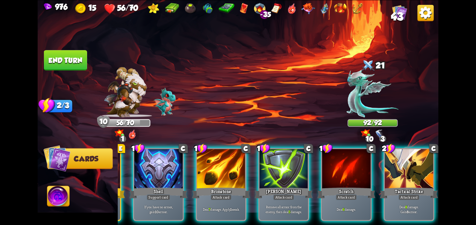
scroll to position [0, 66]
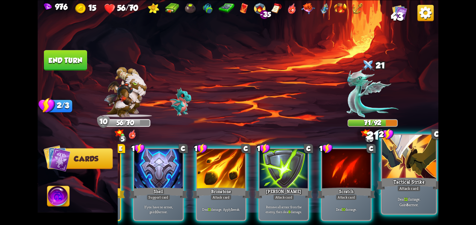
click at [400, 172] on div at bounding box center [409, 157] width 54 height 45
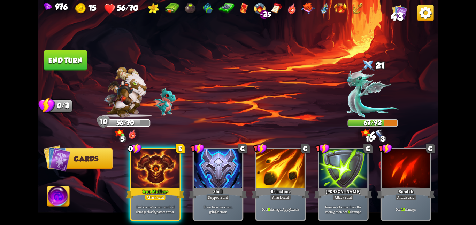
scroll to position [0, 0]
click at [63, 53] on button "End turn" at bounding box center [65, 60] width 43 height 20
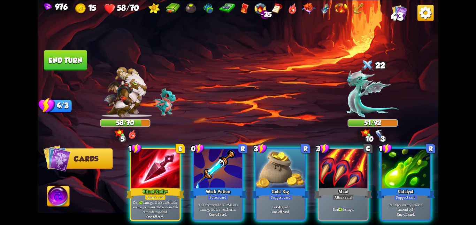
click at [200, 141] on div "1 E Ritual Knife+ Attack card Deal 45 damage. If this defeats the enemy, perman…" at bounding box center [278, 175] width 320 height 100
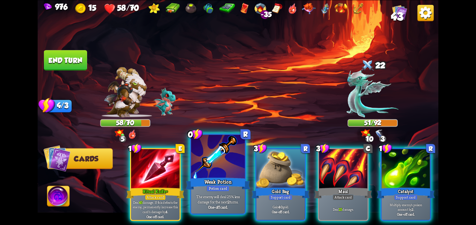
click at [201, 160] on div at bounding box center [218, 157] width 54 height 45
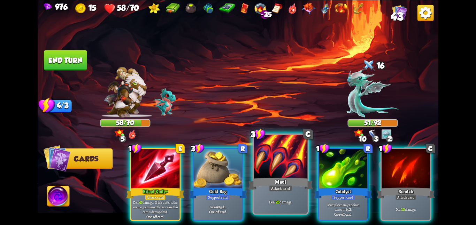
click at [266, 162] on div at bounding box center [280, 157] width 54 height 45
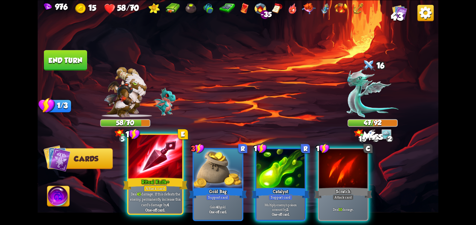
click at [158, 162] on div at bounding box center [155, 157] width 54 height 45
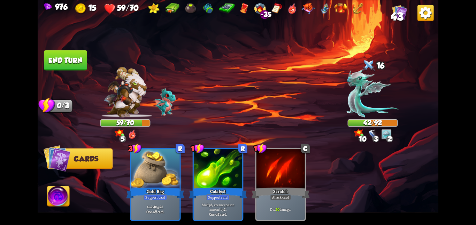
click at [60, 190] on img at bounding box center [58, 197] width 22 height 23
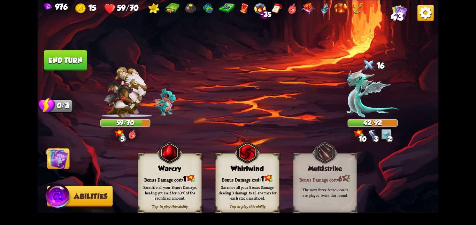
click at [53, 157] on img at bounding box center [57, 158] width 23 height 23
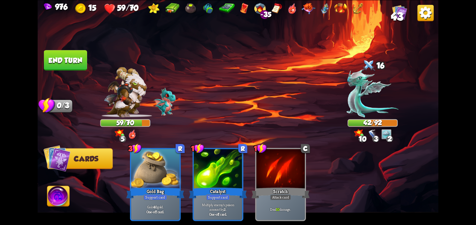
click at [53, 200] on img at bounding box center [58, 197] width 22 height 23
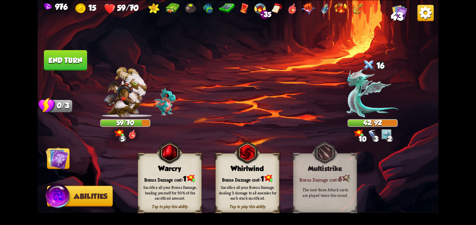
click at [195, 172] on div "Tap to play this ability Warcry Bonus Damage cost: 1 Sacrifice all your Bonus D…" at bounding box center [170, 183] width 64 height 60
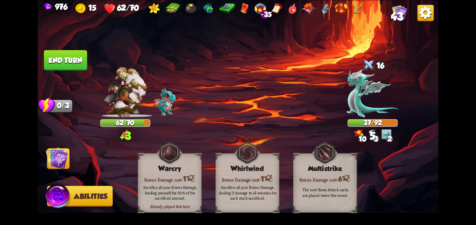
click at [63, 166] on img at bounding box center [57, 158] width 23 height 23
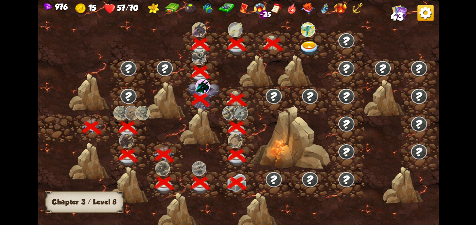
click at [296, 42] on div at bounding box center [310, 45] width 36 height 28
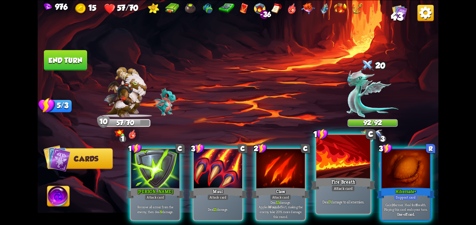
scroll to position [0, 136]
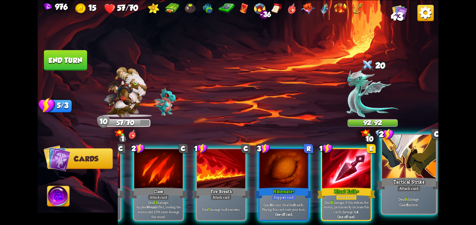
click at [395, 164] on div at bounding box center [409, 157] width 54 height 45
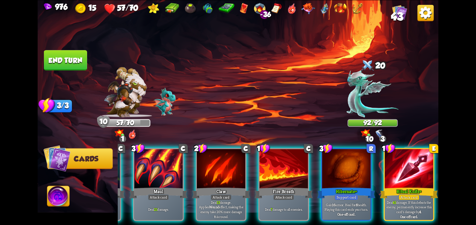
scroll to position [0, 66]
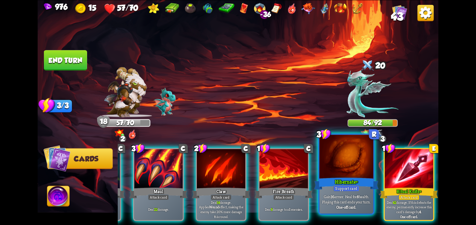
click at [349, 172] on div at bounding box center [346, 157] width 54 height 45
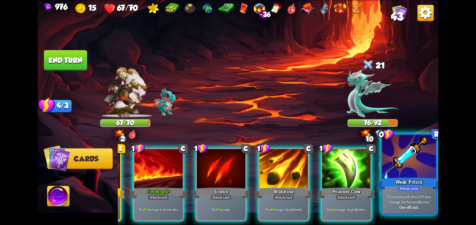
click at [381, 190] on div "Weak Potion" at bounding box center [408, 184] width 64 height 14
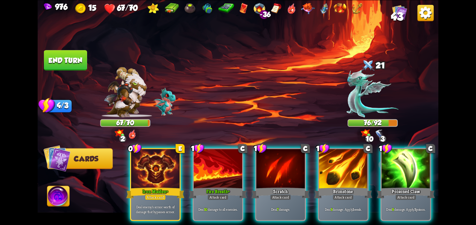
click at [381, 190] on div "Poisoned Claw" at bounding box center [405, 193] width 58 height 13
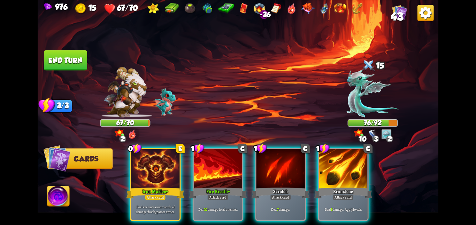
click at [381, 190] on div "0 E Iron Maiden+ Attack card Deal enemy's armor worth of damage that bypasses a…" at bounding box center [278, 175] width 320 height 100
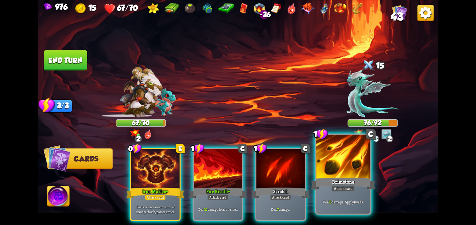
click at [327, 190] on div "Brimstone" at bounding box center [343, 184] width 64 height 14
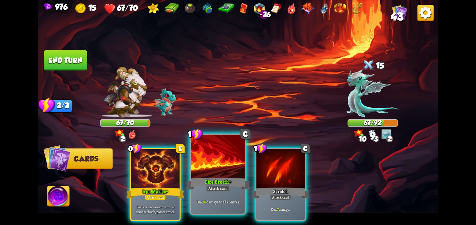
click at [201, 180] on div "Fire Breath+" at bounding box center [218, 184] width 64 height 14
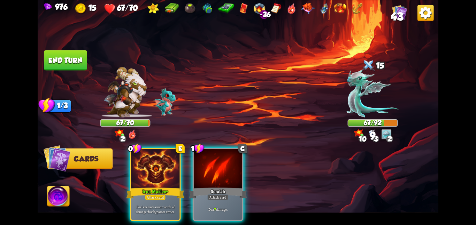
click at [201, 180] on div "0 E Iron Maiden+ Attack card Deal enemy's armor worth of damage that bypasses a…" at bounding box center [278, 175] width 320 height 100
click at [201, 187] on div "Scratch" at bounding box center [218, 193] width 58 height 13
click at [201, 180] on div "0 E Iron Maiden+ Attack card Deal enemy's armor worth of damage that bypasses a…" at bounding box center [278, 175] width 320 height 100
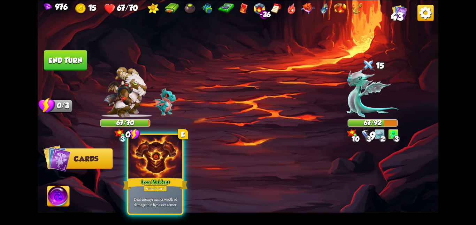
click at [142, 185] on div "Iron Maiden+" at bounding box center [155, 184] width 64 height 14
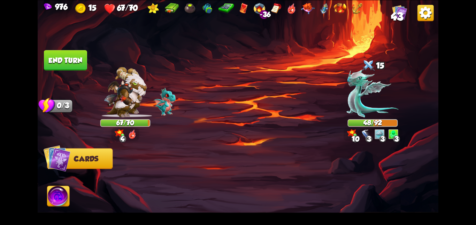
click at [71, 56] on button "End turn" at bounding box center [65, 60] width 43 height 20
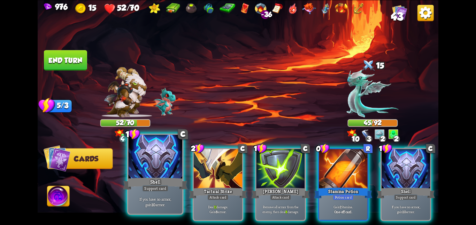
click at [165, 164] on div at bounding box center [155, 157] width 54 height 45
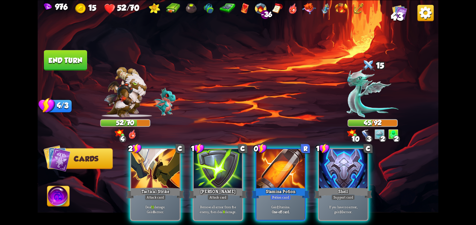
click at [165, 164] on div at bounding box center [155, 169] width 48 height 41
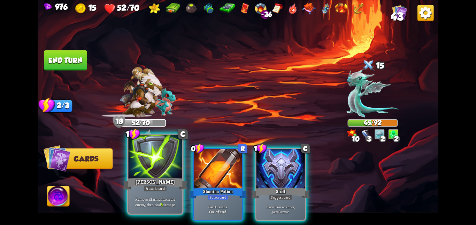
click at [175, 167] on div at bounding box center [155, 157] width 54 height 45
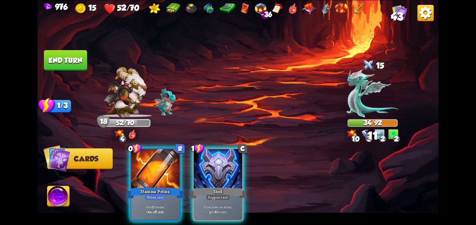
click at [175, 167] on div at bounding box center [155, 169] width 48 height 41
click at [194, 167] on div at bounding box center [218, 169] width 48 height 41
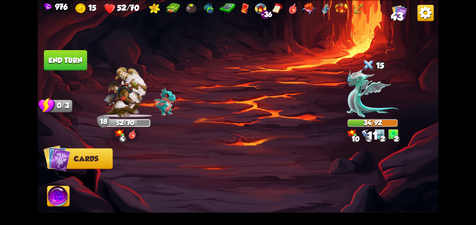
click at [175, 167] on div at bounding box center [278, 175] width 320 height 100
click at [59, 65] on button "End turn" at bounding box center [65, 60] width 43 height 20
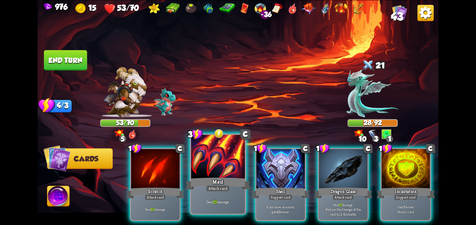
click at [201, 156] on div at bounding box center [218, 157] width 54 height 45
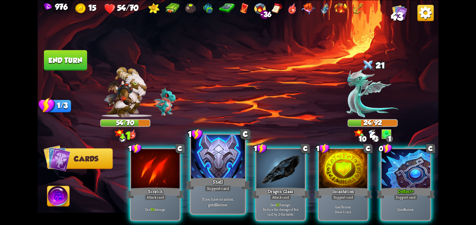
click at [207, 157] on div at bounding box center [218, 157] width 54 height 45
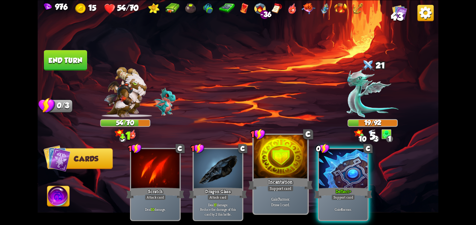
click at [274, 154] on div at bounding box center [280, 157] width 54 height 45
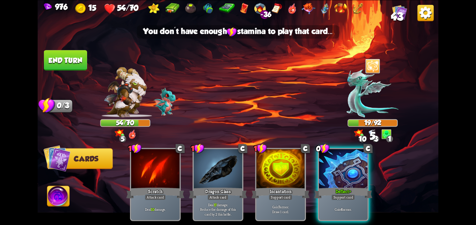
click at [376, 174] on div "1 C Scratch Attack card Deal 10 damage. 1 C Dragon Glass Attack card Deal 17 da…" at bounding box center [278, 175] width 320 height 100
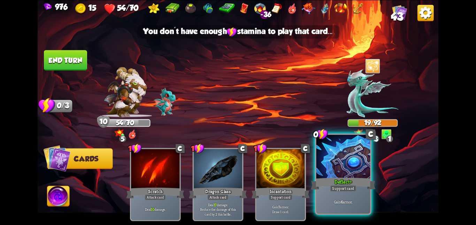
click at [356, 175] on div at bounding box center [343, 157] width 54 height 45
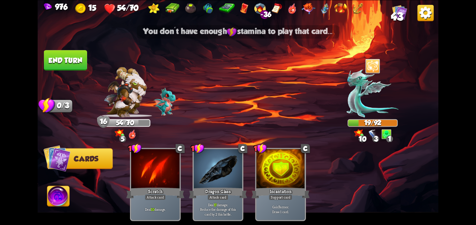
click at [39, 203] on img at bounding box center [238, 112] width 400 height 225
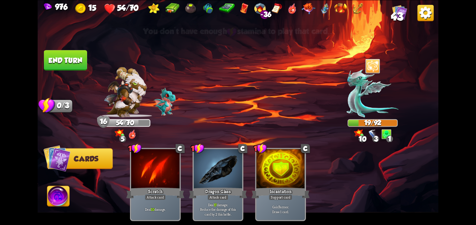
click at [57, 199] on img at bounding box center [58, 197] width 22 height 23
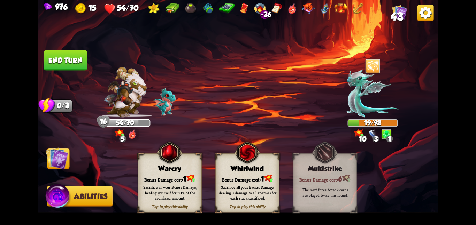
click at [243, 163] on img at bounding box center [247, 153] width 26 height 26
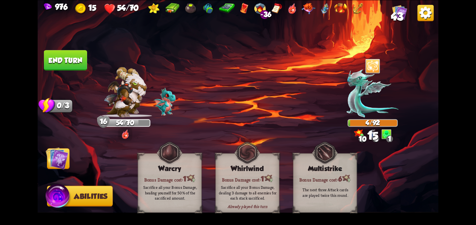
click at [60, 155] on img at bounding box center [57, 158] width 23 height 23
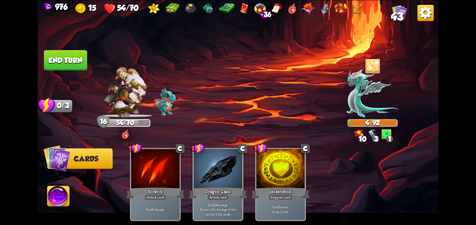
click at [67, 64] on button "End turn" at bounding box center [65, 60] width 43 height 20
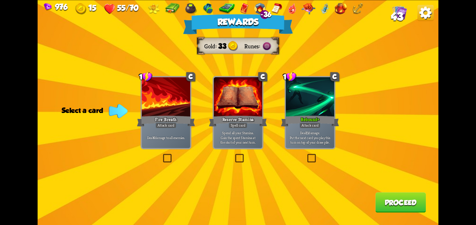
click at [314, 136] on p "Deal 11 damage. Put the next card you play this turn on top of your draw pile." at bounding box center [310, 137] width 46 height 14
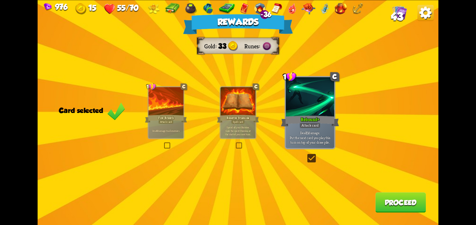
click at [380, 197] on button "Proceed" at bounding box center [400, 203] width 50 height 20
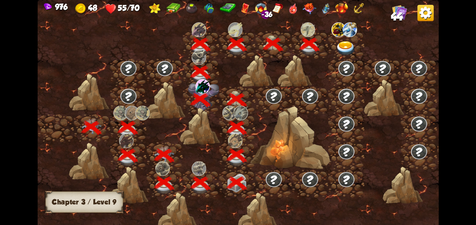
click at [358, 52] on div at bounding box center [346, 45] width 36 height 28
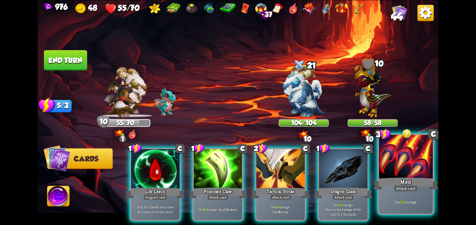
click at [393, 172] on div at bounding box center [406, 157] width 54 height 45
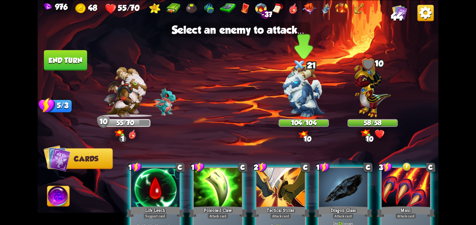
click at [303, 96] on img at bounding box center [304, 91] width 42 height 53
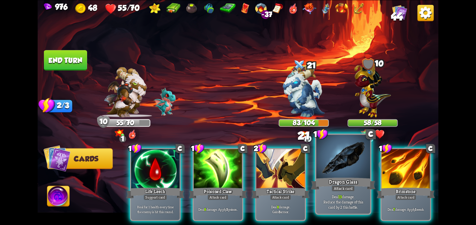
scroll to position [0, 66]
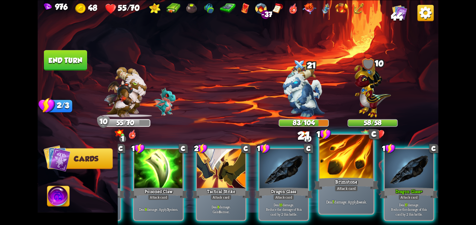
click at [344, 173] on div at bounding box center [346, 157] width 54 height 45
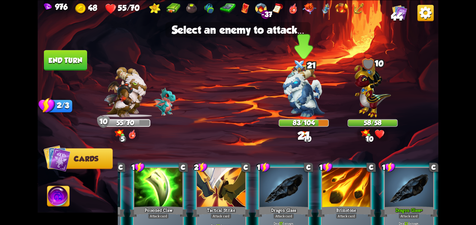
click at [318, 97] on img at bounding box center [304, 91] width 42 height 53
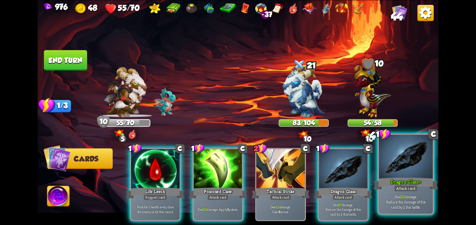
scroll to position [0, 0]
click at [415, 157] on div at bounding box center [406, 157] width 54 height 45
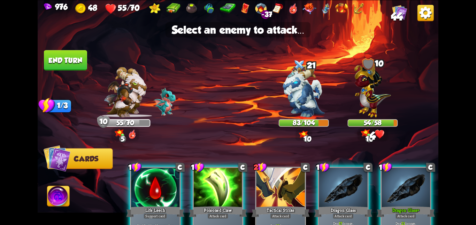
click at [335, 110] on img at bounding box center [238, 112] width 400 height 225
click at [303, 107] on img at bounding box center [304, 91] width 42 height 53
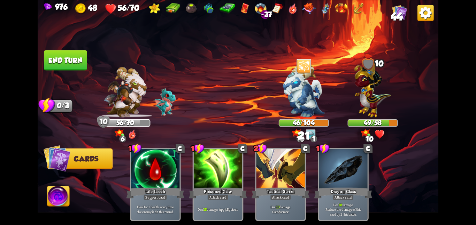
click at [69, 56] on button "End turn" at bounding box center [65, 60] width 43 height 20
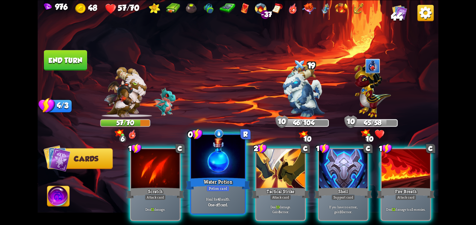
click at [230, 158] on div at bounding box center [218, 157] width 54 height 45
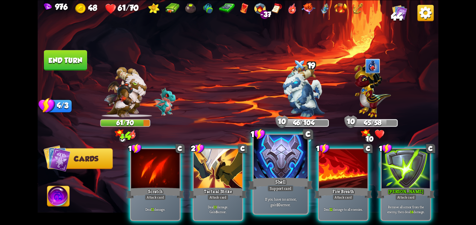
click at [264, 158] on div at bounding box center [280, 157] width 54 height 45
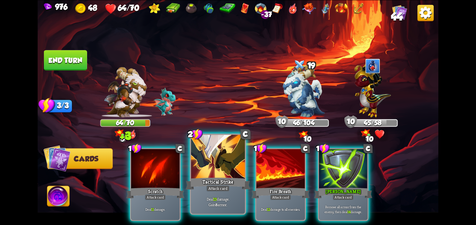
click at [211, 166] on div at bounding box center [218, 157] width 54 height 45
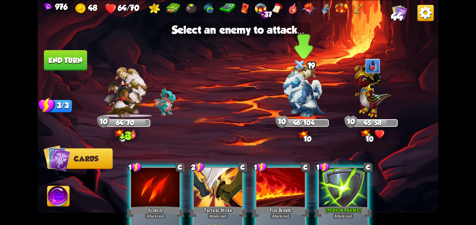
click at [314, 82] on img at bounding box center [304, 91] width 42 height 53
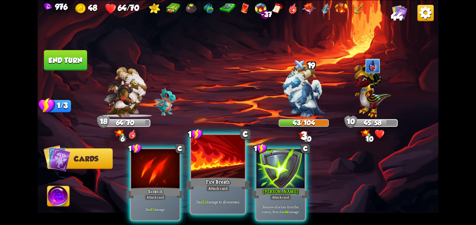
click at [205, 187] on div "Fire Breath" at bounding box center [218, 184] width 64 height 14
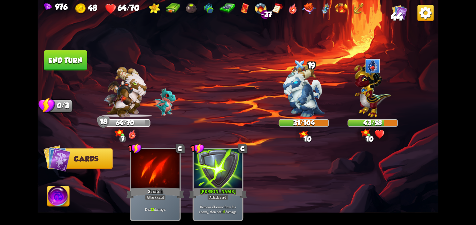
click at [62, 58] on button "End turn" at bounding box center [65, 60] width 43 height 20
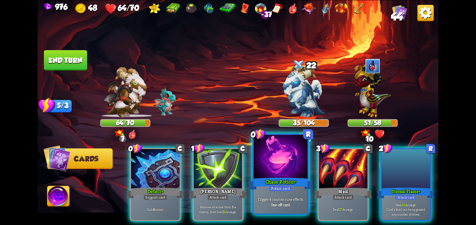
click at [289, 177] on div "Chaos Potion+" at bounding box center [280, 184] width 64 height 14
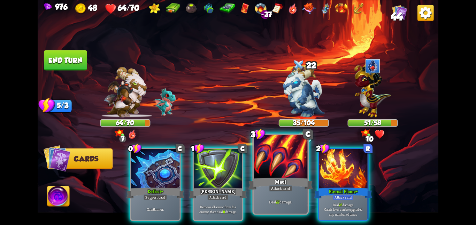
click at [295, 171] on div at bounding box center [280, 157] width 54 height 45
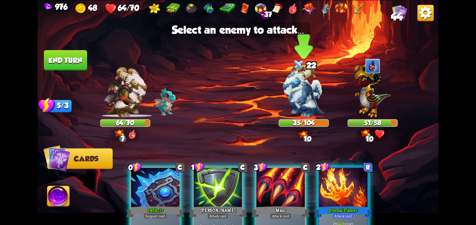
click at [299, 94] on img at bounding box center [304, 91] width 42 height 53
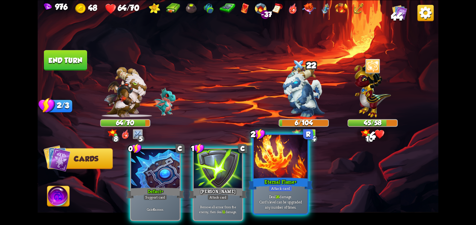
click at [283, 159] on div at bounding box center [280, 157] width 54 height 45
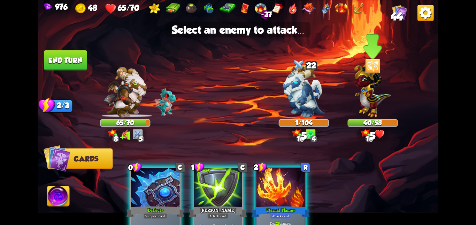
click at [368, 109] on img at bounding box center [372, 88] width 37 height 57
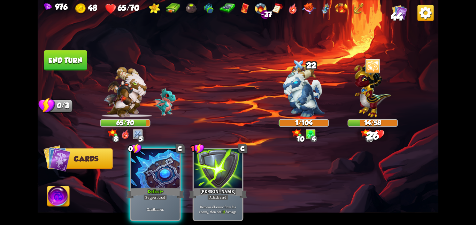
click at [122, 154] on div "0 C Deflect+ Support card Gain 6 armor. 1 C [PERSON_NAME] Attack card Remove al…" at bounding box center [278, 175] width 320 height 100
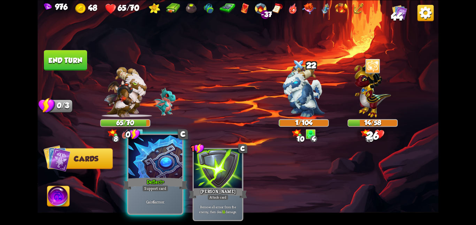
click at [137, 155] on div at bounding box center [155, 157] width 54 height 45
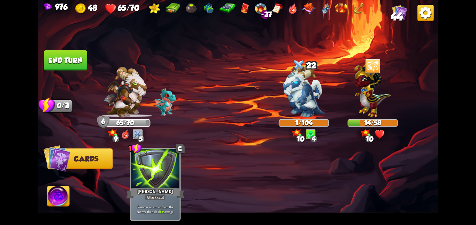
click at [52, 196] on img at bounding box center [58, 197] width 22 height 23
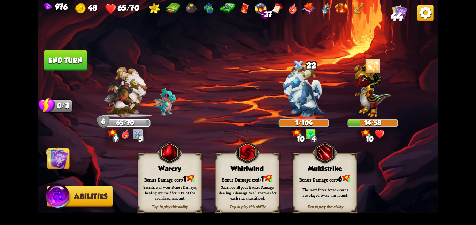
click at [225, 171] on div "Tap to play this ability Whirlwind Bonus Damage cost: 1 Sacrifice all your Bonu…" at bounding box center [247, 183] width 64 height 60
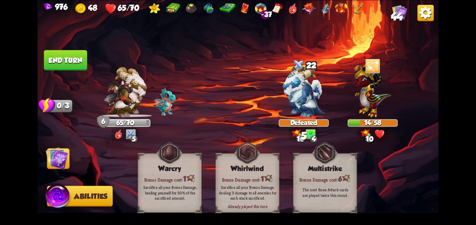
click at [59, 156] on img at bounding box center [57, 158] width 23 height 23
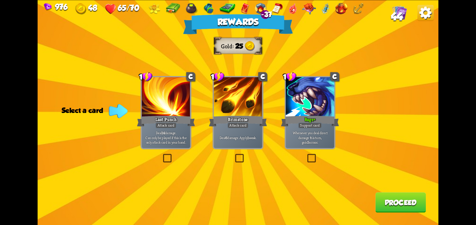
click at [311, 100] on div at bounding box center [310, 97] width 48 height 41
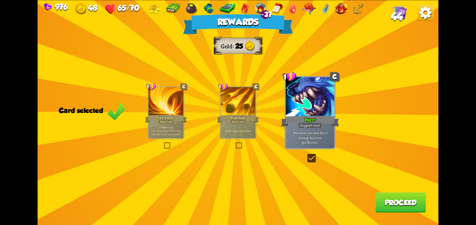
click at [240, 96] on div at bounding box center [237, 102] width 35 height 30
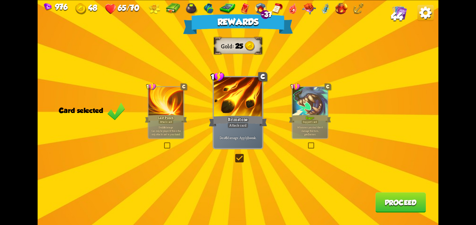
click at [396, 211] on button "Proceed" at bounding box center [400, 203] width 50 height 20
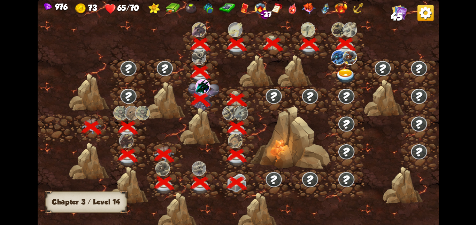
scroll to position [0, 106]
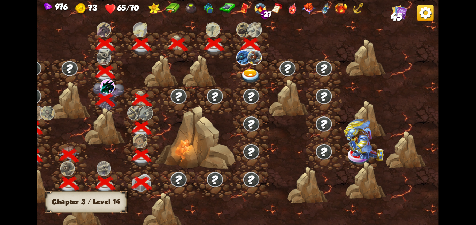
click at [246, 69] on img at bounding box center [250, 76] width 20 height 15
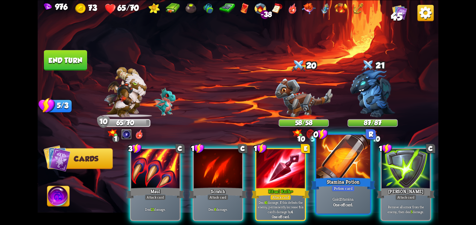
click at [351, 158] on div at bounding box center [343, 157] width 54 height 45
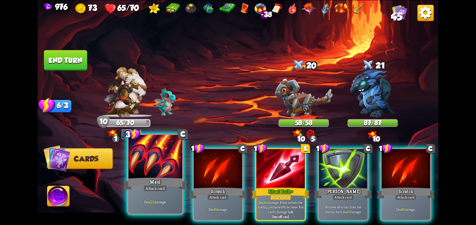
click at [162, 183] on div "Maul" at bounding box center [155, 184] width 64 height 14
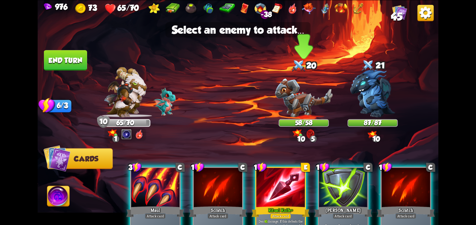
click at [281, 115] on img at bounding box center [303, 97] width 57 height 39
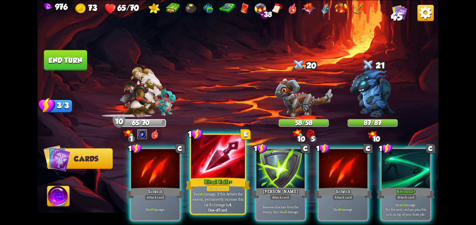
click at [216, 179] on div "Ritual Knife+" at bounding box center [218, 184] width 64 height 14
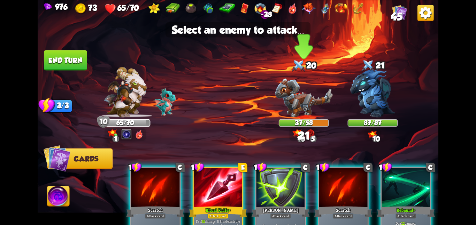
click at [303, 93] on img at bounding box center [303, 97] width 57 height 39
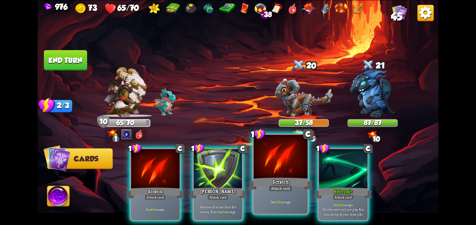
click at [292, 188] on div "Scratch" at bounding box center [280, 184] width 64 height 14
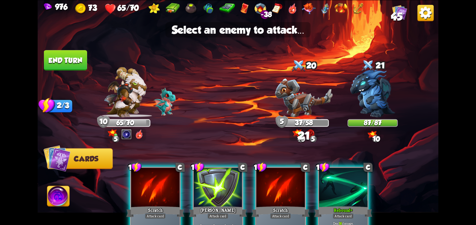
click at [292, 42] on img at bounding box center [238, 112] width 400 height 225
click at [271, 177] on div at bounding box center [280, 188] width 48 height 41
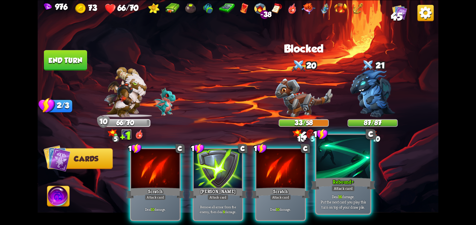
click at [323, 168] on div at bounding box center [343, 157] width 54 height 45
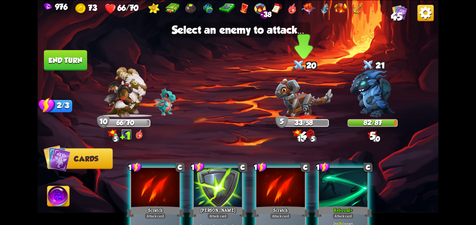
click at [312, 100] on img at bounding box center [303, 97] width 57 height 39
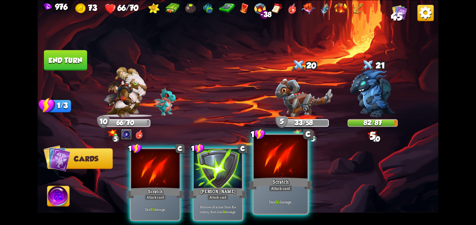
click at [285, 157] on div at bounding box center [280, 157] width 54 height 45
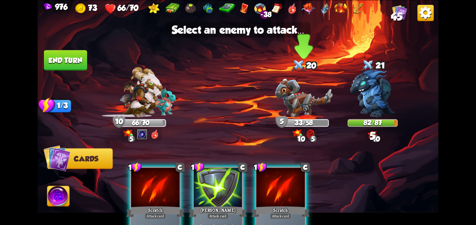
click at [292, 102] on img at bounding box center [303, 97] width 57 height 39
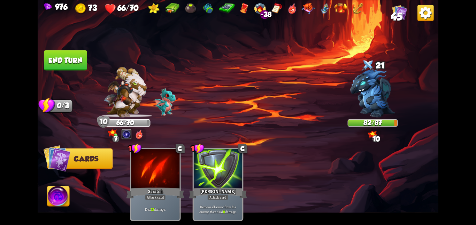
click at [68, 58] on button "End turn" at bounding box center [65, 60] width 43 height 20
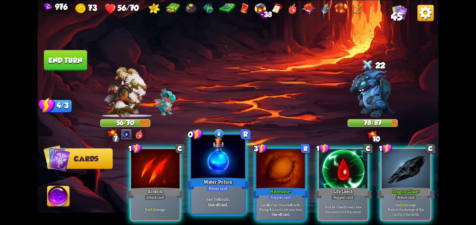
click at [218, 210] on div "Heal for 4 health. One-off card." at bounding box center [218, 201] width 54 height 23
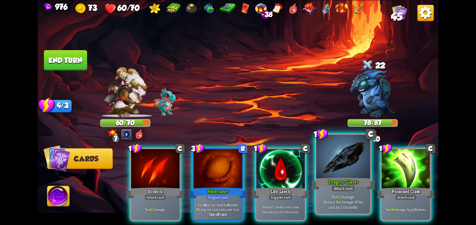
click at [359, 174] on div at bounding box center [343, 157] width 54 height 45
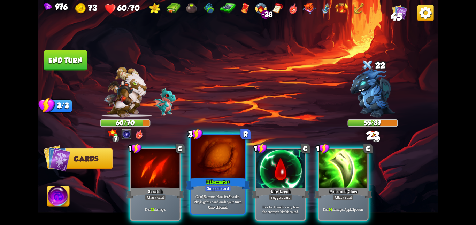
click at [212, 162] on div at bounding box center [218, 157] width 54 height 45
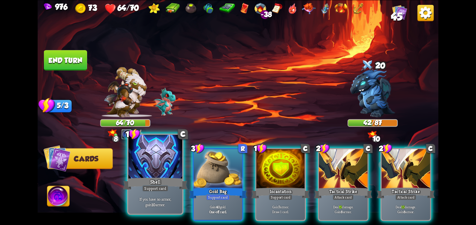
click at [151, 175] on div at bounding box center [155, 157] width 54 height 45
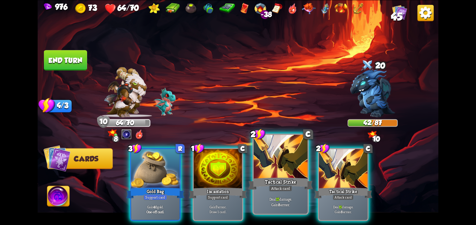
click at [298, 181] on div "Tactical Strike" at bounding box center [280, 184] width 64 height 14
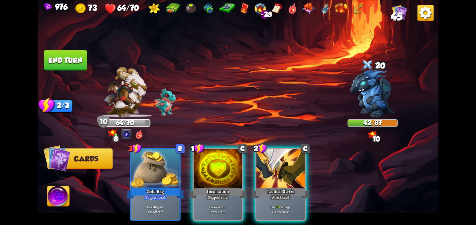
click at [298, 187] on div "Tactical Strike" at bounding box center [280, 193] width 58 height 13
click at [298, 181] on div "3 R Gold Bag Support card Gain 40 gold. One-off card. 1 C Incantation Support c…" at bounding box center [278, 175] width 320 height 100
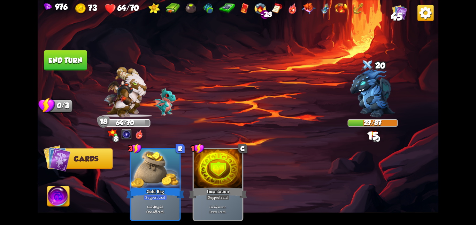
click at [67, 53] on button "End turn" at bounding box center [65, 60] width 43 height 20
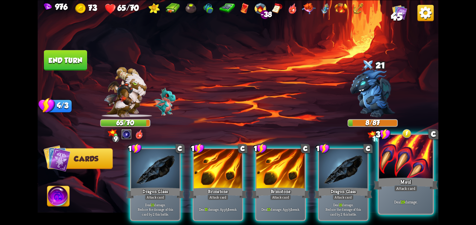
scroll to position [0, 66]
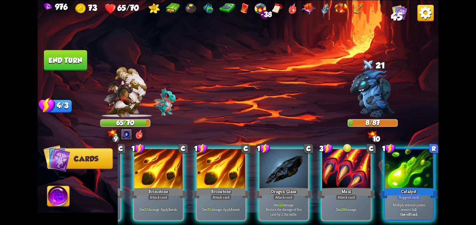
click at [64, 192] on img at bounding box center [58, 197] width 22 height 23
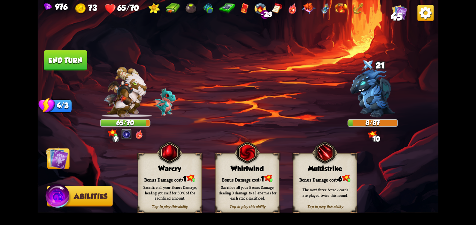
click at [129, 170] on img at bounding box center [238, 112] width 400 height 225
click at [160, 158] on img at bounding box center [170, 153] width 26 height 26
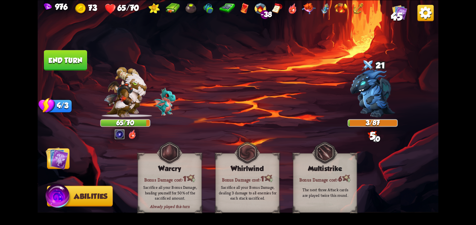
click at [59, 157] on img at bounding box center [57, 158] width 23 height 23
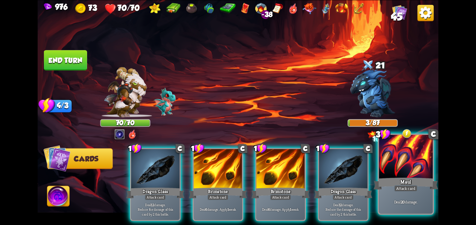
click at [398, 168] on div at bounding box center [406, 157] width 54 height 45
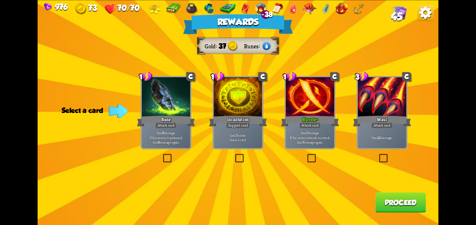
click at [379, 113] on div at bounding box center [382, 97] width 48 height 41
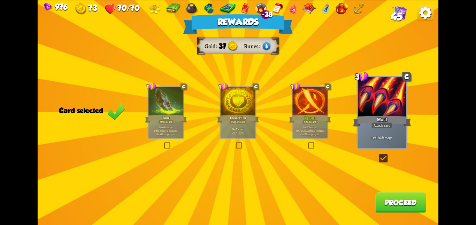
click at [388, 194] on button "Proceed" at bounding box center [400, 203] width 50 height 20
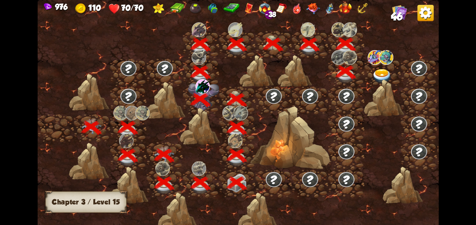
scroll to position [0, 106]
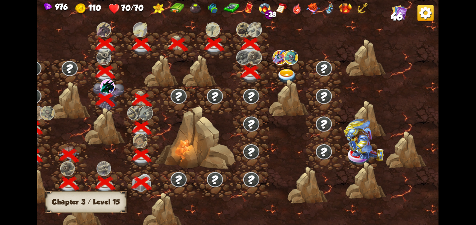
click at [279, 62] on img at bounding box center [279, 57] width 14 height 15
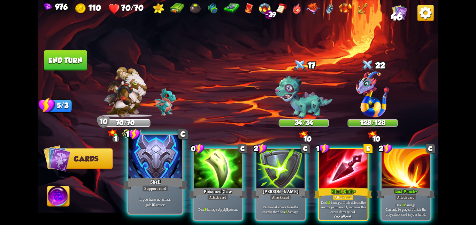
scroll to position [0, 136]
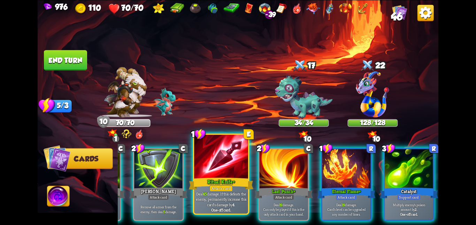
click at [229, 170] on div at bounding box center [221, 157] width 54 height 45
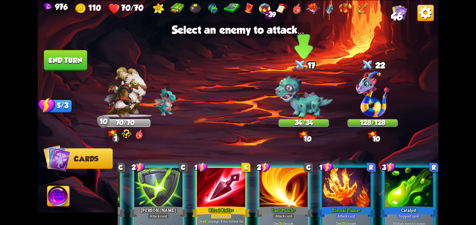
click at [280, 113] on img at bounding box center [303, 97] width 57 height 45
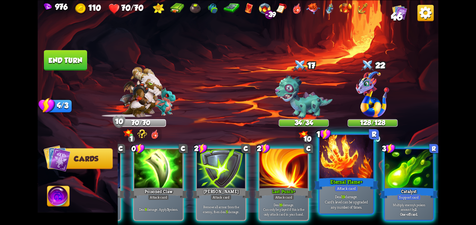
click at [331, 185] on div "Eternal Flame+" at bounding box center [346, 184] width 64 height 14
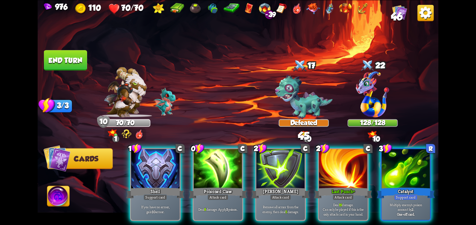
scroll to position [0, 0]
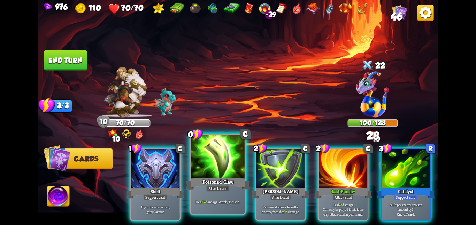
click at [235, 171] on div at bounding box center [218, 157] width 54 height 45
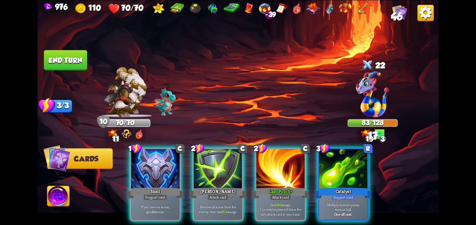
click at [235, 171] on div at bounding box center [218, 169] width 48 height 41
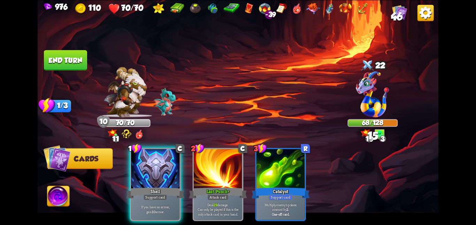
click at [69, 49] on img at bounding box center [238, 112] width 400 height 225
click at [69, 55] on button "End turn" at bounding box center [65, 60] width 43 height 20
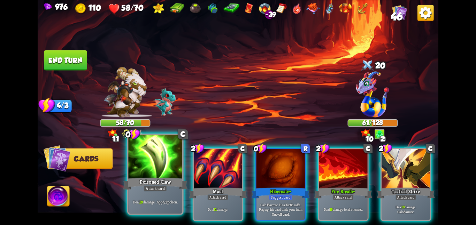
click at [164, 180] on div "Poisoned Claw" at bounding box center [155, 184] width 64 height 14
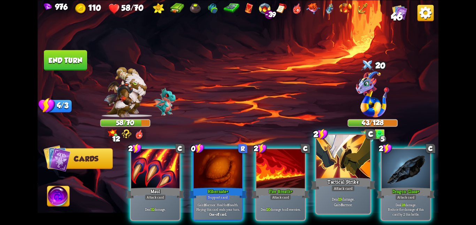
click at [333, 172] on div at bounding box center [343, 157] width 54 height 45
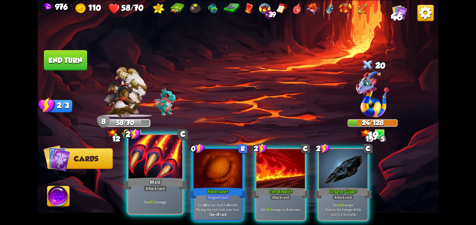
click at [156, 174] on div at bounding box center [155, 157] width 54 height 45
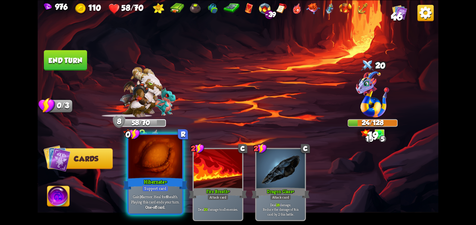
click at [146, 171] on div at bounding box center [155, 157] width 54 height 45
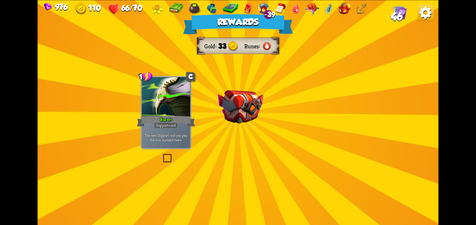
click at [213, 117] on div "Rewards Gold 33 Runes Select a card 1 C Burst+ Support card The next Support ca…" at bounding box center [238, 112] width 400 height 225
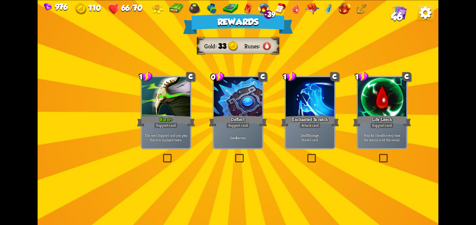
click at [213, 117] on div "Deflect" at bounding box center [238, 121] width 58 height 13
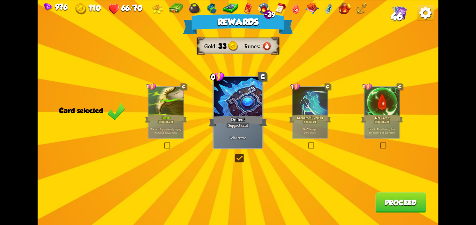
click at [389, 201] on button "Proceed" at bounding box center [400, 203] width 50 height 20
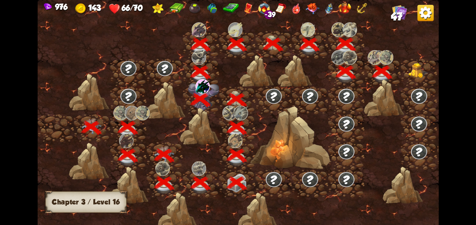
scroll to position [0, 106]
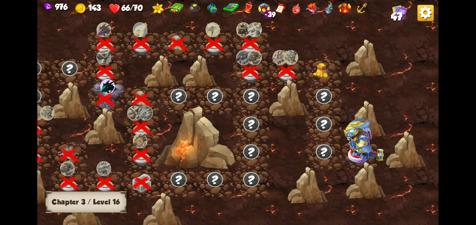
click at [307, 85] on div at bounding box center [288, 98] width 40 height 38
click at [312, 80] on div at bounding box center [323, 72] width 36 height 28
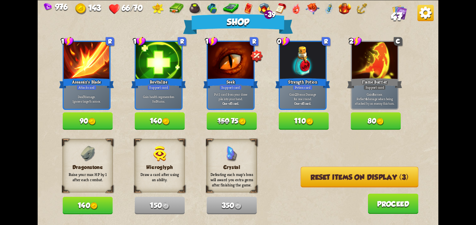
click at [317, 175] on button "Reset items on display (3)" at bounding box center [360, 177] width 118 height 21
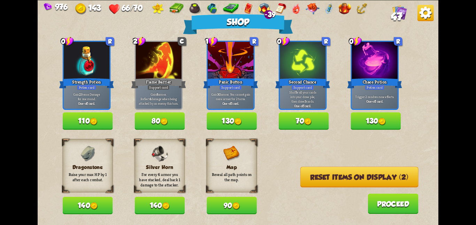
click at [309, 178] on button "Reset items on display (2)" at bounding box center [359, 177] width 118 height 21
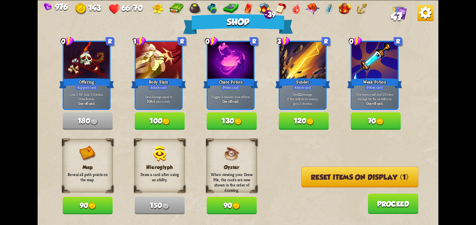
click at [309, 178] on button "Reset items on display (1)" at bounding box center [359, 177] width 117 height 21
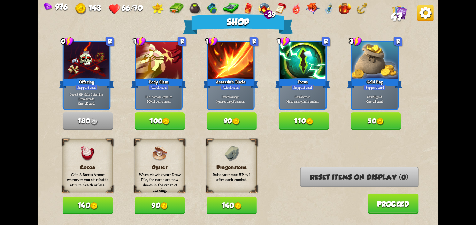
click at [312, 122] on img at bounding box center [310, 122] width 8 height 8
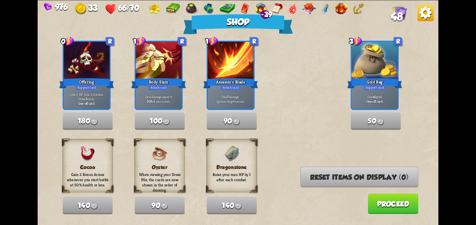
click at [384, 203] on button "Proceed" at bounding box center [392, 204] width 50 height 20
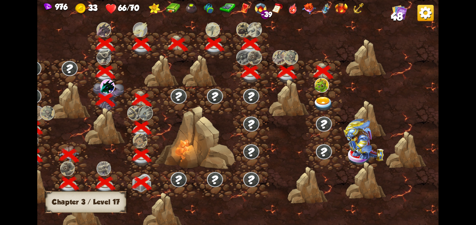
click at [325, 96] on img at bounding box center [323, 103] width 20 height 15
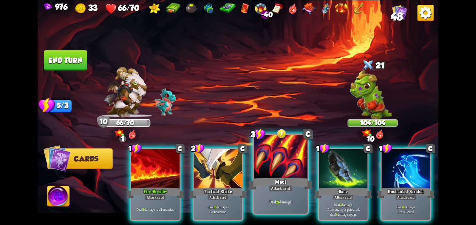
click at [273, 155] on div at bounding box center [280, 157] width 54 height 45
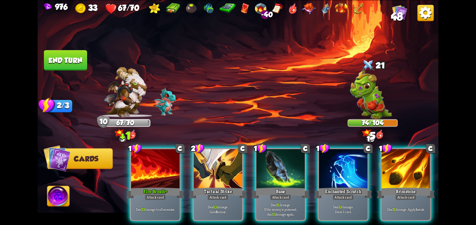
scroll to position [0, 66]
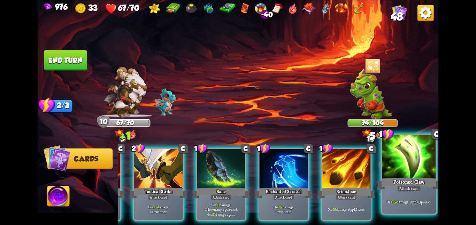
click at [417, 161] on div at bounding box center [409, 157] width 54 height 45
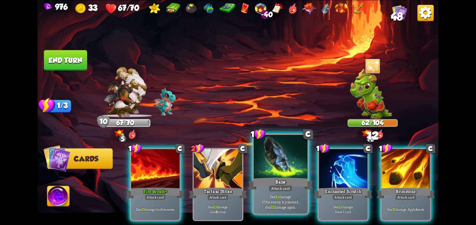
click at [304, 171] on div at bounding box center [280, 157] width 54 height 45
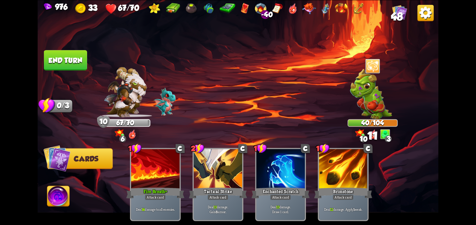
click at [55, 58] on button "End turn" at bounding box center [65, 60] width 43 height 20
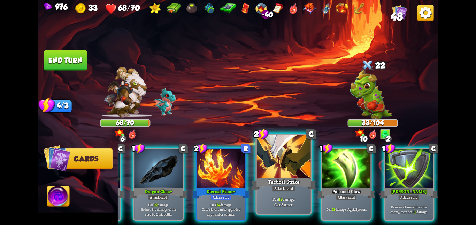
click at [337, 166] on div at bounding box center [346, 169] width 48 height 41
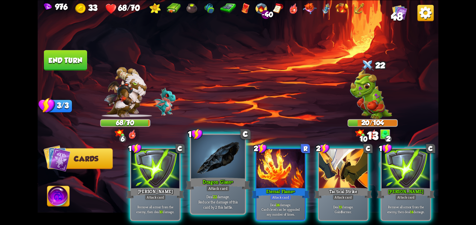
click at [229, 165] on div at bounding box center [218, 157] width 54 height 45
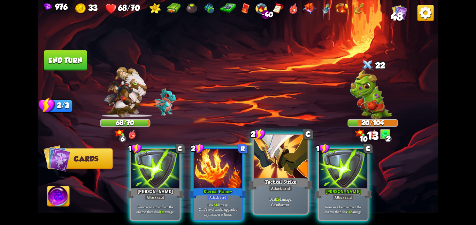
click at [287, 157] on div at bounding box center [280, 157] width 54 height 45
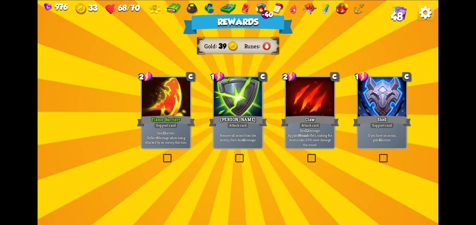
click at [188, 110] on div at bounding box center [166, 97] width 48 height 41
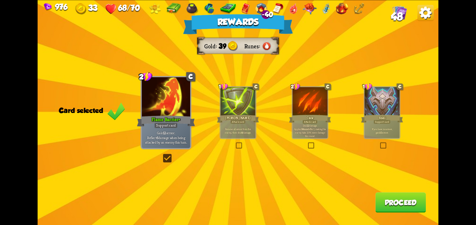
click at [380, 206] on button "Proceed" at bounding box center [400, 203] width 50 height 20
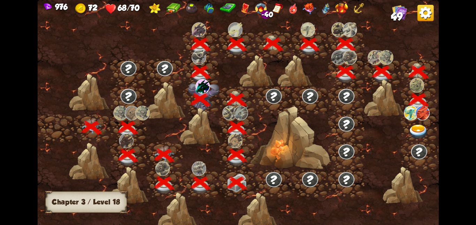
scroll to position [0, 106]
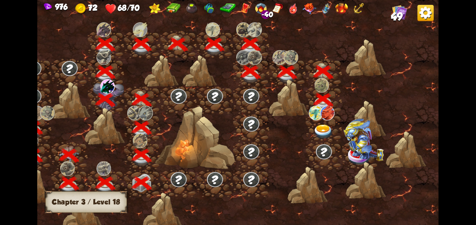
click at [322, 130] on img at bounding box center [323, 131] width 20 height 15
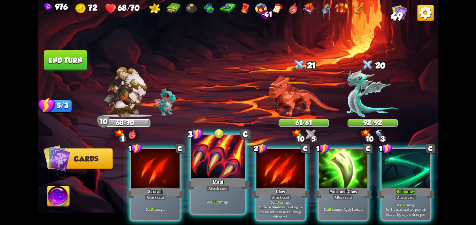
click at [211, 170] on div at bounding box center [218, 157] width 54 height 45
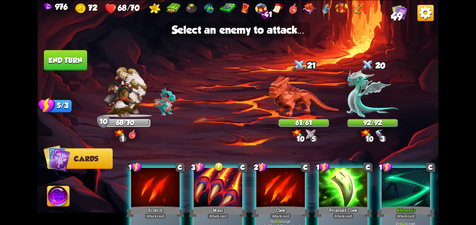
click at [267, 106] on img at bounding box center [238, 112] width 400 height 225
click at [276, 105] on img at bounding box center [303, 96] width 70 height 41
